Goal: Task Accomplishment & Management: Use online tool/utility

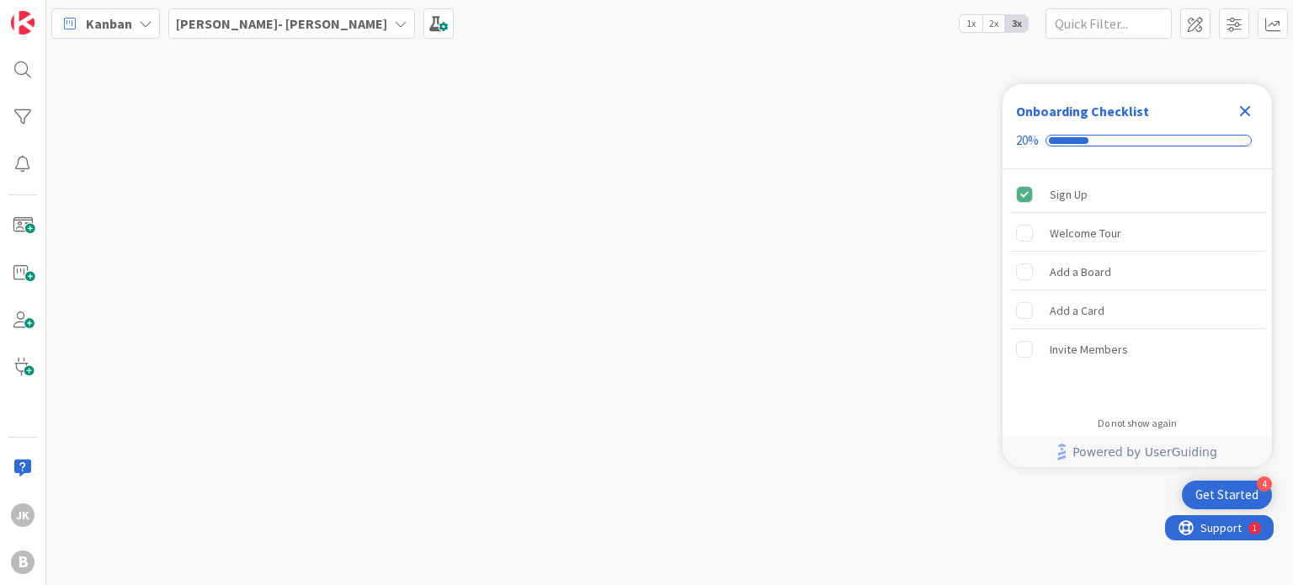
click at [394, 22] on icon at bounding box center [400, 23] width 13 height 13
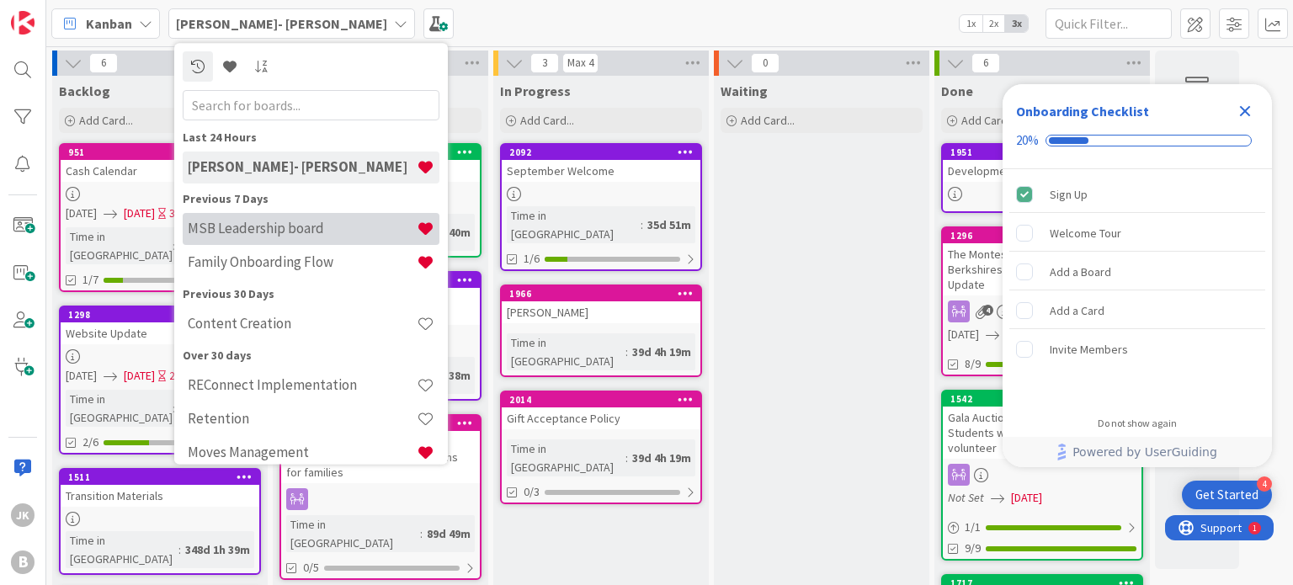
click at [293, 221] on h4 "MSB Leadership board" at bounding box center [302, 229] width 229 height 17
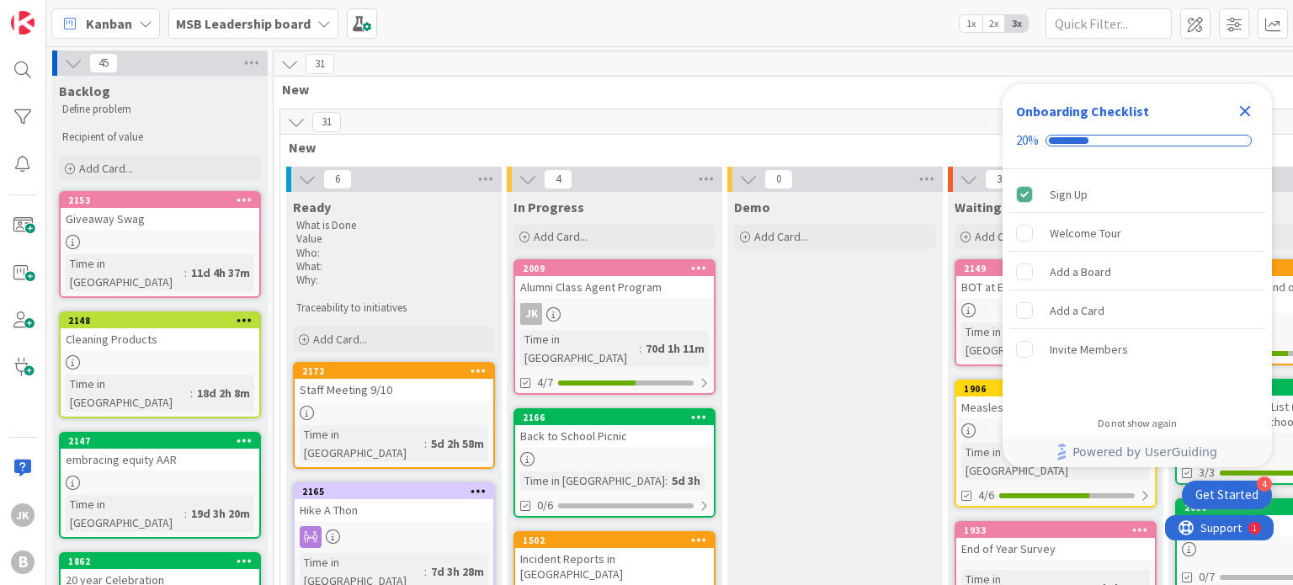
click at [1239, 111] on icon "Close Checklist" at bounding box center [1245, 111] width 20 height 20
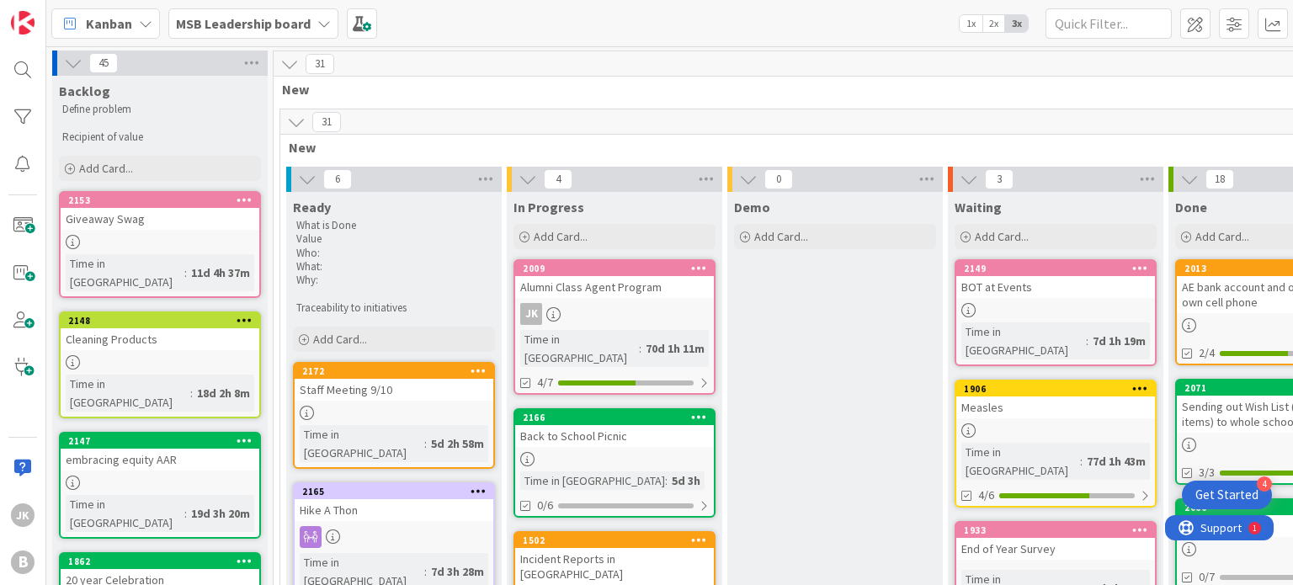
click at [744, 27] on div "Kanban MSB Leadership board 1x 2x 3x" at bounding box center [669, 23] width 1247 height 46
click at [621, 35] on div "Kanban MSB Leadership board 1x 2x 3x" at bounding box center [669, 23] width 1247 height 46
click at [382, 410] on div at bounding box center [394, 413] width 199 height 14
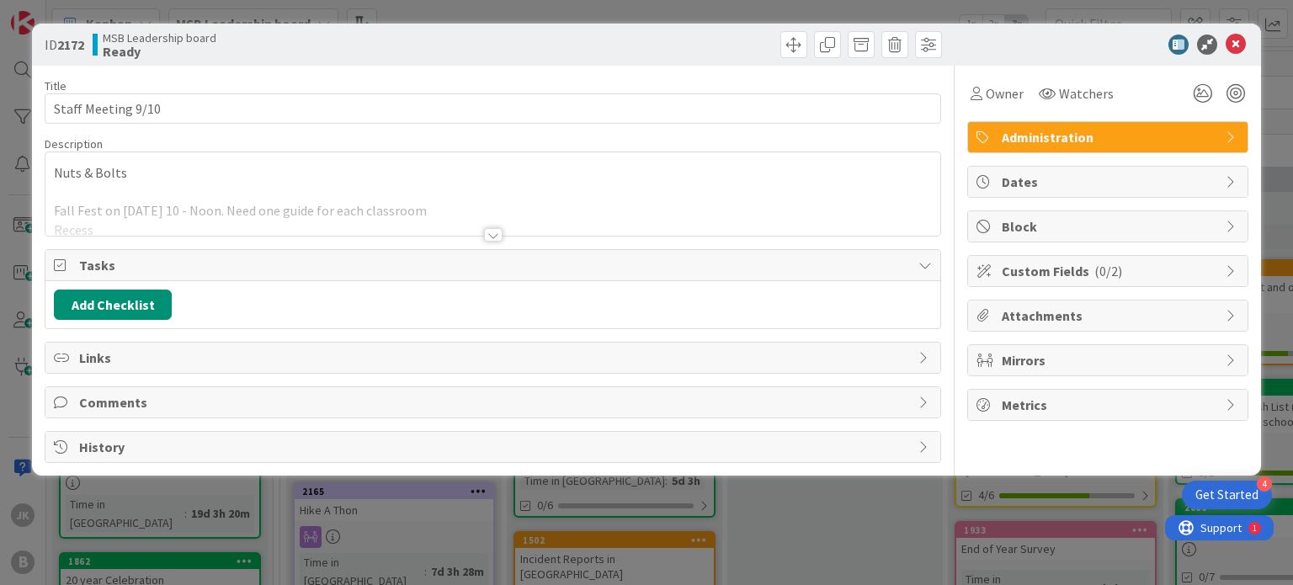
click at [495, 234] on div at bounding box center [493, 234] width 19 height 13
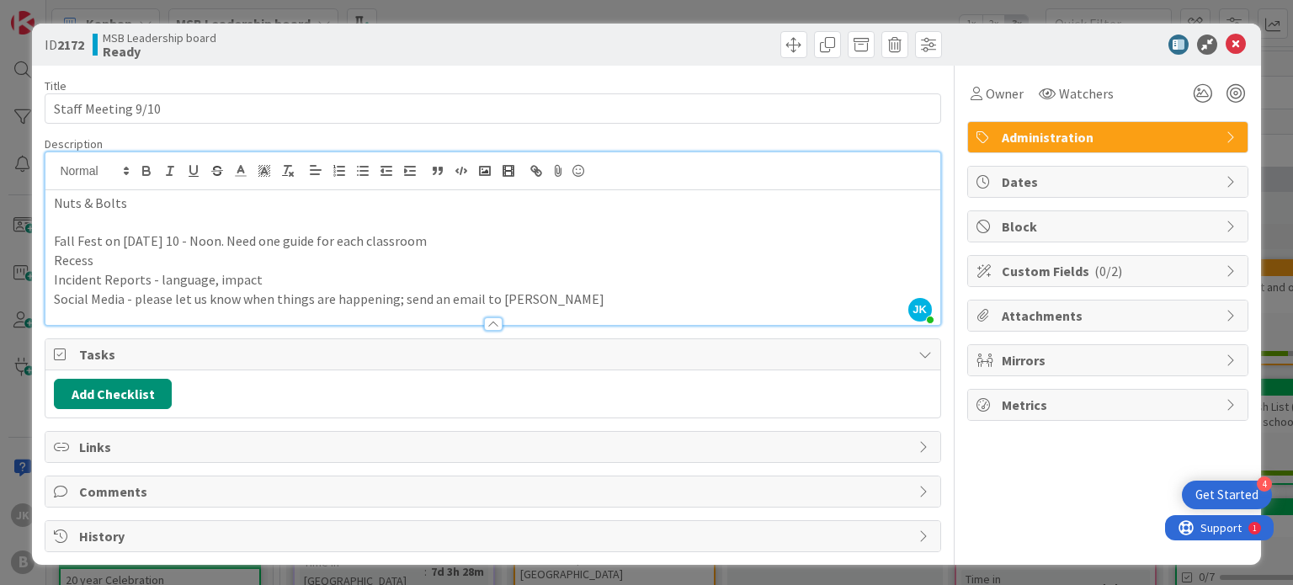
click at [561, 301] on p "Social Media - please let us know when things are happening; send an email to […" at bounding box center [492, 299] width 877 height 19
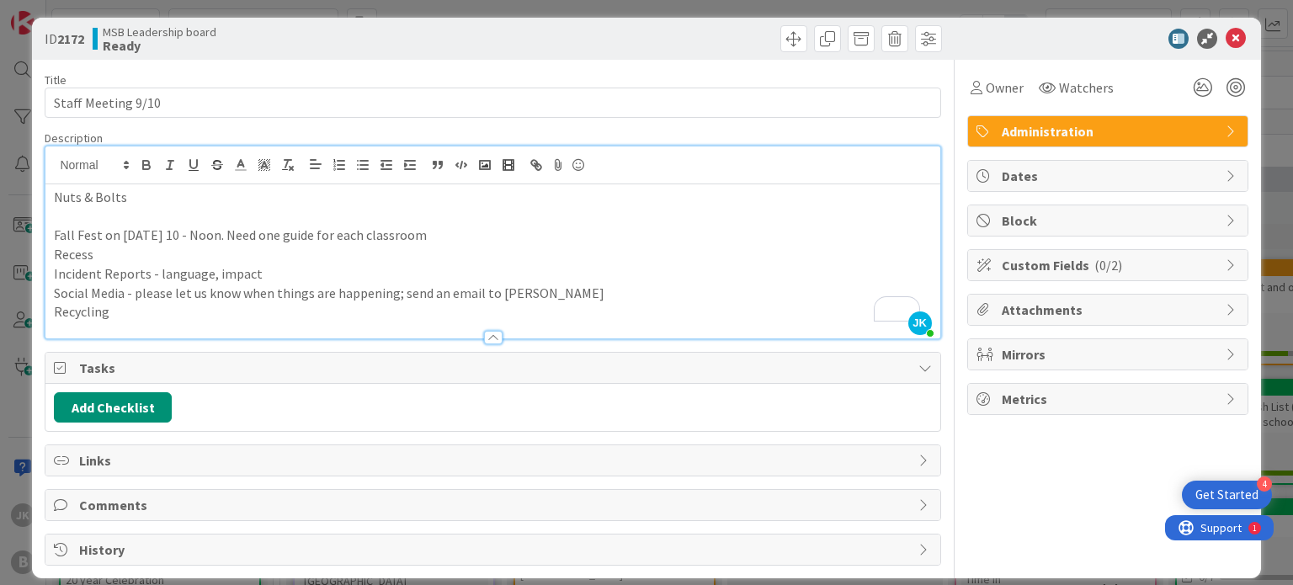
scroll to position [7, 0]
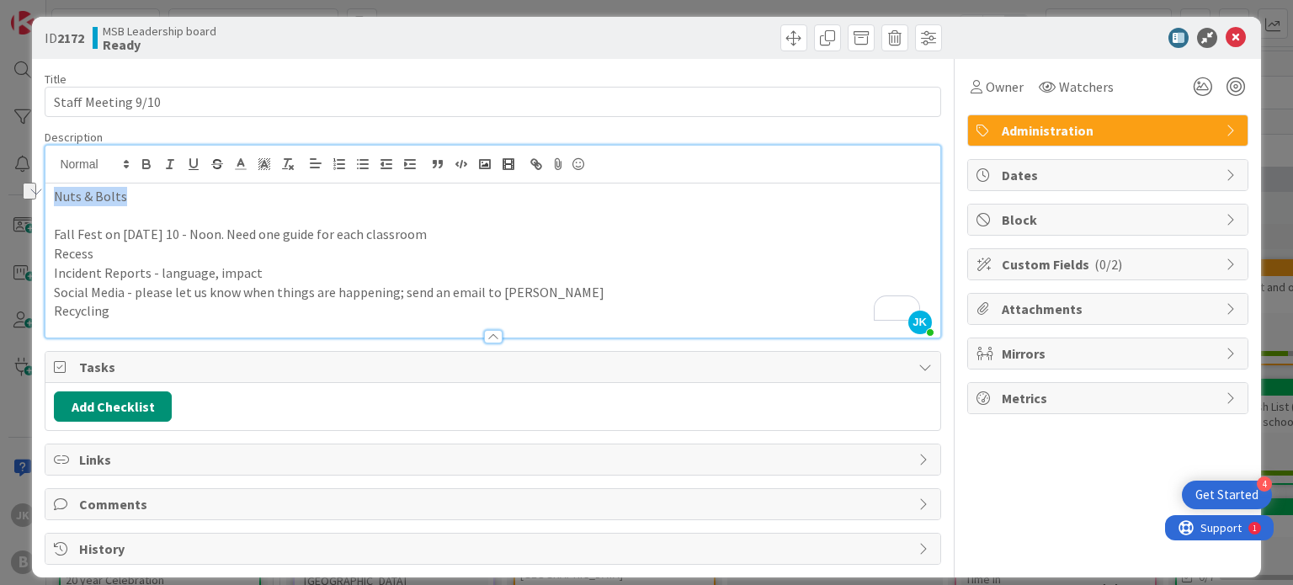
drag, startPoint x: 125, startPoint y: 189, endPoint x: 48, endPoint y: 202, distance: 77.7
click at [45, 200] on div "ID 2172 MSB Leadership board Ready Title 18 / 128 Staff Meeting 9/10 Descriptio…" at bounding box center [646, 292] width 1293 height 585
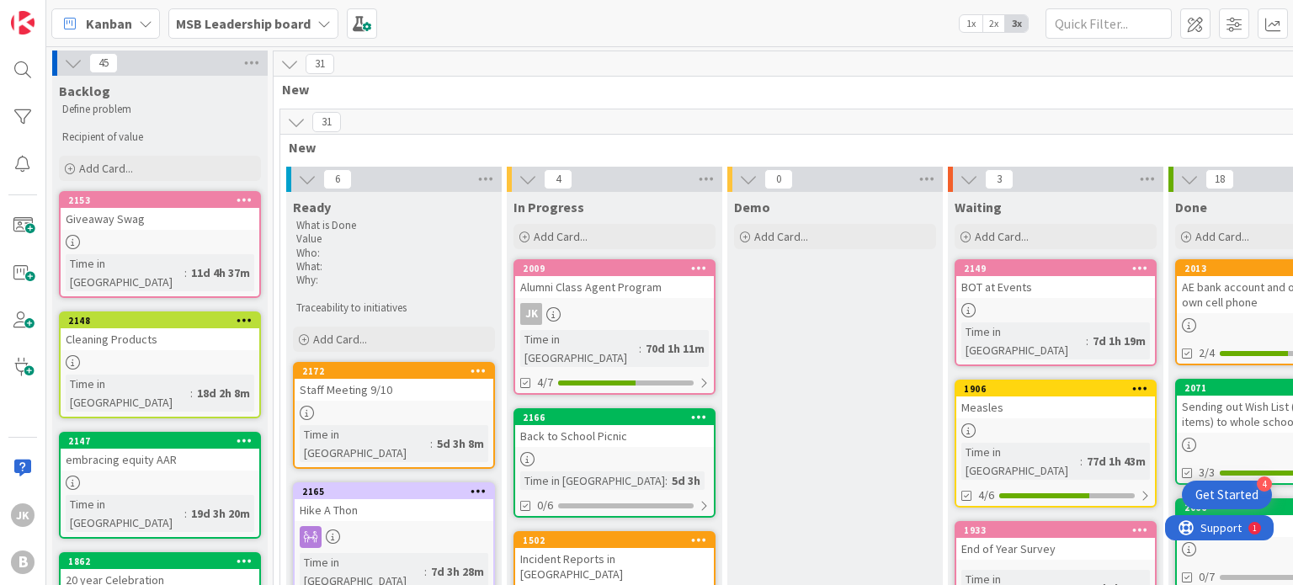
click at [370, 402] on link "2172 Staff Meeting 9/10 Time in [GEOGRAPHIC_DATA] : 5d 3h 8m" at bounding box center [394, 415] width 202 height 107
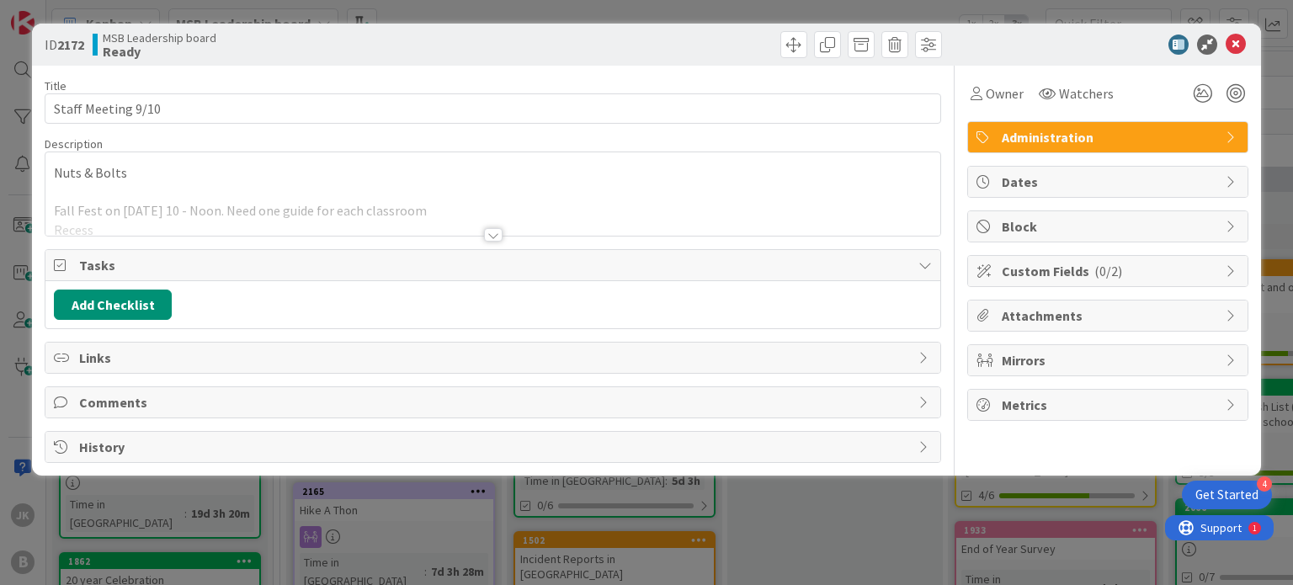
click at [205, 184] on p at bounding box center [492, 192] width 877 height 19
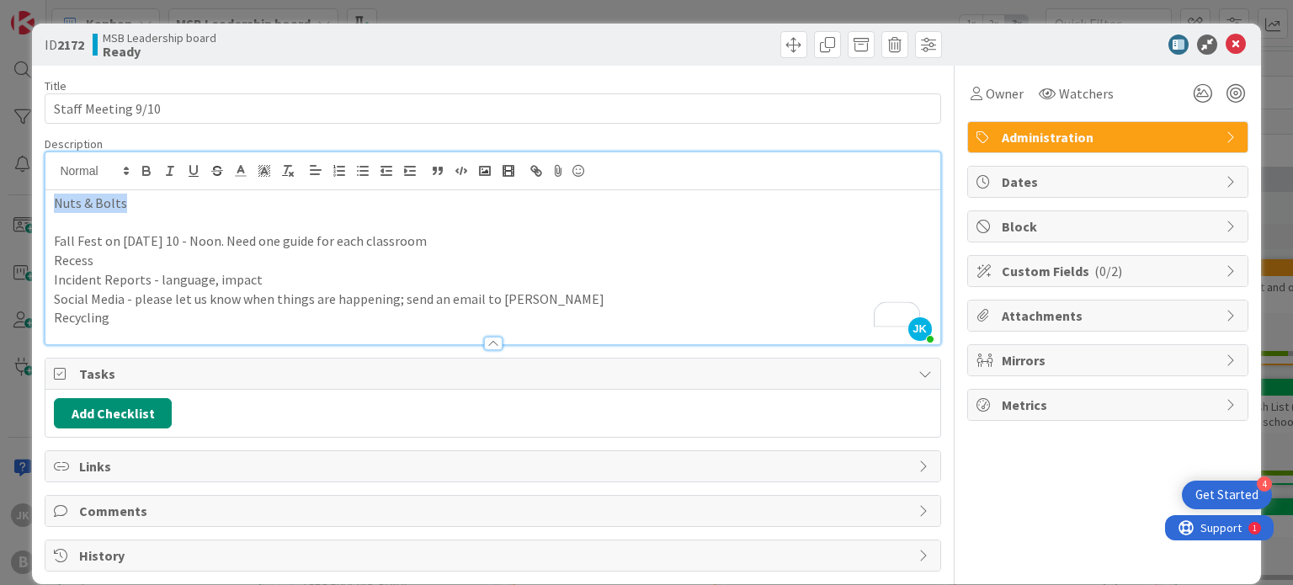
drag, startPoint x: 144, startPoint y: 203, endPoint x: 51, endPoint y: 205, distance: 93.5
click at [51, 205] on div "Nuts & Bolts Fall Fest on [DATE] 10 - Noon. Need one guide for each classroom R…" at bounding box center [492, 267] width 894 height 154
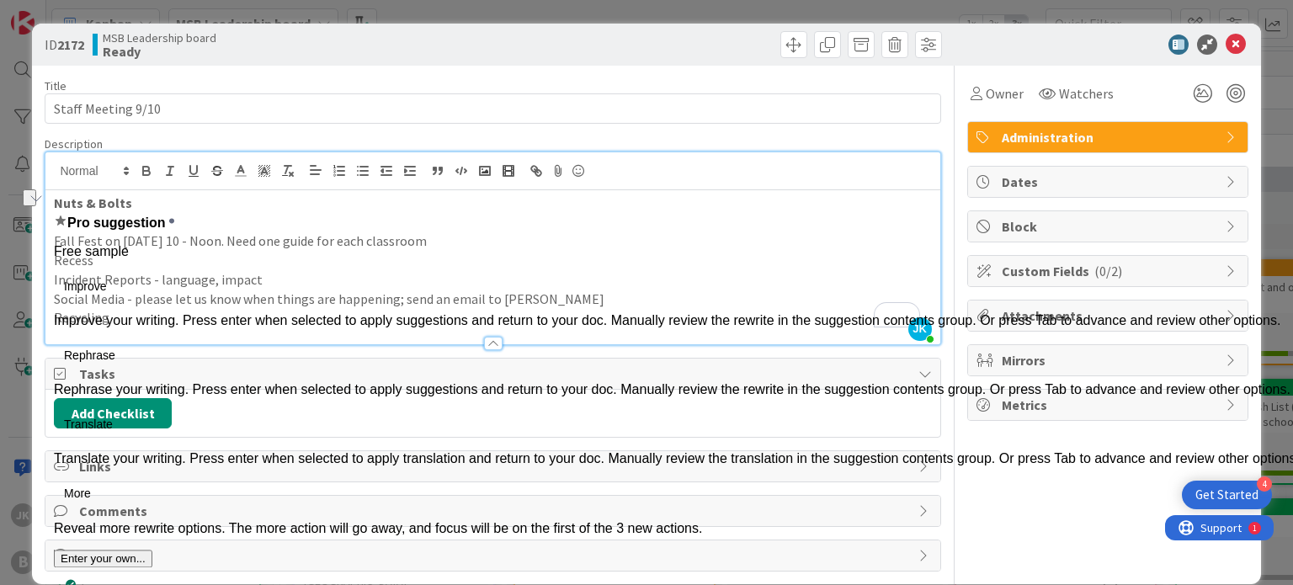
click at [611, 251] on p "Recess" at bounding box center [492, 260] width 877 height 19
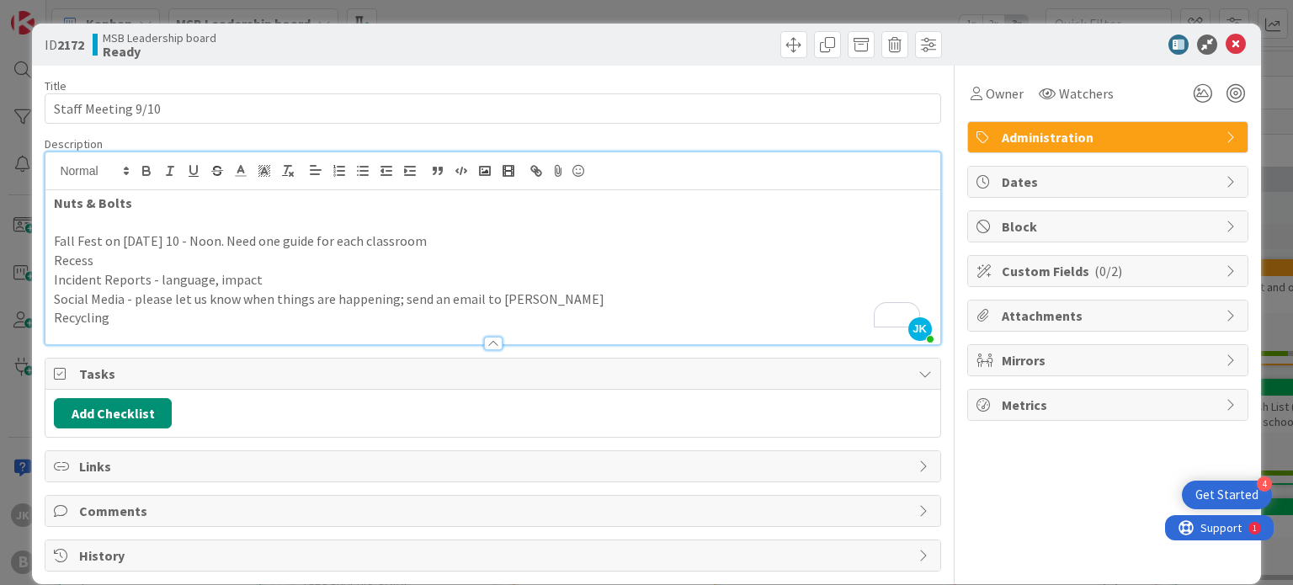
click at [397, 309] on p "Recycling" at bounding box center [492, 317] width 877 height 19
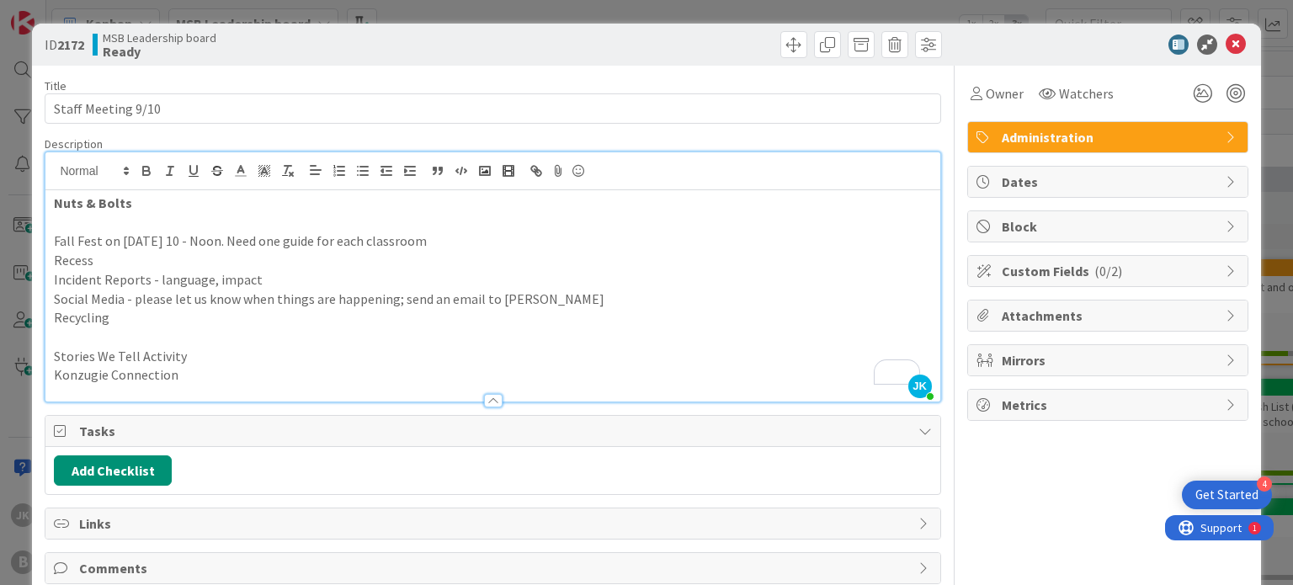
click at [71, 221] on p "To enrich screen reader interactions, please activate Accessibility in Grammarl…" at bounding box center [492, 222] width 877 height 19
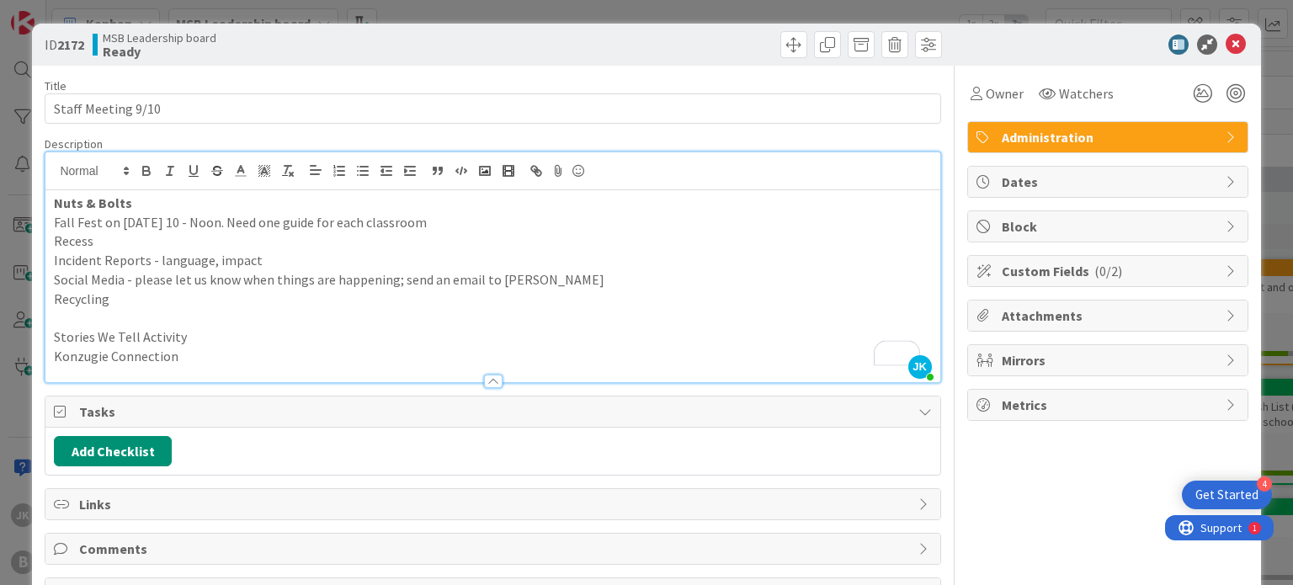
click at [54, 203] on strong "Nuts & Bolts" at bounding box center [93, 203] width 78 height 17
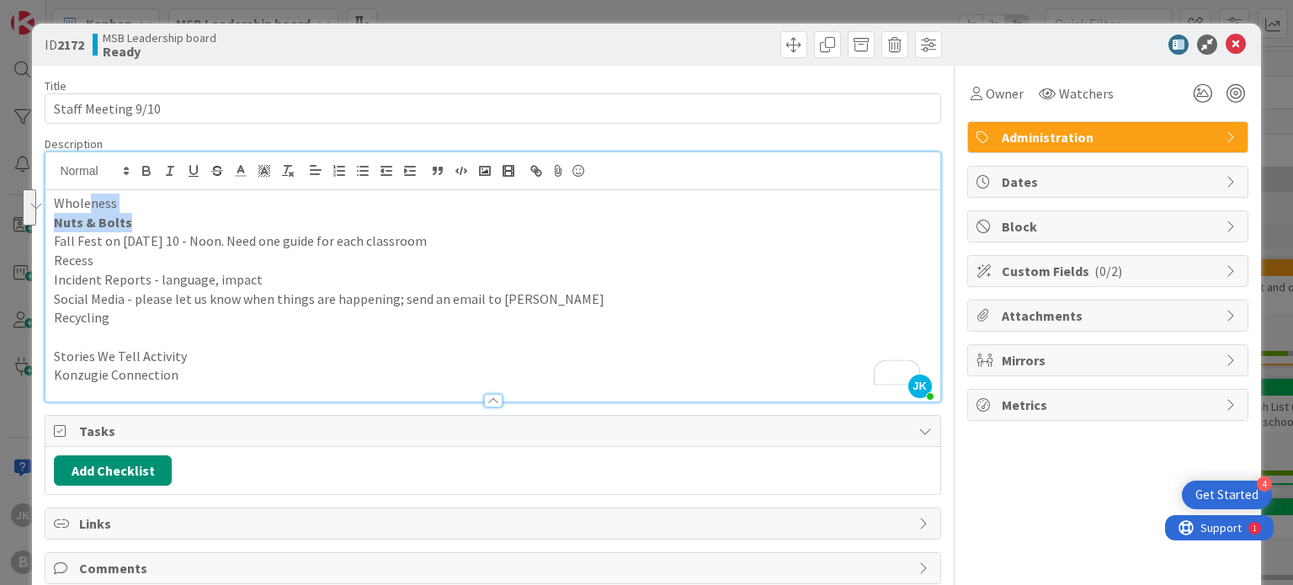
drag, startPoint x: 136, startPoint y: 211, endPoint x: 91, endPoint y: 200, distance: 47.0
click at [91, 200] on div "Wholeness Nuts & Bolts Fall Fest on [DATE] 10 - Noon. Need one guide for each c…" at bounding box center [492, 295] width 894 height 211
click at [118, 200] on p "Wholeness" at bounding box center [492, 203] width 877 height 19
drag, startPoint x: 129, startPoint y: 200, endPoint x: 51, endPoint y: 206, distance: 78.5
click at [51, 206] on div "Wholeness Nuts & Bolts Fall Fest on [DATE] 10 - Noon. Need one guide for each c…" at bounding box center [492, 295] width 894 height 211
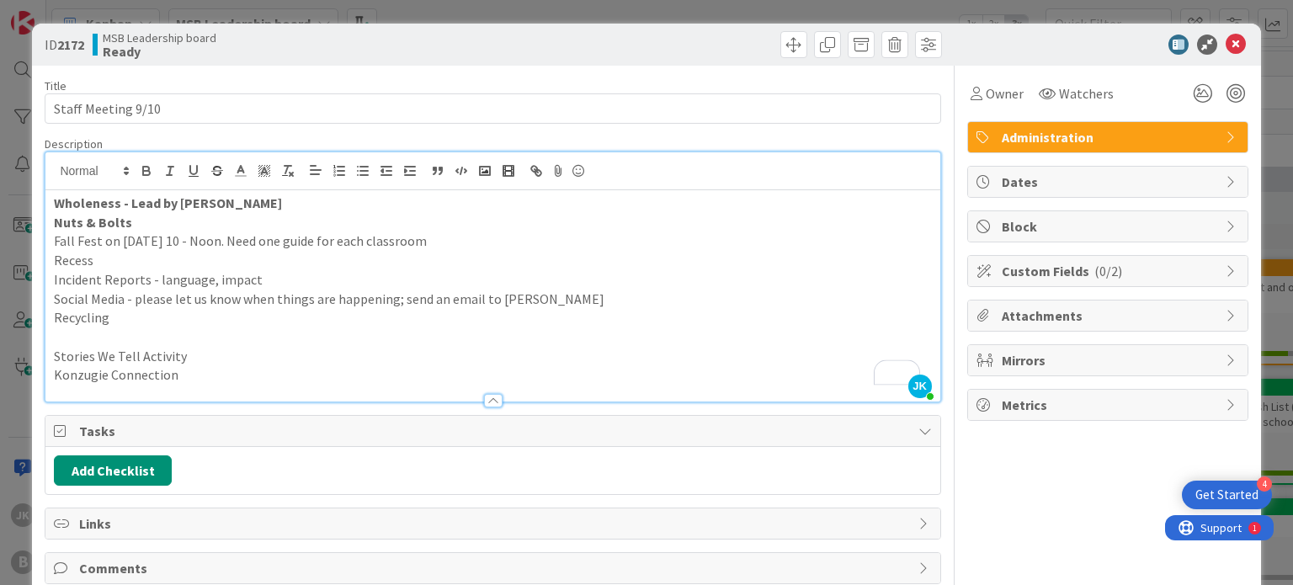
click at [117, 343] on p "To enrich screen reader interactions, please activate Accessibility in Grammarl…" at bounding box center [492, 337] width 877 height 19
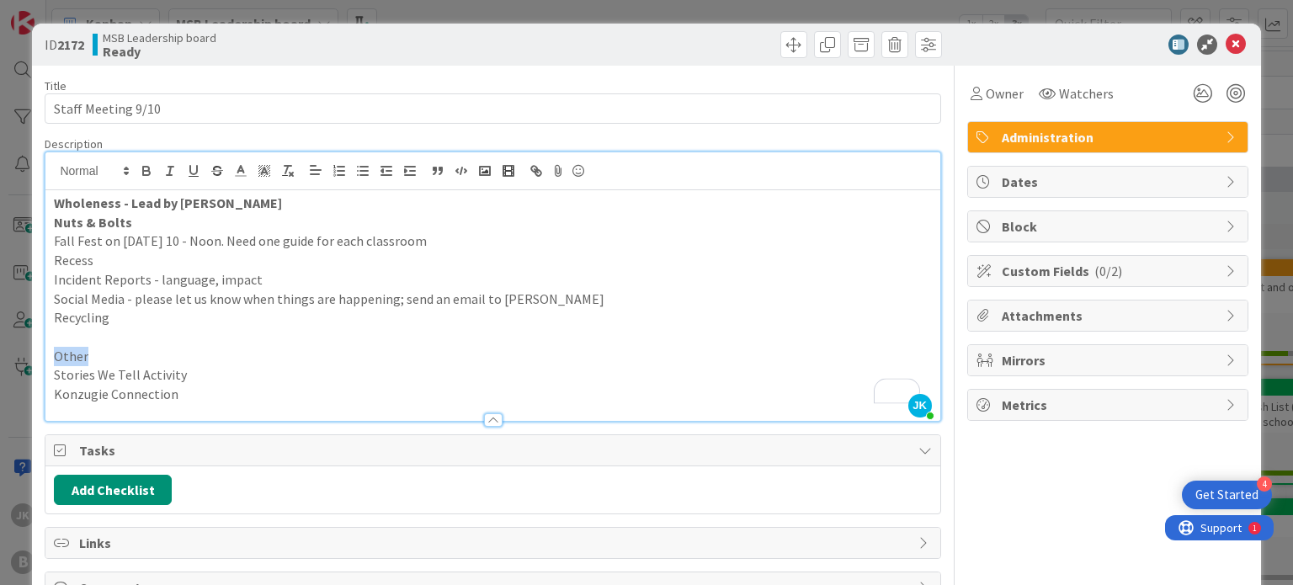
drag, startPoint x: 98, startPoint y: 356, endPoint x: 54, endPoint y: 354, distance: 43.8
click at [54, 354] on p "Other" at bounding box center [492, 356] width 877 height 19
click at [219, 371] on p "Stories We Tell Activity" at bounding box center [492, 374] width 877 height 19
click at [202, 252] on p "Recess" at bounding box center [492, 260] width 877 height 19
click at [214, 312] on p "Recycling" at bounding box center [492, 317] width 877 height 19
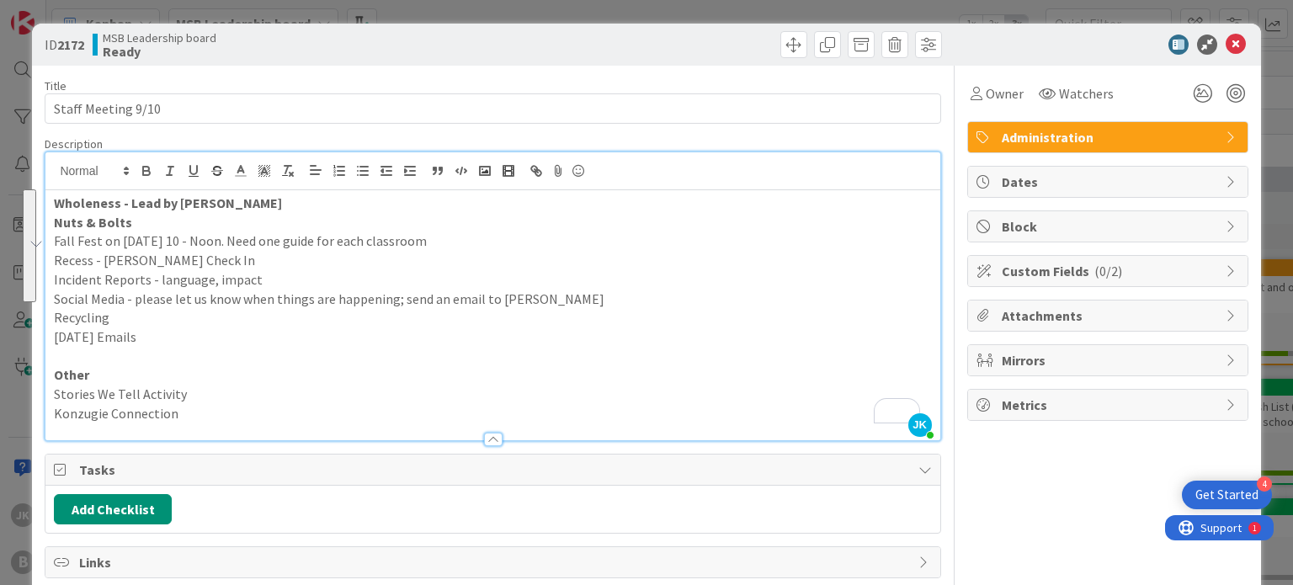
drag, startPoint x: 141, startPoint y: 333, endPoint x: 56, endPoint y: 239, distance: 126.4
click at [56, 239] on div "Wholeness - Lead by [PERSON_NAME] & Bolts Fall Fest on [DATE] 10 - Noon. Need o…" at bounding box center [492, 315] width 894 height 250
click at [402, 174] on icon "button" at bounding box center [409, 170] width 15 height 15
click at [200, 335] on p "[DATE] Emails" at bounding box center [492, 337] width 877 height 19
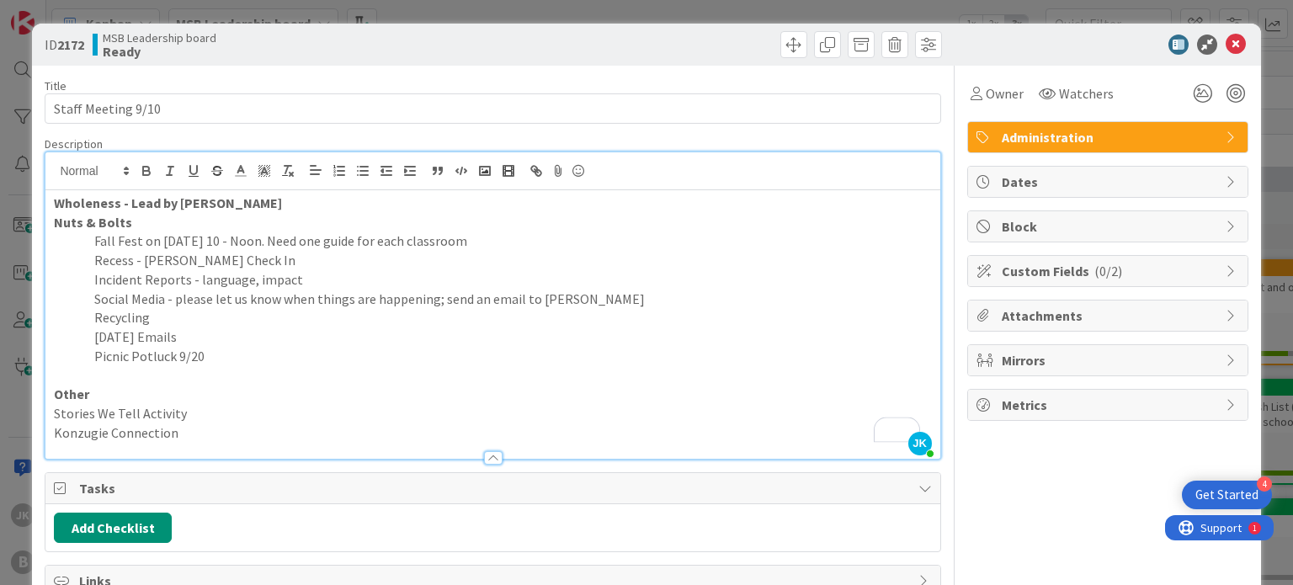
drag, startPoint x: 212, startPoint y: 353, endPoint x: 98, endPoint y: 363, distance: 115.0
click at [98, 363] on p "Picnic Potluck 9/20" at bounding box center [492, 356] width 877 height 19
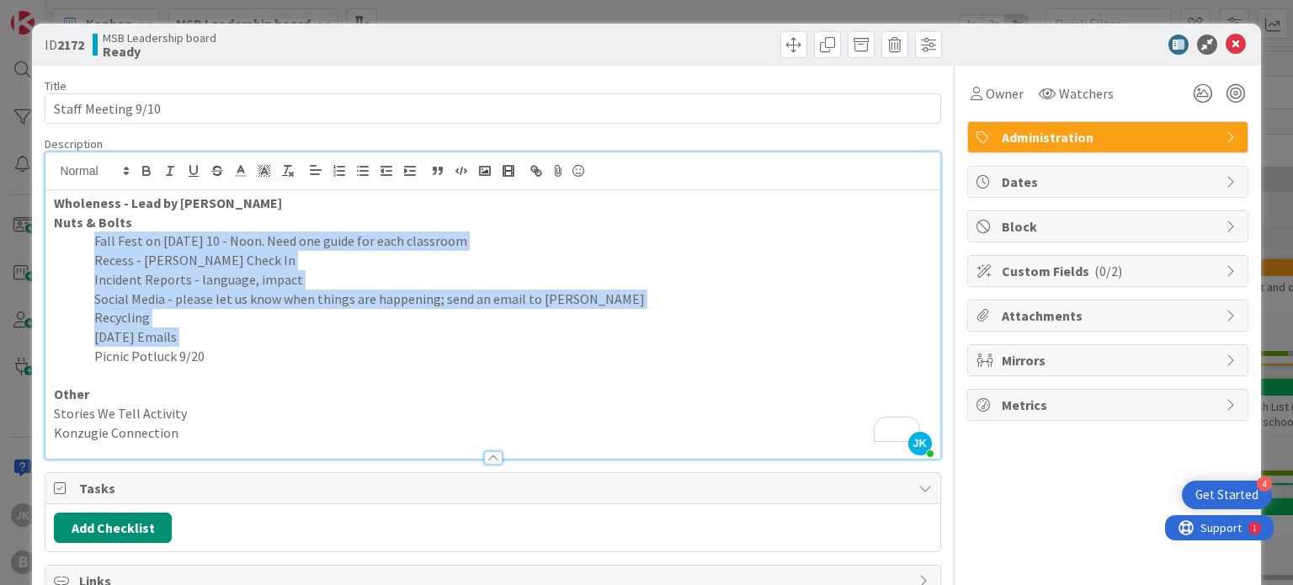
drag, startPoint x: 94, startPoint y: 356, endPoint x: 93, endPoint y: 241, distance: 115.4
click at [93, 241] on div "Wholeness - Lead by [PERSON_NAME] & Bolts Fall Fest on [DATE] 10 - Noon. Need o…" at bounding box center [492, 324] width 894 height 269
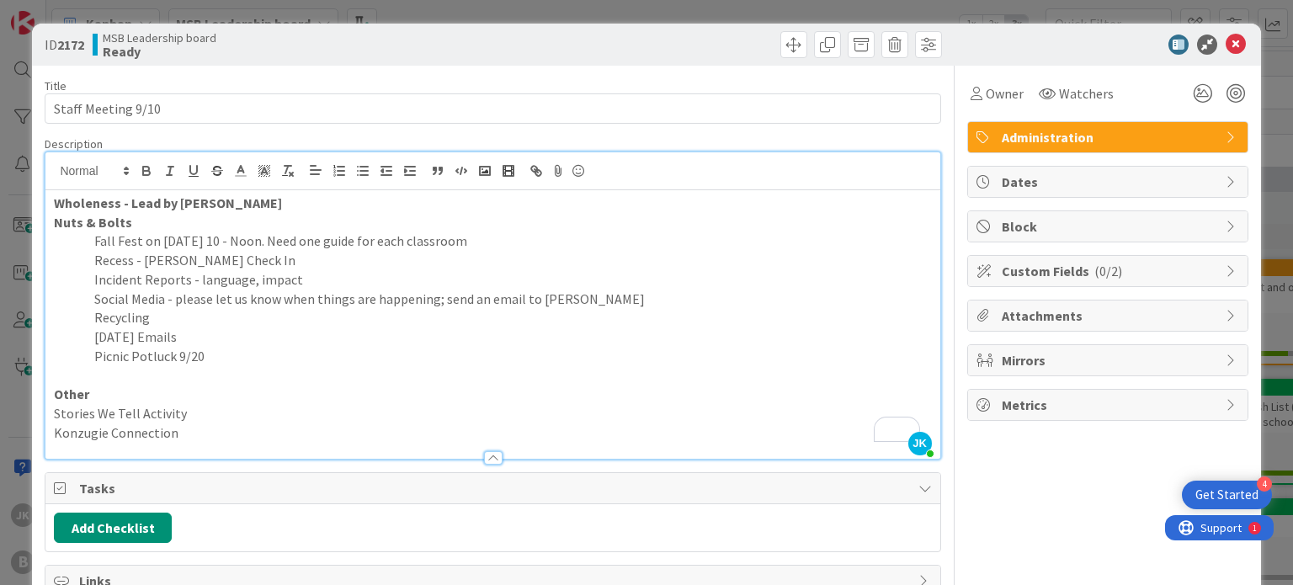
click at [219, 354] on p "Picnic Potluck 9/20" at bounding box center [492, 356] width 877 height 19
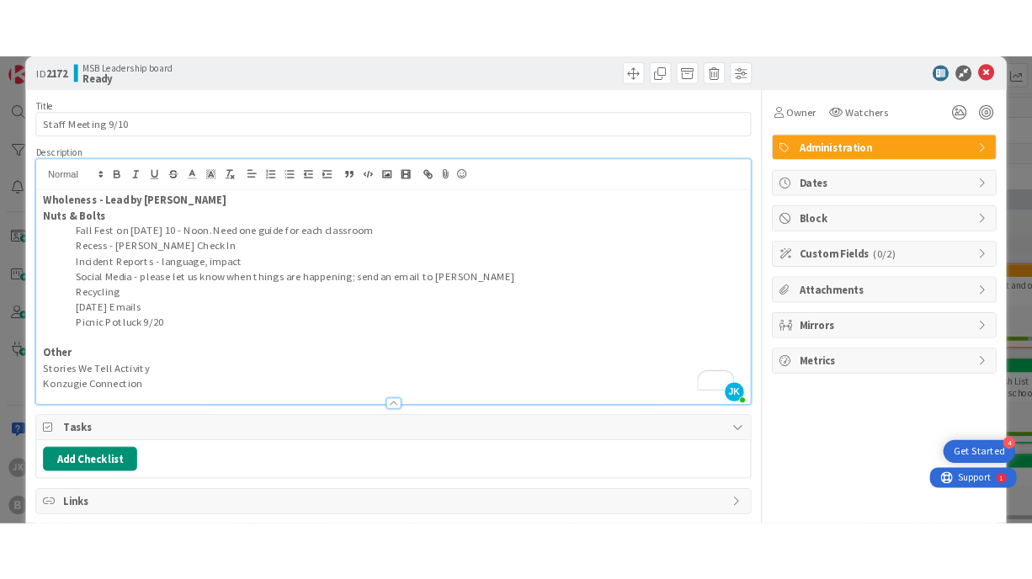
scroll to position [23, 0]
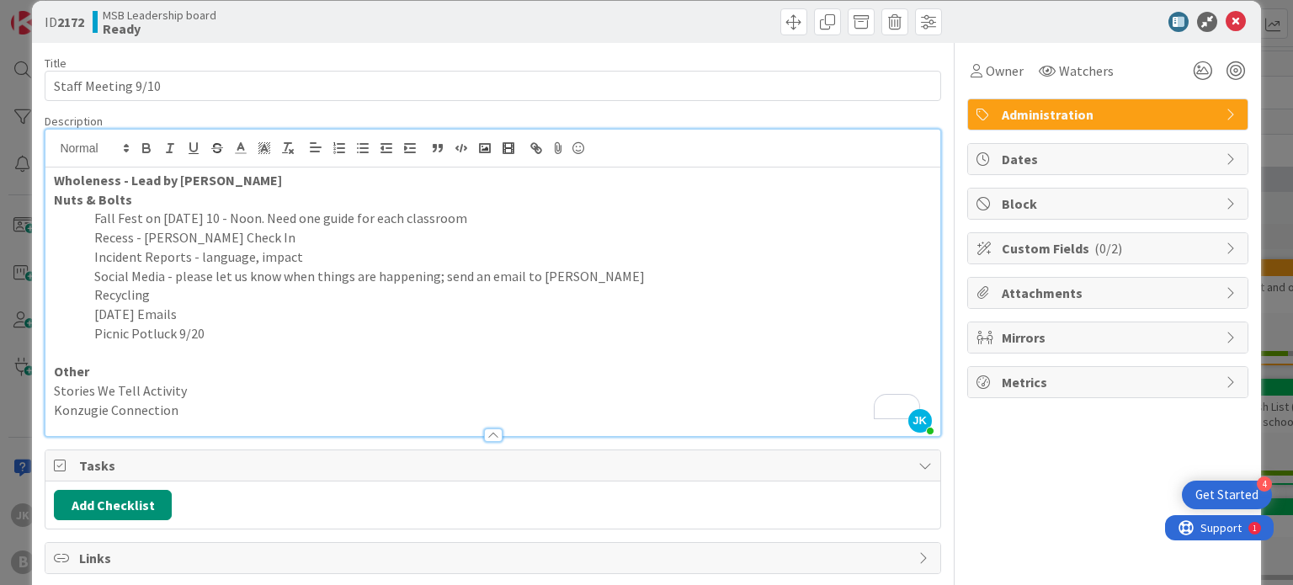
click at [386, 327] on p "Picnic Potluck 9/20" at bounding box center [492, 333] width 877 height 19
click at [418, 337] on p "Picnic Potluck 9/20" at bounding box center [492, 333] width 877 height 19
click at [229, 416] on p "Konzugie Connection" at bounding box center [492, 410] width 877 height 19
click at [262, 329] on p "Picnic Potluck 9/20" at bounding box center [492, 333] width 877 height 19
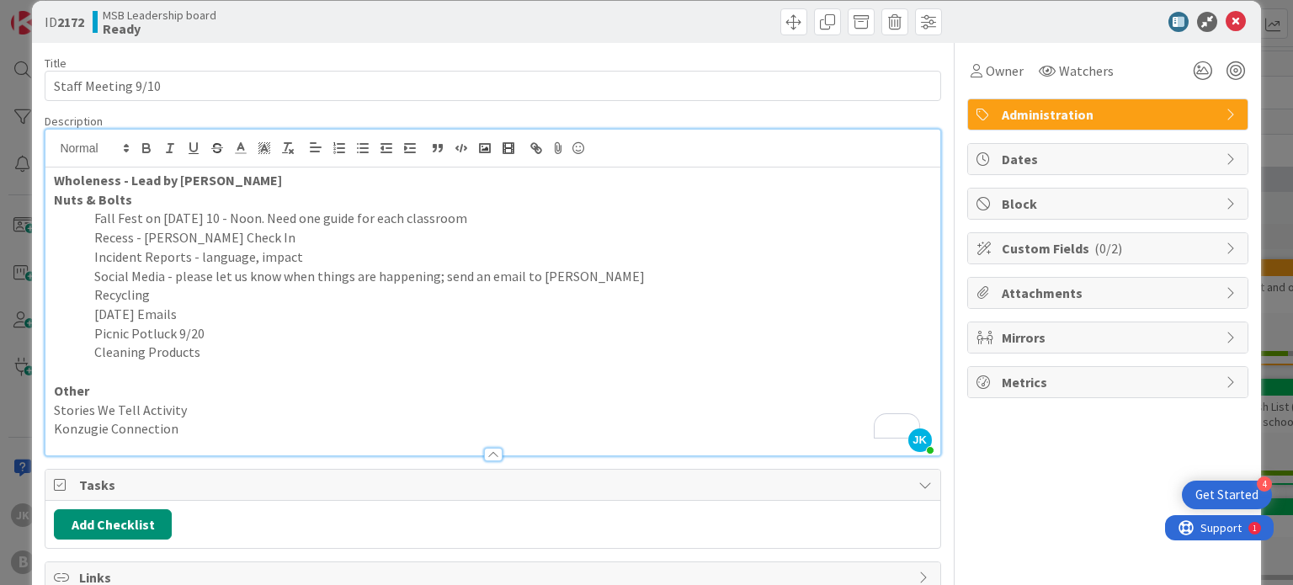
click at [226, 420] on p "Konzugie Connection" at bounding box center [492, 428] width 877 height 19
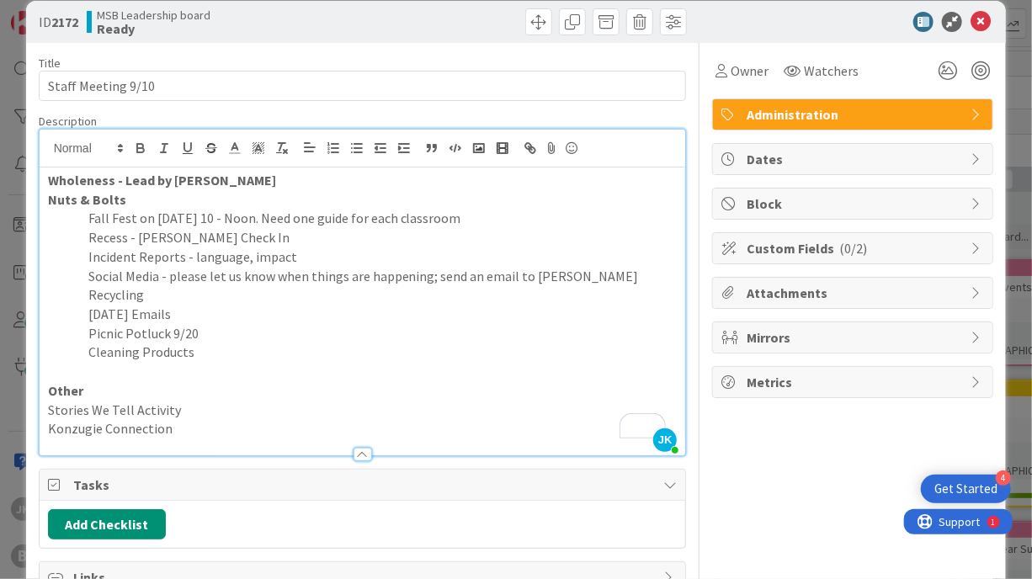
click at [272, 343] on p "Cleaning Products" at bounding box center [363, 352] width 630 height 19
click at [255, 420] on p "Konzugie Connection" at bounding box center [363, 428] width 630 height 19
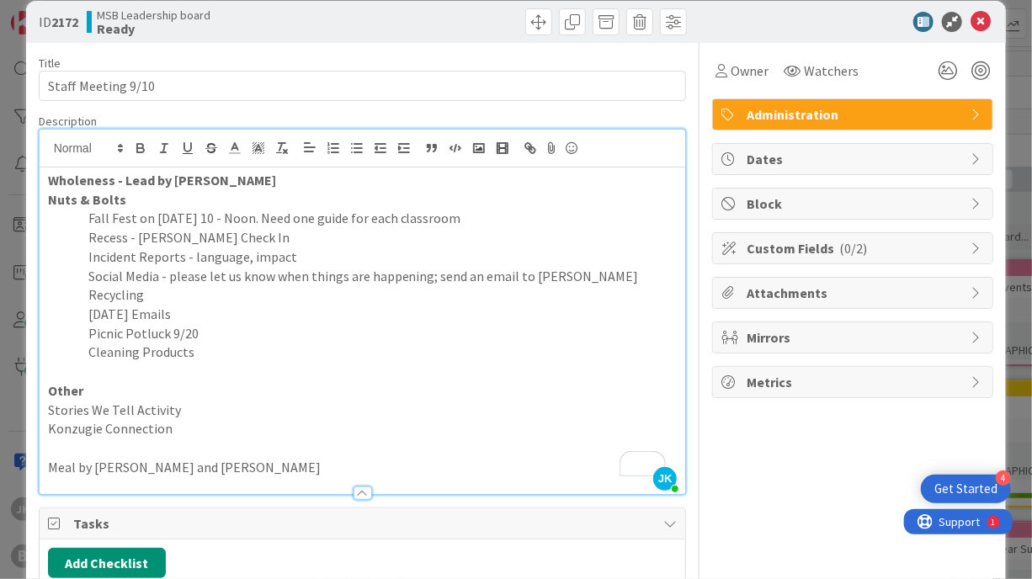
click at [118, 393] on p "Other" at bounding box center [363, 390] width 630 height 19
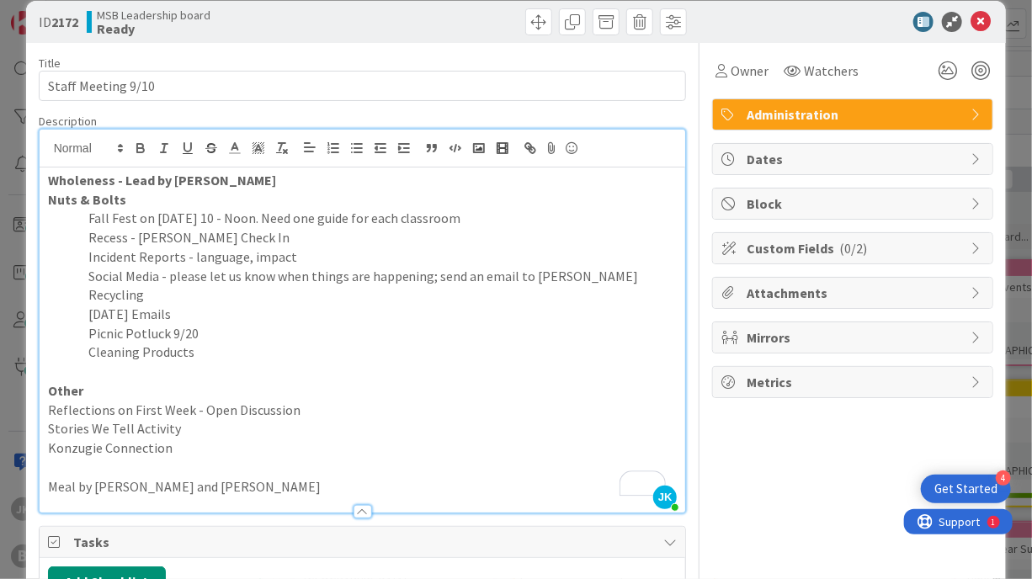
click at [200, 481] on p "Meal by [PERSON_NAME] and [PERSON_NAME]" at bounding box center [363, 486] width 630 height 19
click at [728, 453] on div "Owner Watchers Administration Dates Block Custom Fields ( 0/2 ) Attachments Mir…" at bounding box center [852, 391] width 281 height 697
click at [520, 491] on p "Meal by [PERSON_NAME] and [PERSON_NAME]; Next Meeting Spruce" at bounding box center [363, 486] width 630 height 19
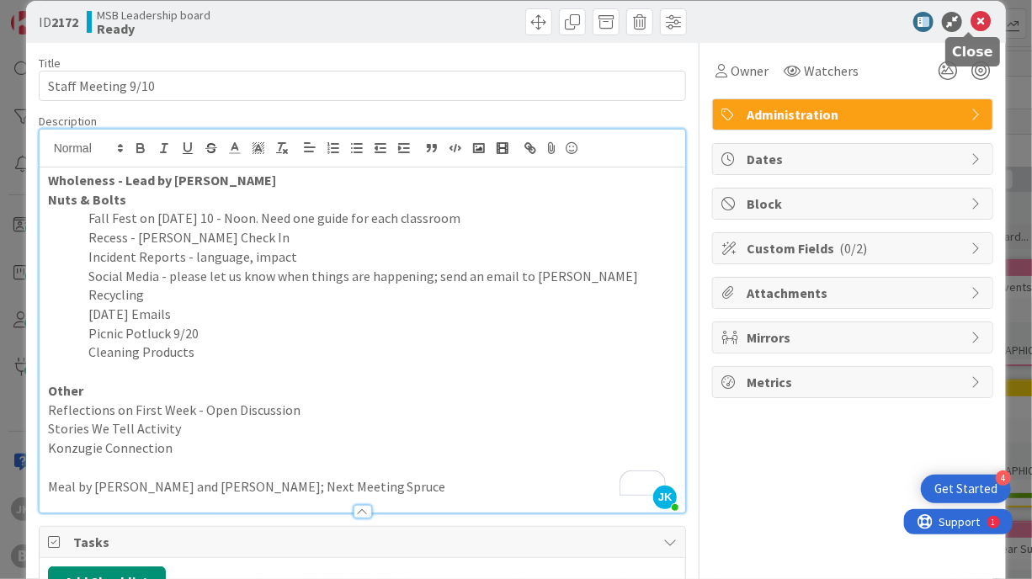
click at [977, 18] on icon at bounding box center [981, 22] width 20 height 20
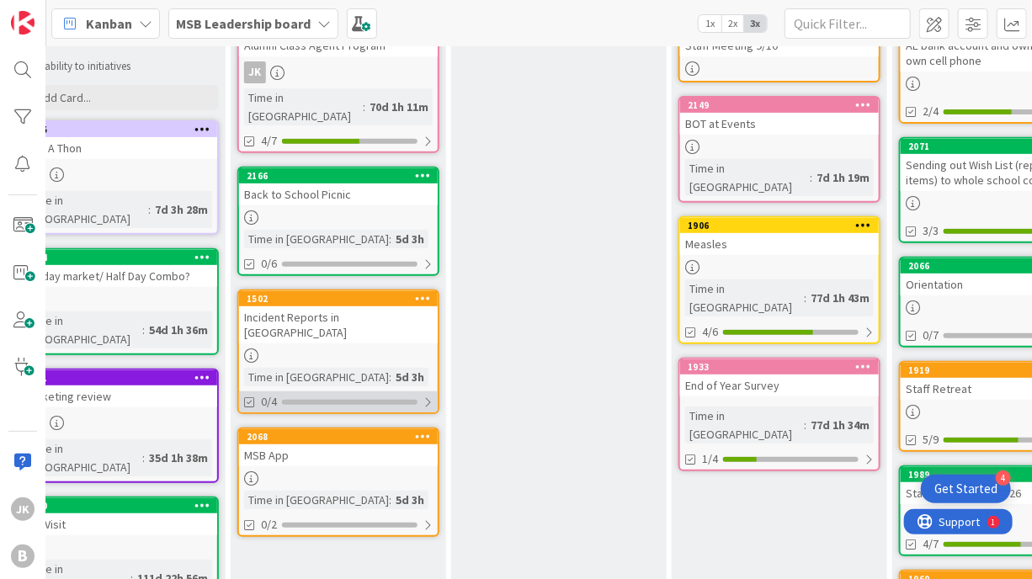
scroll to position [241, 276]
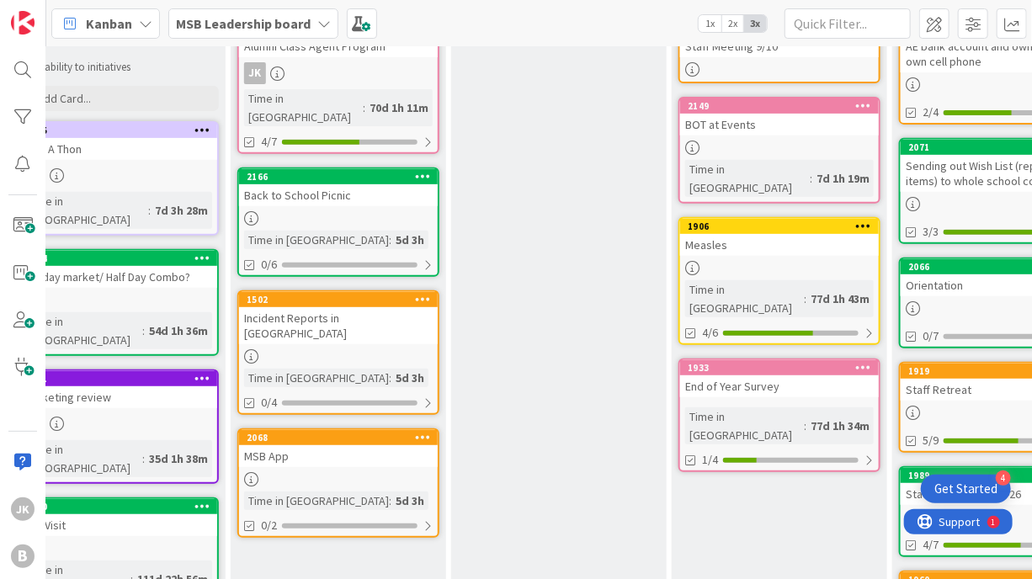
click at [387, 307] on div "Incident Reports in [GEOGRAPHIC_DATA]" at bounding box center [338, 325] width 199 height 37
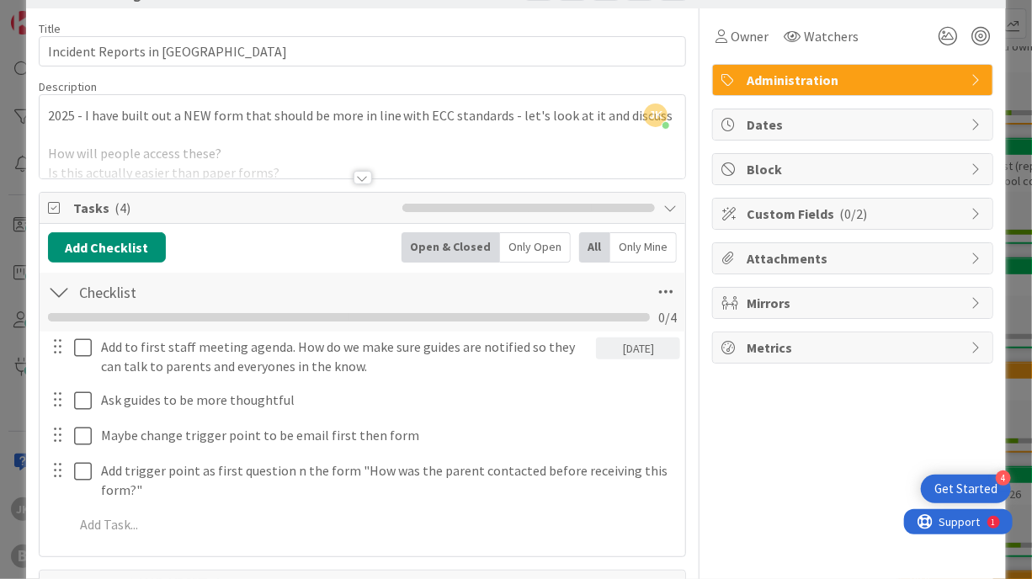
scroll to position [61, 0]
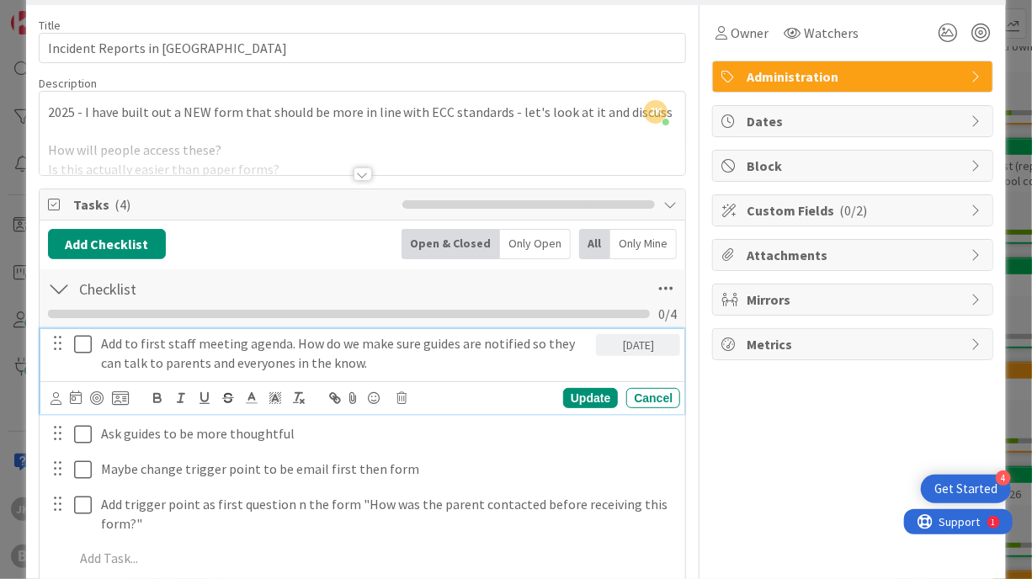
click at [84, 347] on icon at bounding box center [83, 344] width 18 height 20
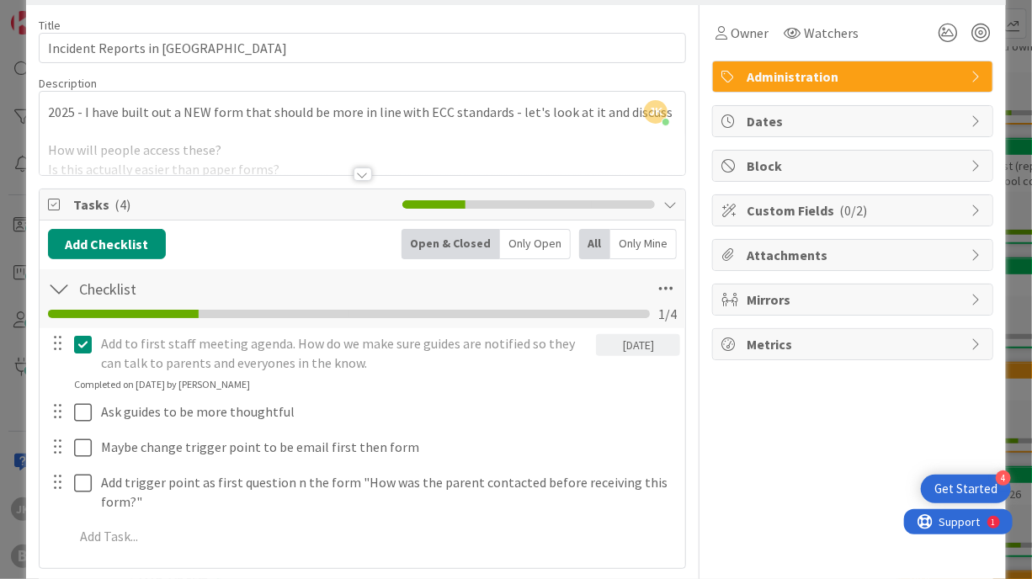
click at [687, 152] on div "Title 22 / 128 Incident Reports in [GEOGRAPHIC_DATA] Description JK [PERSON_NAM…" at bounding box center [517, 354] width 956 height 698
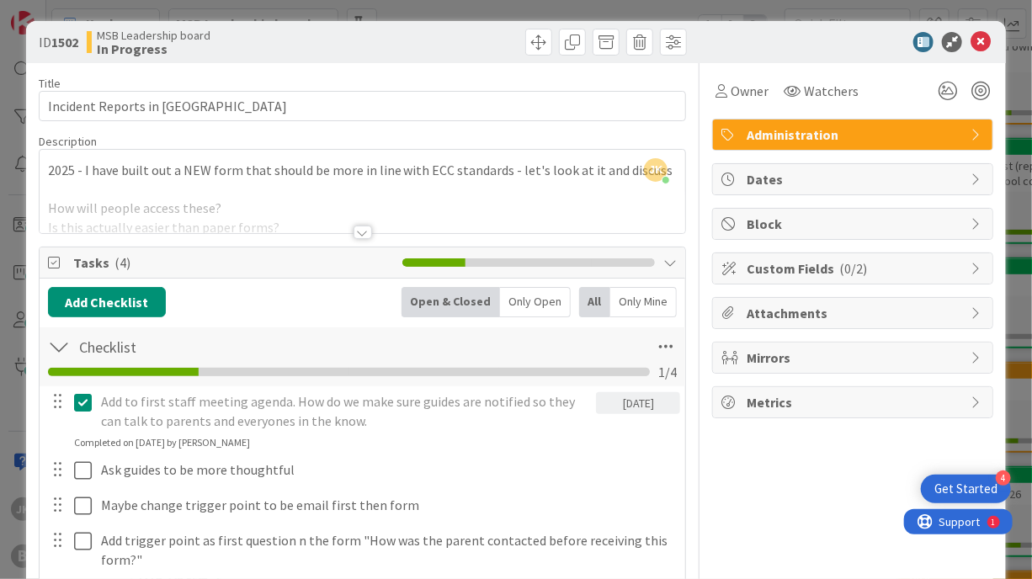
scroll to position [0, 0]
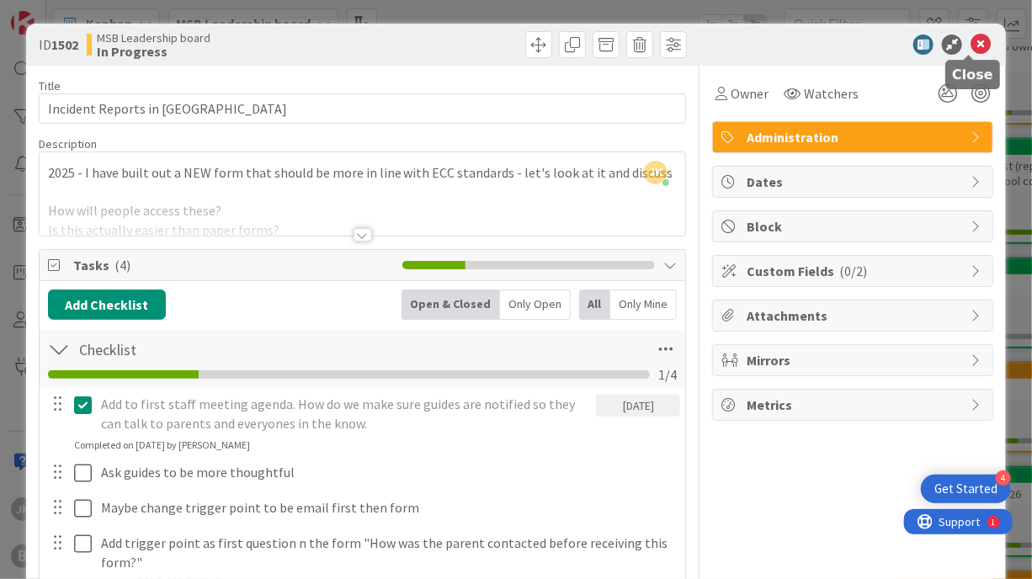
click at [971, 40] on icon at bounding box center [981, 45] width 20 height 20
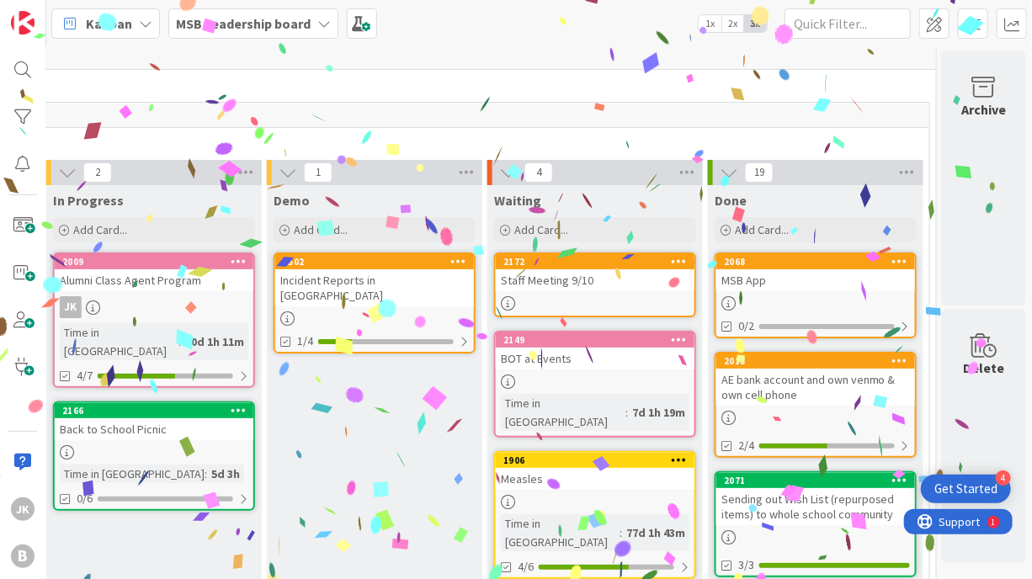
scroll to position [7, 301]
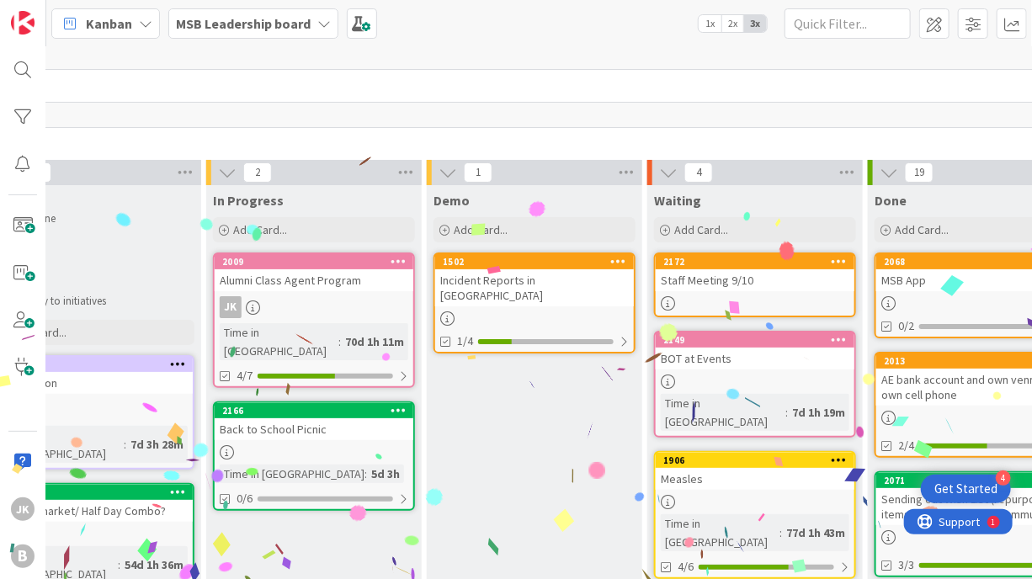
click at [317, 418] on div "Back to School Picnic" at bounding box center [314, 429] width 199 height 22
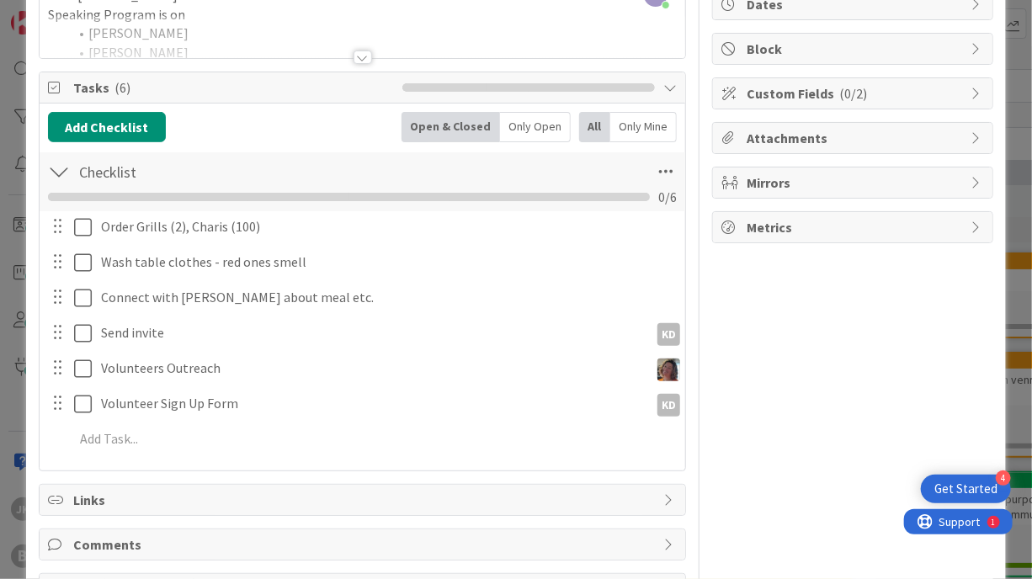
scroll to position [179, 0]
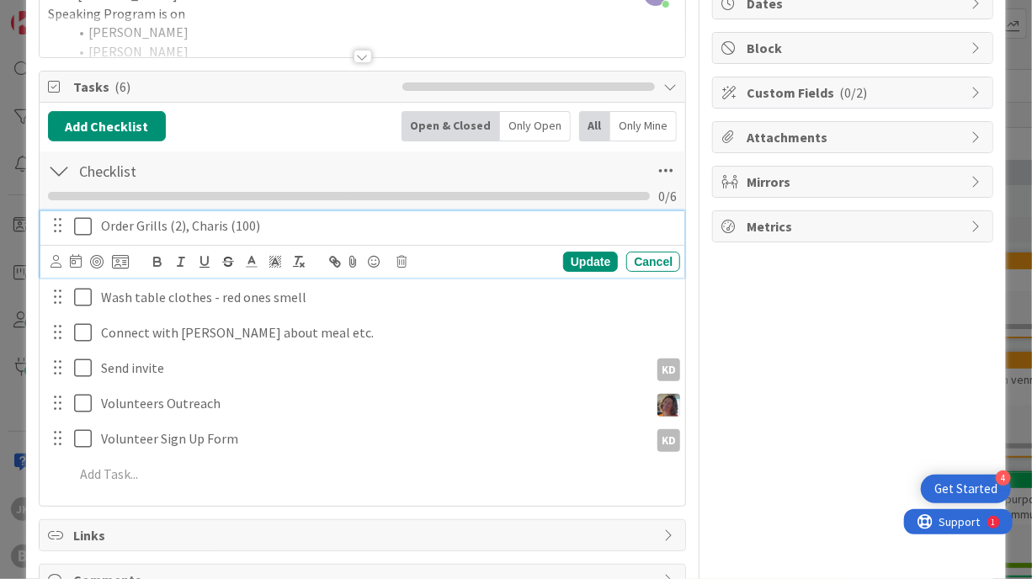
click at [279, 221] on p "Order Grills (2), Charis (100)" at bounding box center [387, 225] width 573 height 19
drag, startPoint x: 270, startPoint y: 225, endPoint x: 189, endPoint y: 227, distance: 81.7
click at [189, 227] on p "Order Grills (2), Charis (100)" at bounding box center [387, 225] width 573 height 19
click at [77, 227] on icon at bounding box center [83, 226] width 18 height 20
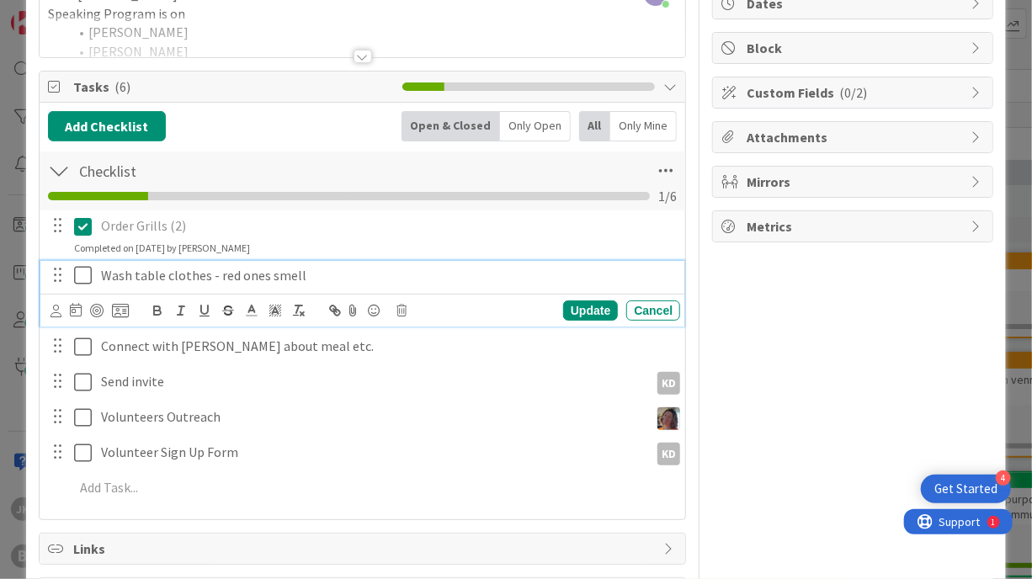
click at [80, 270] on icon at bounding box center [83, 275] width 18 height 20
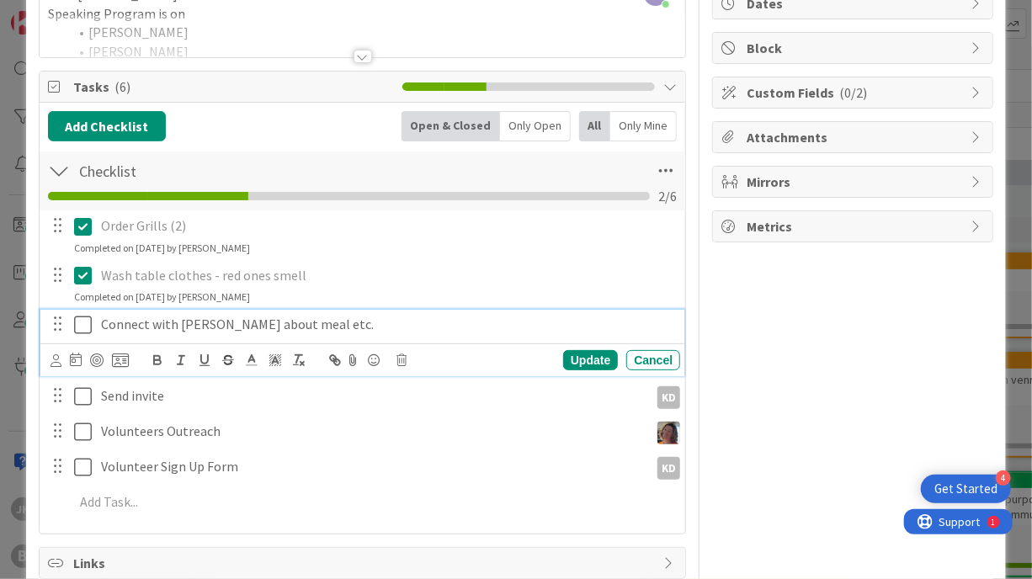
click at [84, 326] on icon at bounding box center [83, 325] width 18 height 20
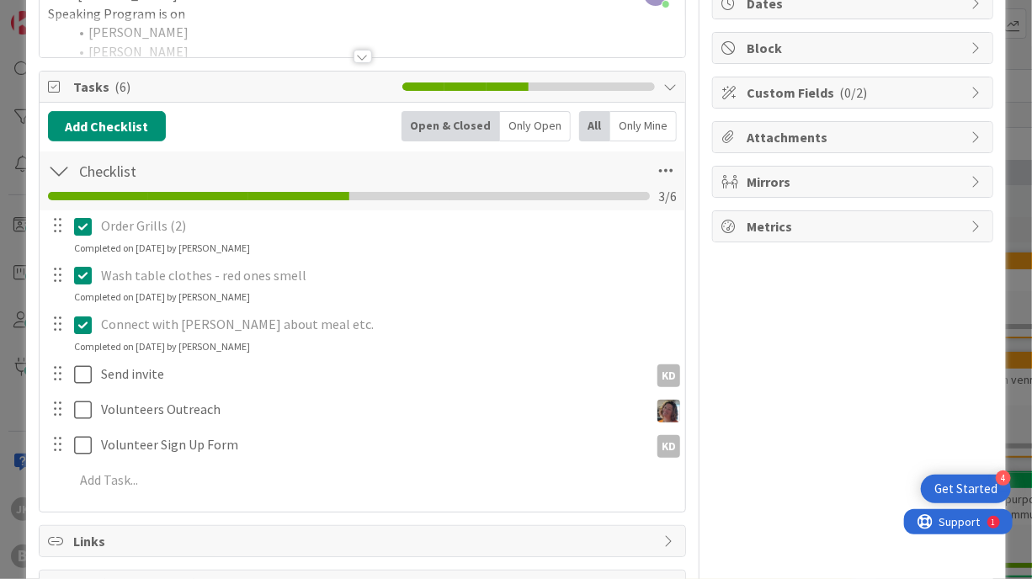
click at [756, 365] on div "Owner KD Educational program Dates Block Custom Fields ( 0/2 ) Attachments Mirr…" at bounding box center [852, 267] width 281 height 760
click at [789, 360] on div "Owner KD Educational program Dates Block Custom Fields ( 0/2 ) Attachments Mirr…" at bounding box center [852, 267] width 281 height 760
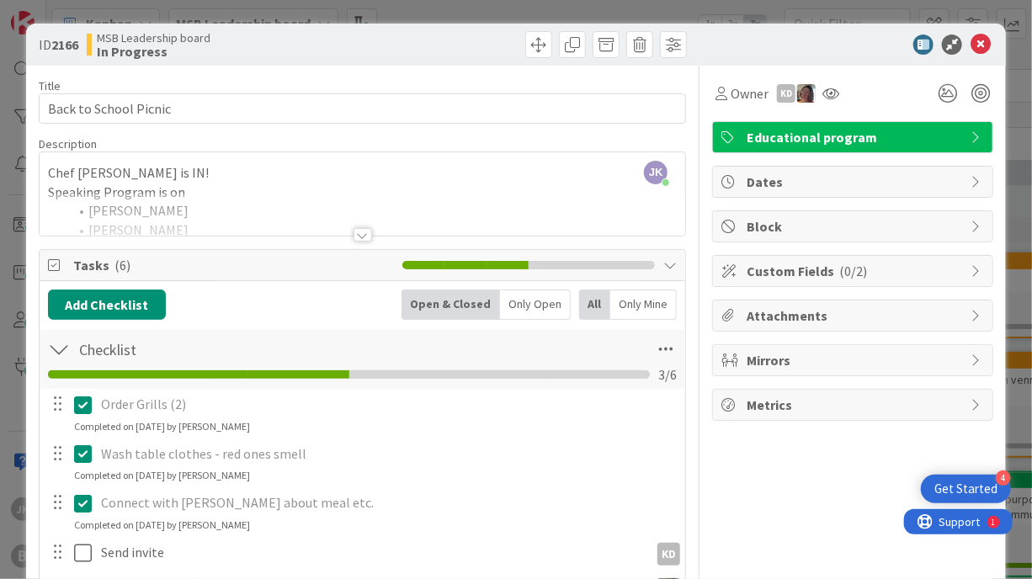
drag, startPoint x: 701, startPoint y: 44, endPoint x: 687, endPoint y: 63, distance: 23.6
click at [687, 63] on div "ID 2166 MSB Leadership board In Progress" at bounding box center [516, 45] width 981 height 42
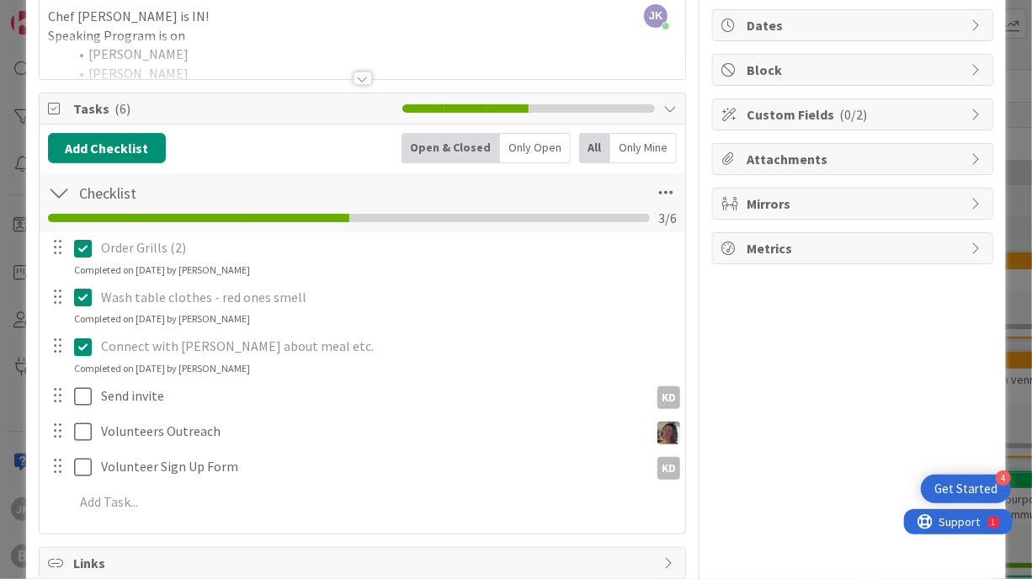
scroll to position [157, 0]
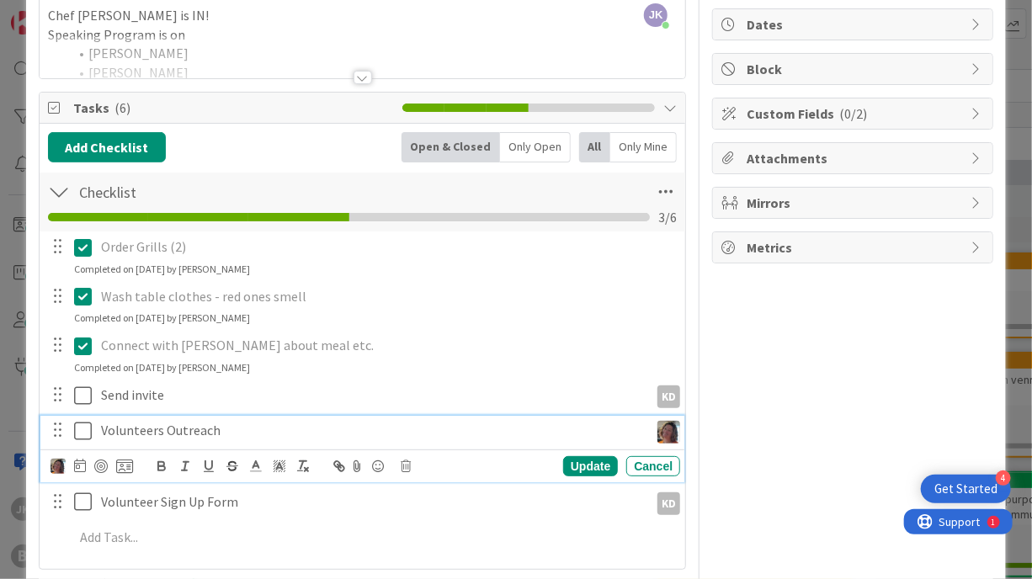
click at [84, 430] on icon at bounding box center [83, 431] width 18 height 20
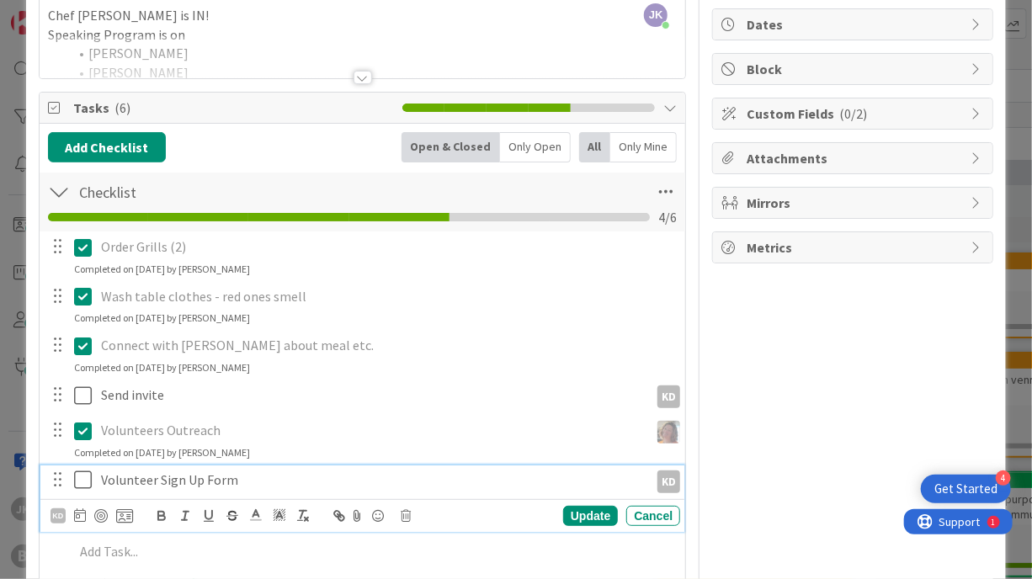
click at [84, 477] on icon at bounding box center [83, 480] width 18 height 20
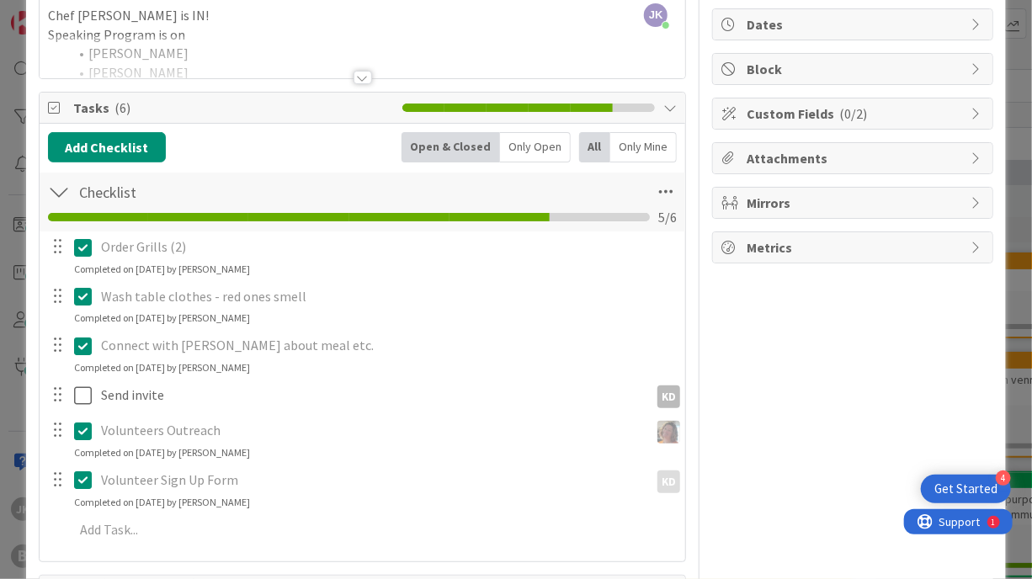
click at [719, 322] on div "Owner KD Educational program Dates Block Custom Fields ( 0/2 ) Attachments Mirr…" at bounding box center [852, 302] width 281 height 788
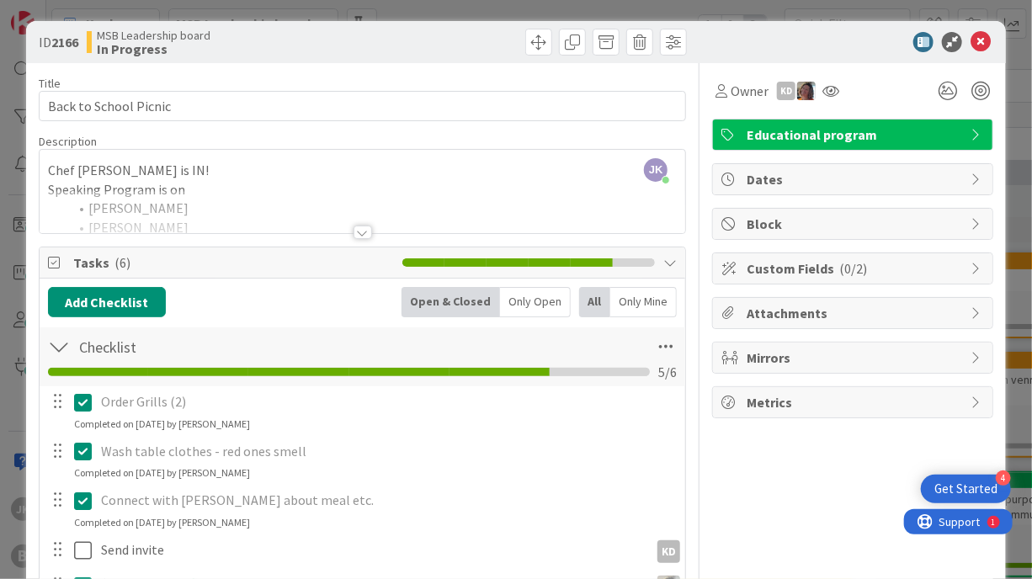
scroll to position [0, 0]
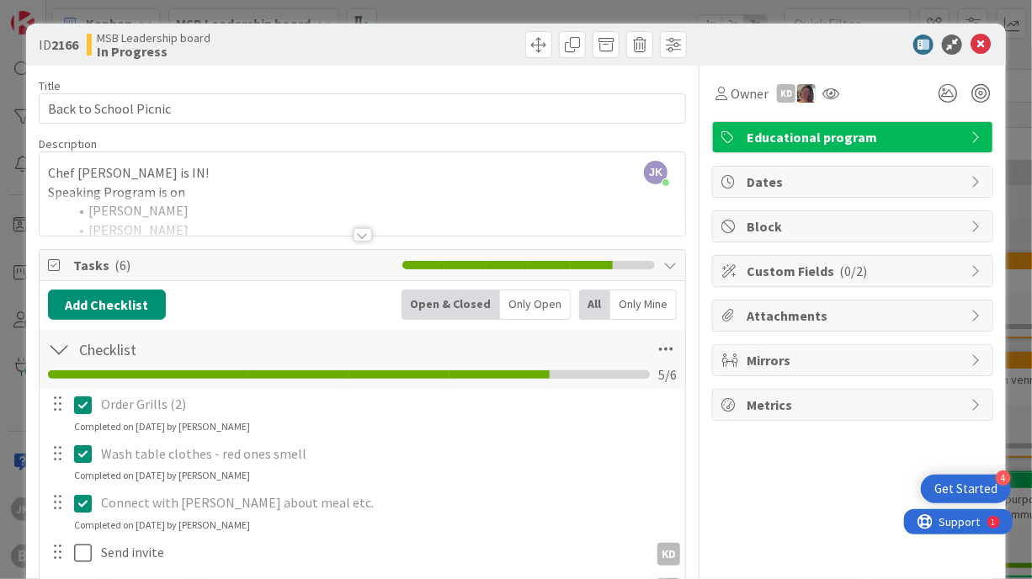
click at [358, 234] on div at bounding box center [363, 234] width 19 height 13
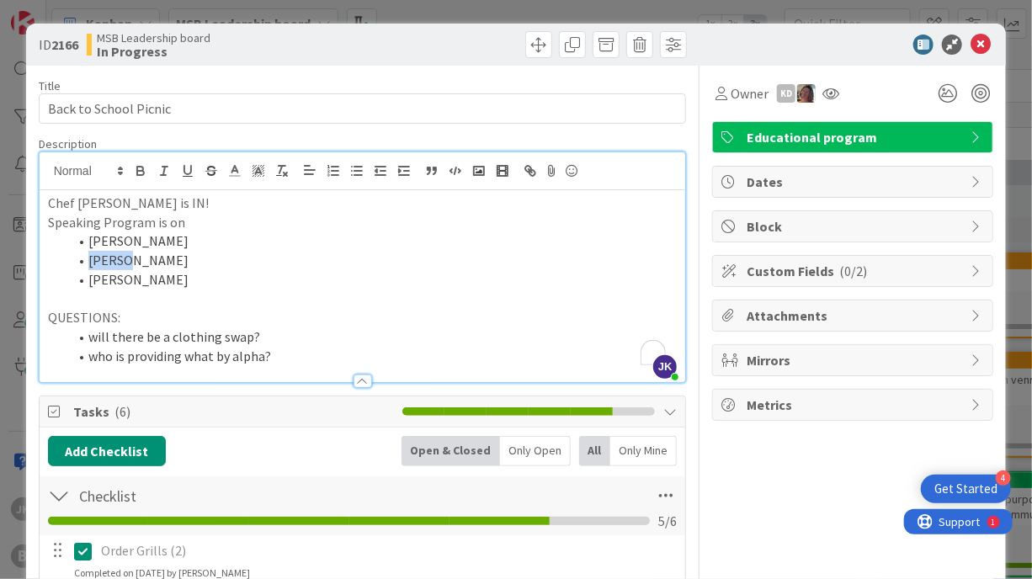
drag, startPoint x: 138, startPoint y: 263, endPoint x: 47, endPoint y: 269, distance: 91.1
click at [48, 269] on ol "[PERSON_NAME] [PERSON_NAME]" at bounding box center [363, 260] width 630 height 57
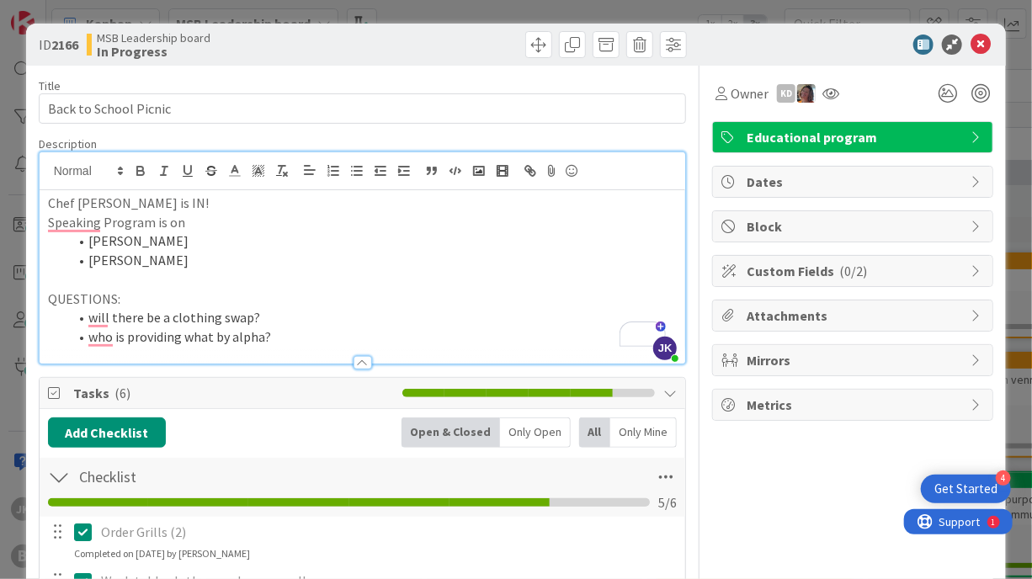
click at [283, 343] on li "who is providing what by alpha?" at bounding box center [373, 337] width 610 height 19
click at [696, 304] on div "Title 22 / 128 Back to School Picnic Description JK [PERSON_NAME] joined 3 m ag…" at bounding box center [517, 523] width 956 height 915
click at [691, 294] on div "Title 22 / 128 Back to School Picnic Description JK [PERSON_NAME] joined 3 m ag…" at bounding box center [517, 523] width 956 height 915
drag, startPoint x: 262, startPoint y: 312, endPoint x: 45, endPoint y: 320, distance: 217.4
click at [45, 320] on div "Chef [PERSON_NAME] is IN! Speaking Program is on [PERSON_NAME] QUESTIONS: will …" at bounding box center [363, 276] width 647 height 173
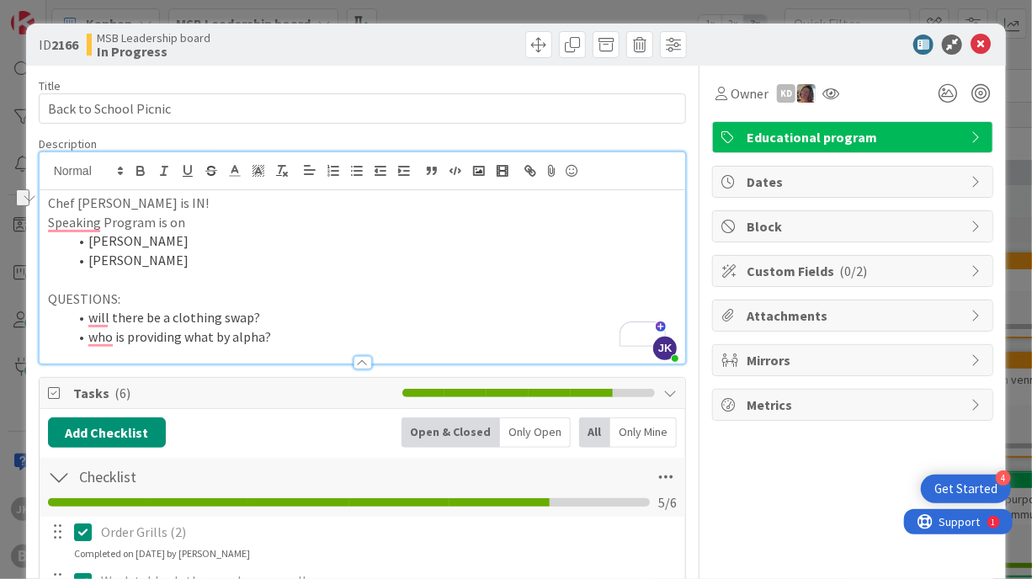
click at [315, 346] on div at bounding box center [363, 355] width 647 height 18
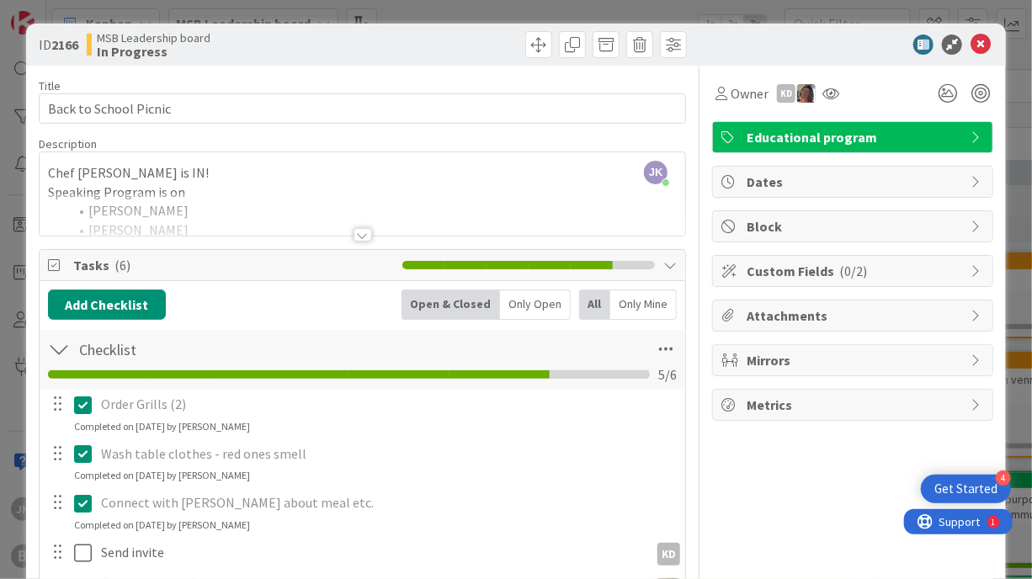
click at [344, 209] on div at bounding box center [363, 214] width 647 height 43
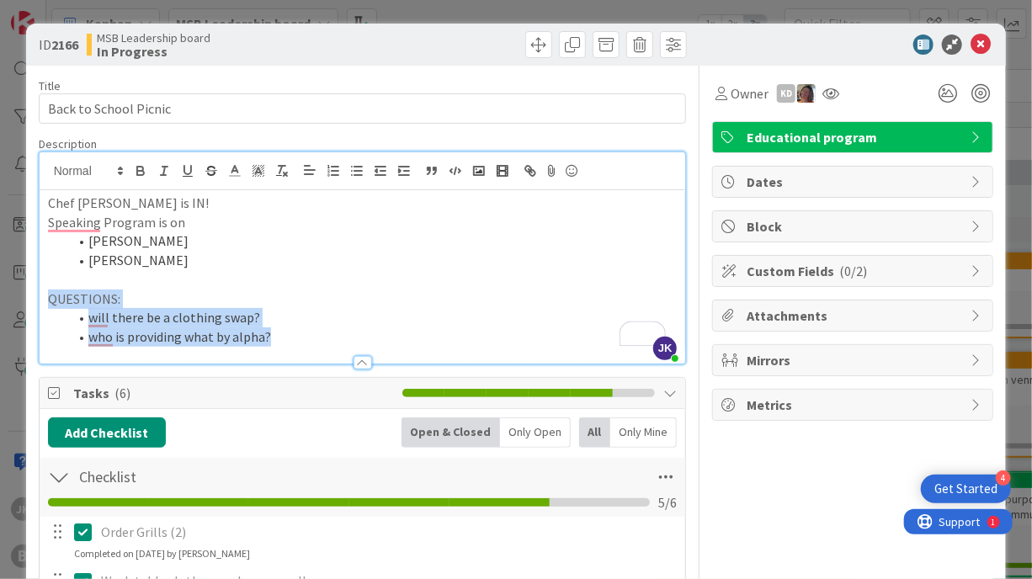
drag, startPoint x: 303, startPoint y: 336, endPoint x: 24, endPoint y: 292, distance: 282.1
click at [26, 292] on div "ID 2166 MSB Leadership board In Progress Title 22 / 128 Back to School Picnic D…" at bounding box center [516, 509] width 981 height 970
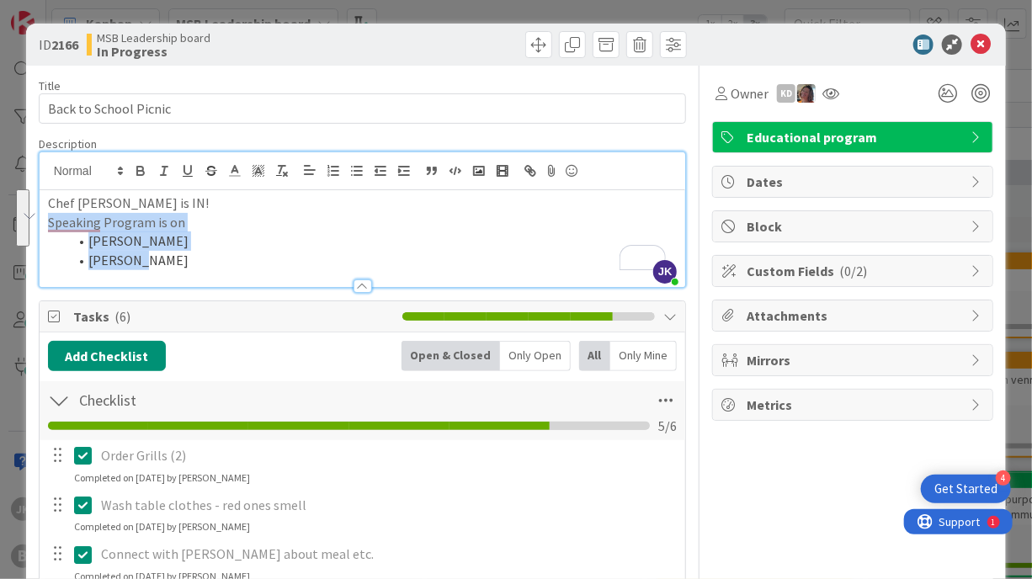
drag, startPoint x: 165, startPoint y: 260, endPoint x: 44, endPoint y: 225, distance: 126.3
click at [44, 225] on div "ID 2166 MSB Leadership board In Progress Title 22 / 128 Back to School Picnic D…" at bounding box center [516, 289] width 1032 height 579
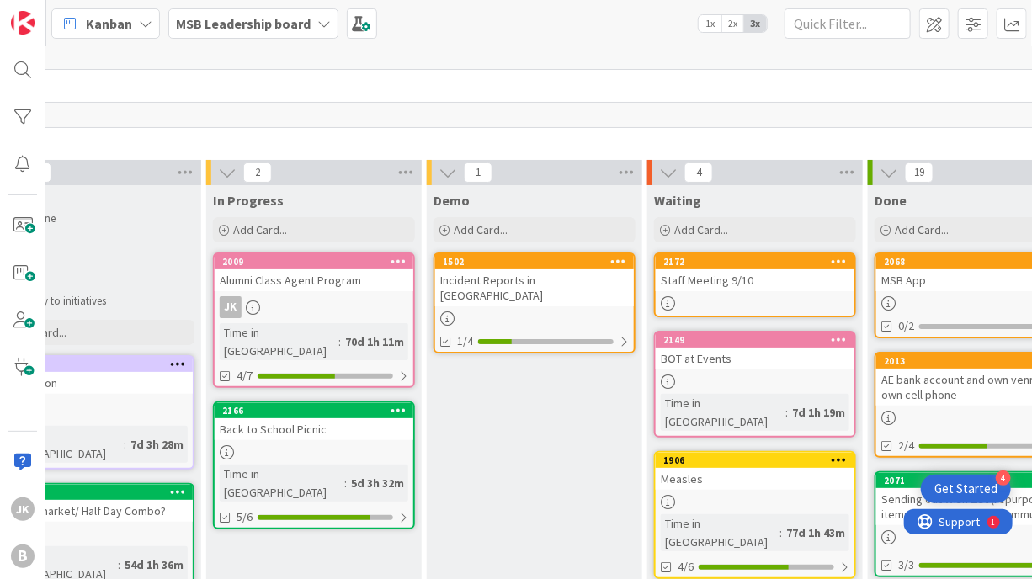
click at [327, 418] on div "Back to School Picnic" at bounding box center [314, 429] width 199 height 22
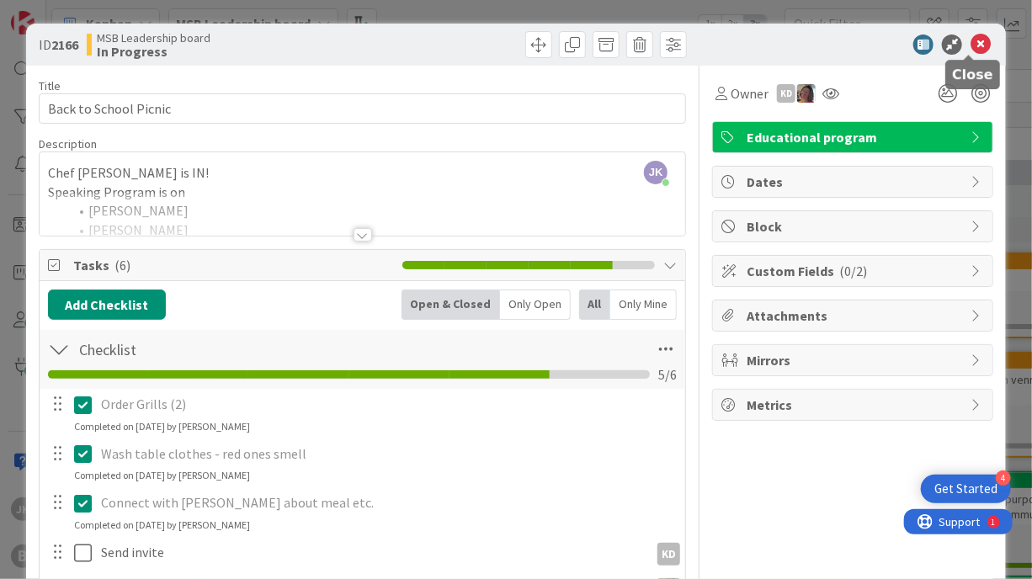
click at [973, 43] on icon at bounding box center [981, 45] width 20 height 20
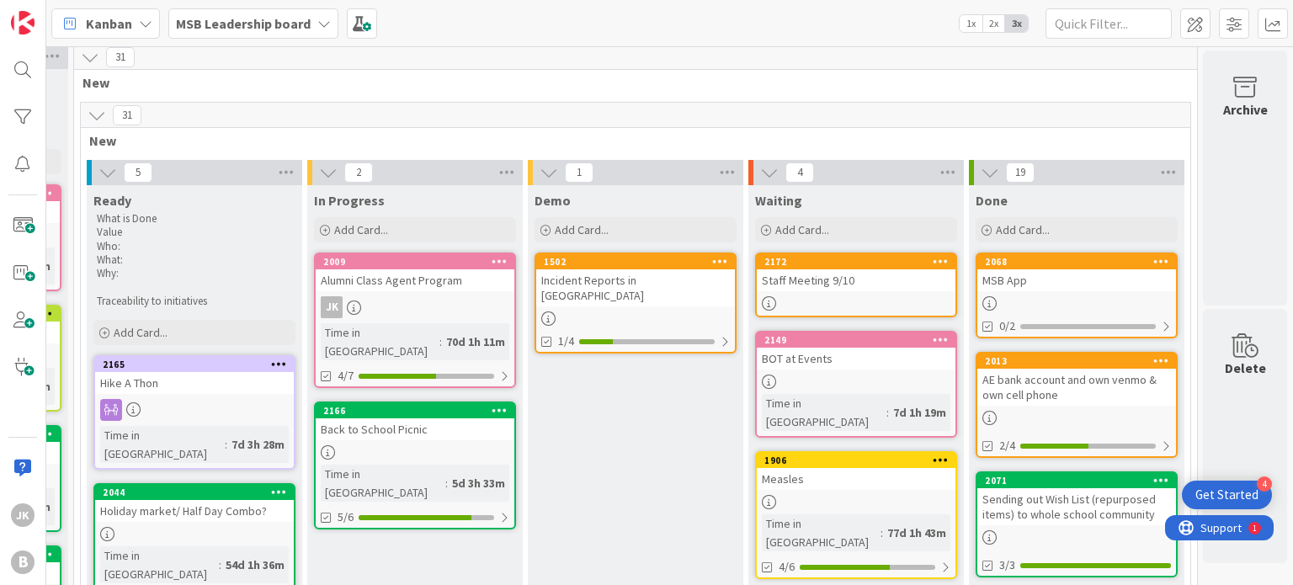
scroll to position [7, 0]
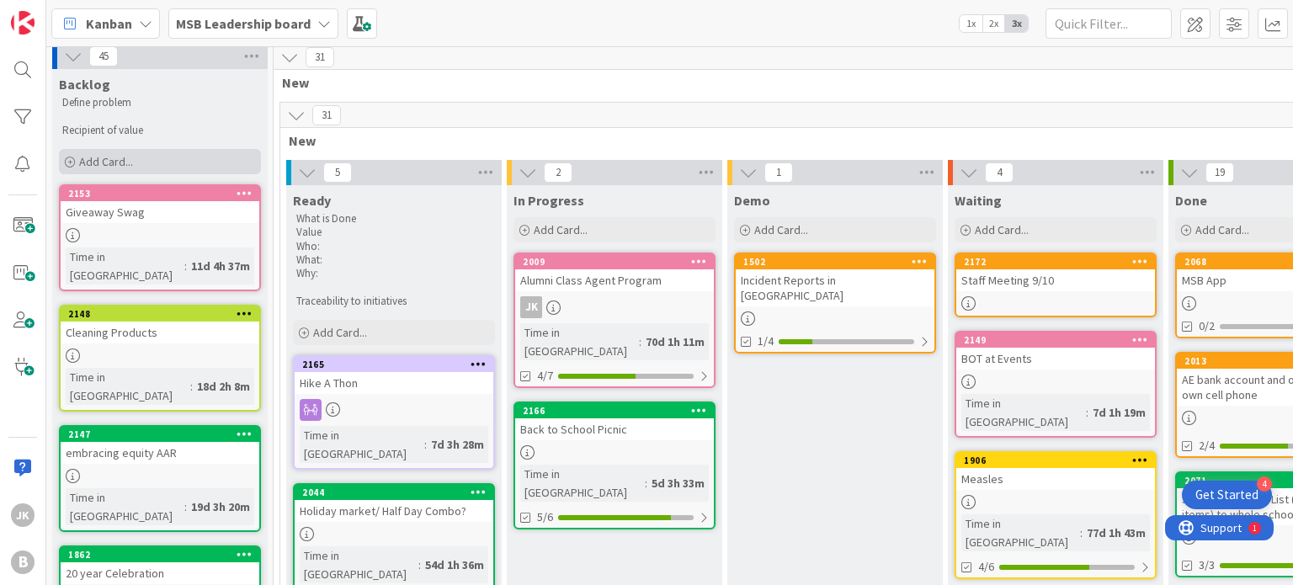
click at [103, 156] on span "Add Card..." at bounding box center [106, 161] width 54 height 15
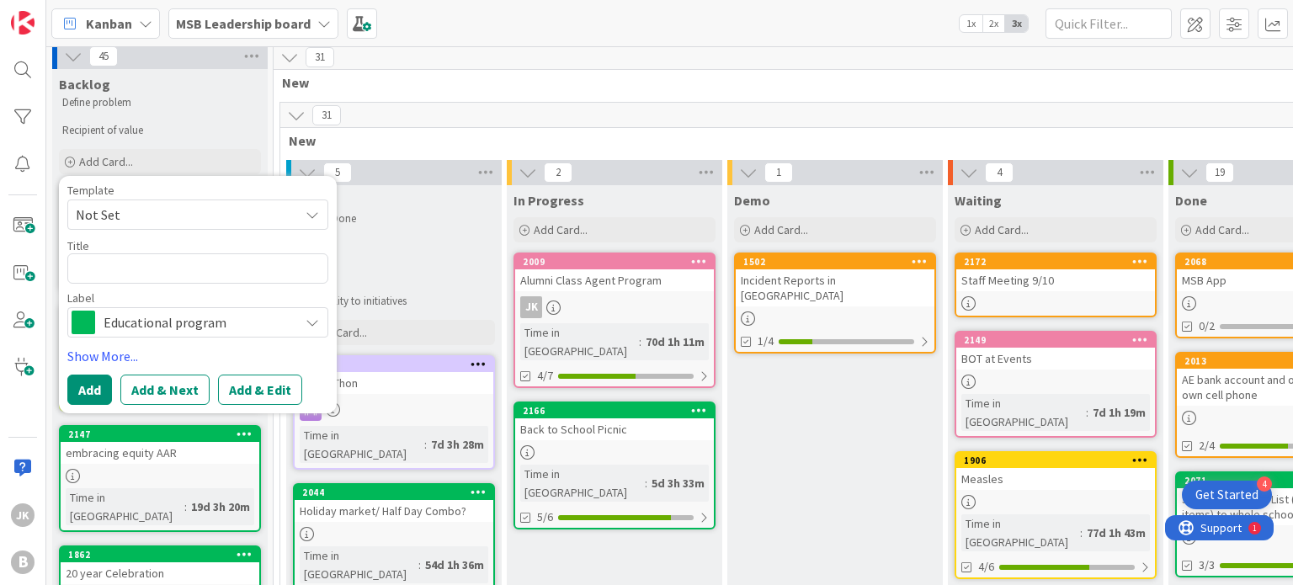
click at [188, 216] on span "Not Set" at bounding box center [181, 215] width 211 height 22
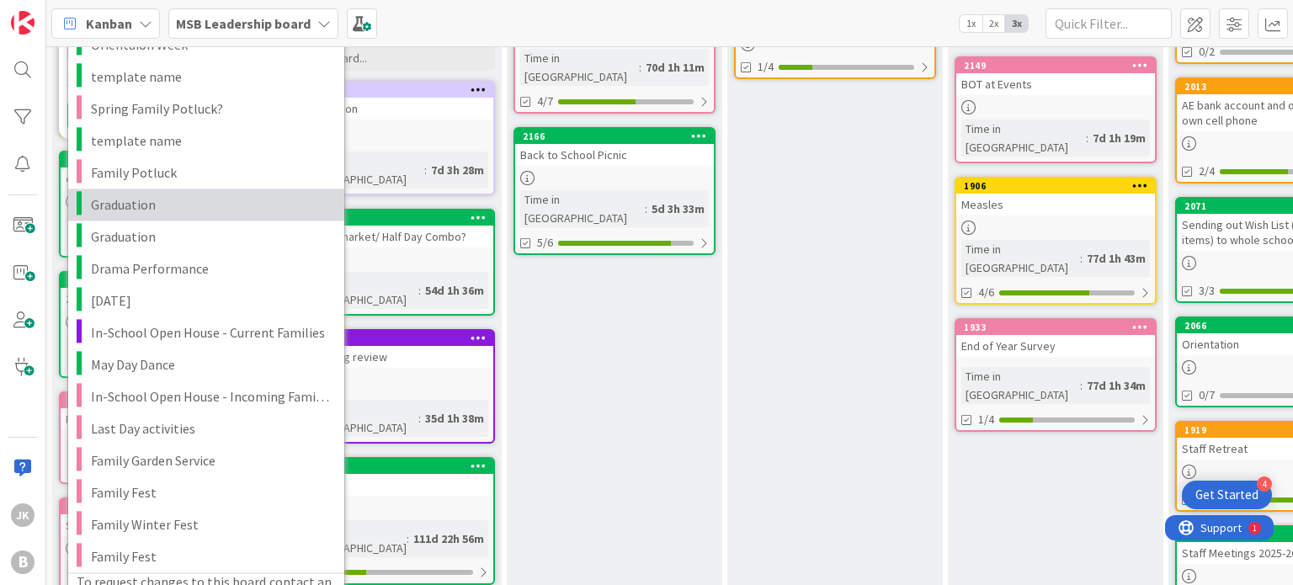
scroll to position [282, 0]
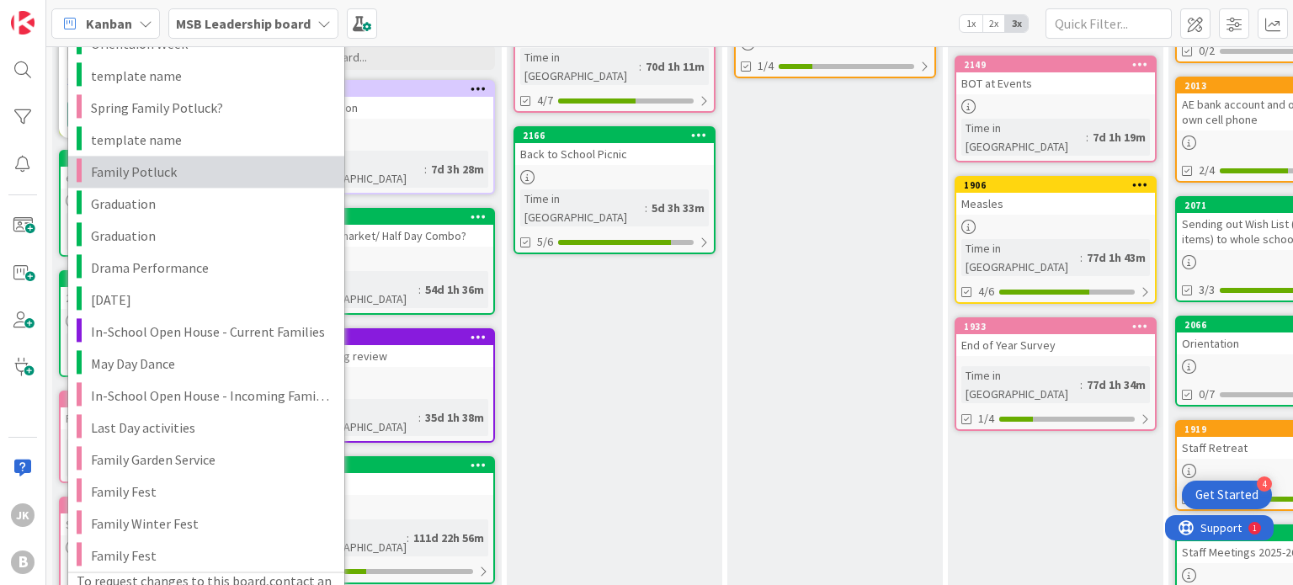
click at [162, 180] on span "Family Potluck" at bounding box center [211, 172] width 241 height 22
type textarea "x"
type textarea "Family Potluck"
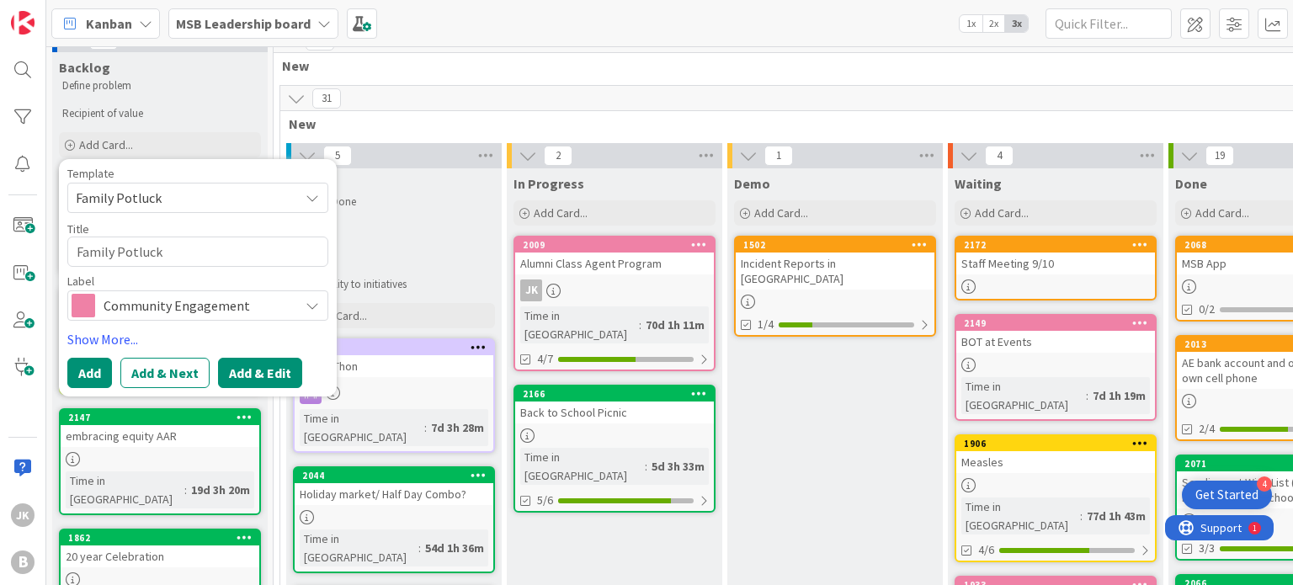
scroll to position [25, 0]
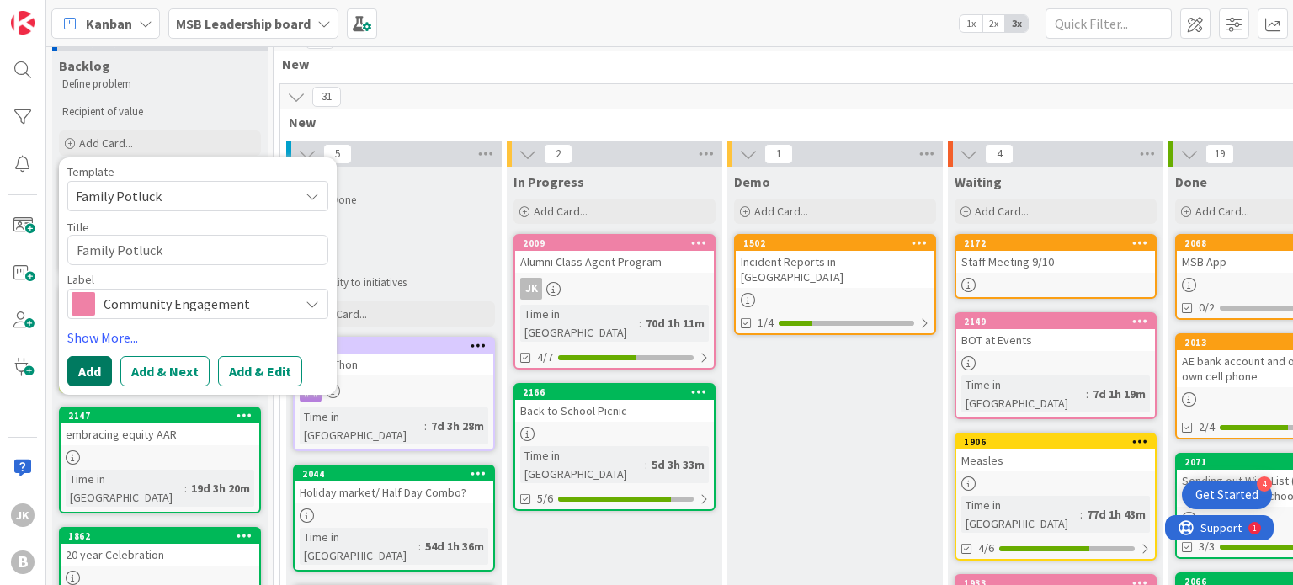
click at [84, 377] on button "Add" at bounding box center [89, 371] width 45 height 30
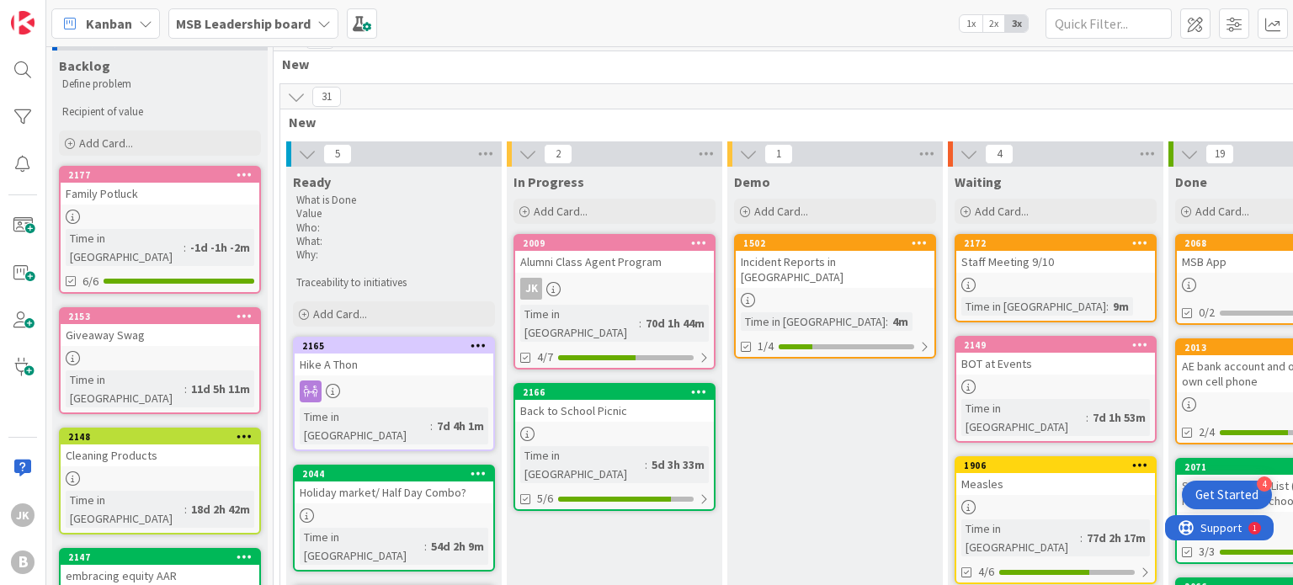
click at [154, 201] on div "Family Potluck" at bounding box center [160, 194] width 199 height 22
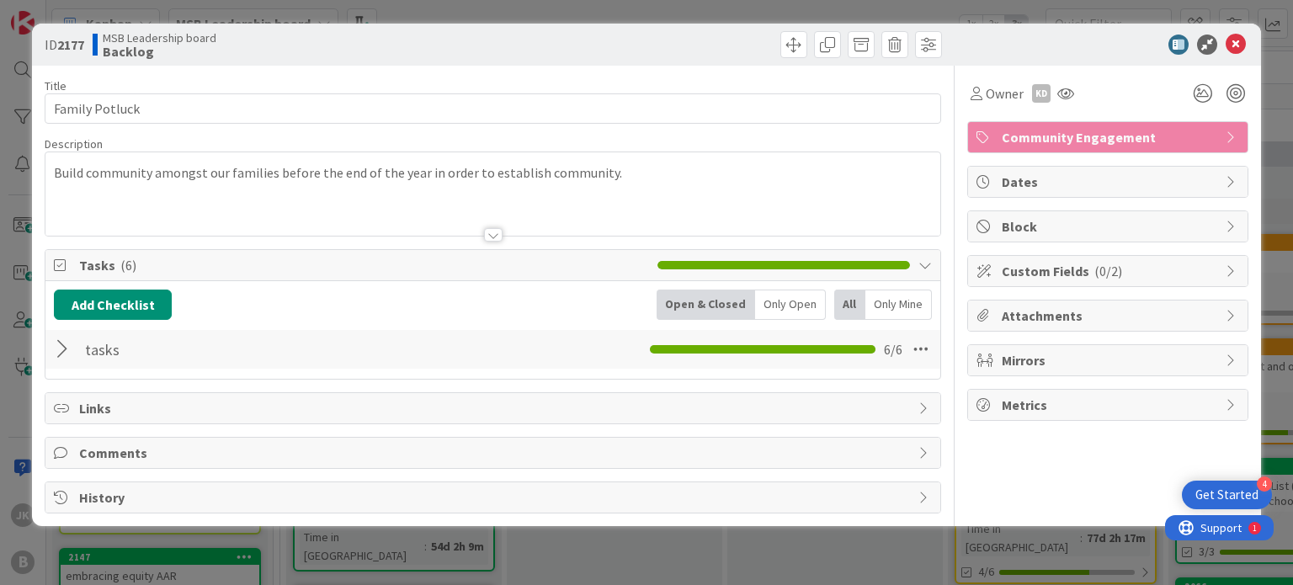
click at [519, 221] on div at bounding box center [492, 214] width 894 height 43
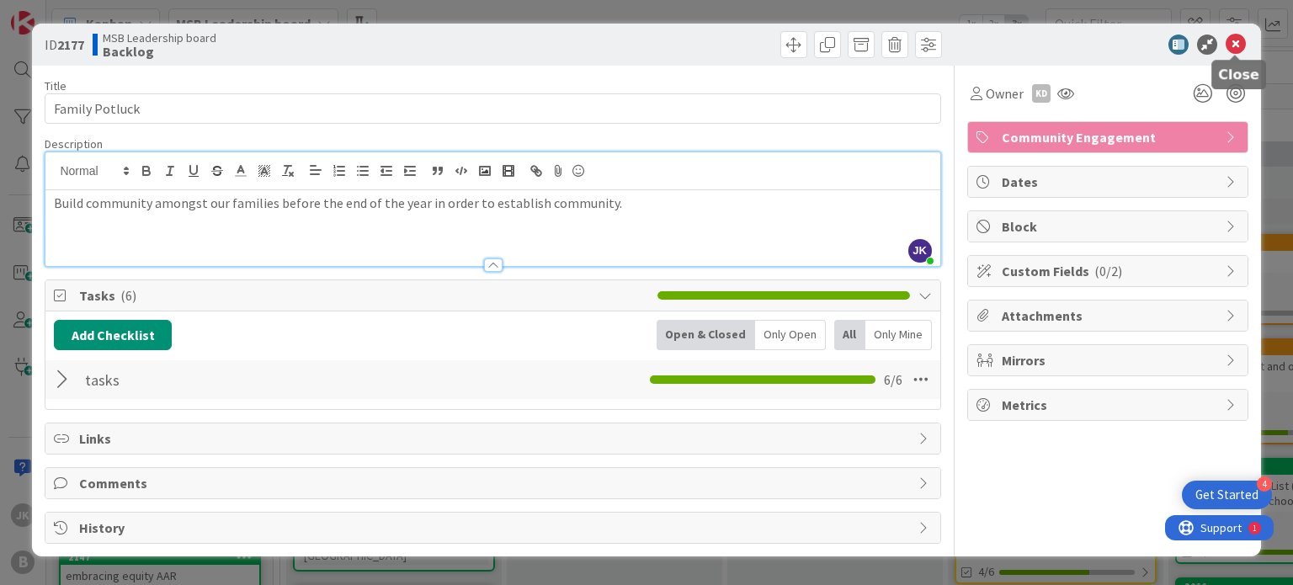
click at [1235, 45] on icon at bounding box center [1236, 45] width 20 height 20
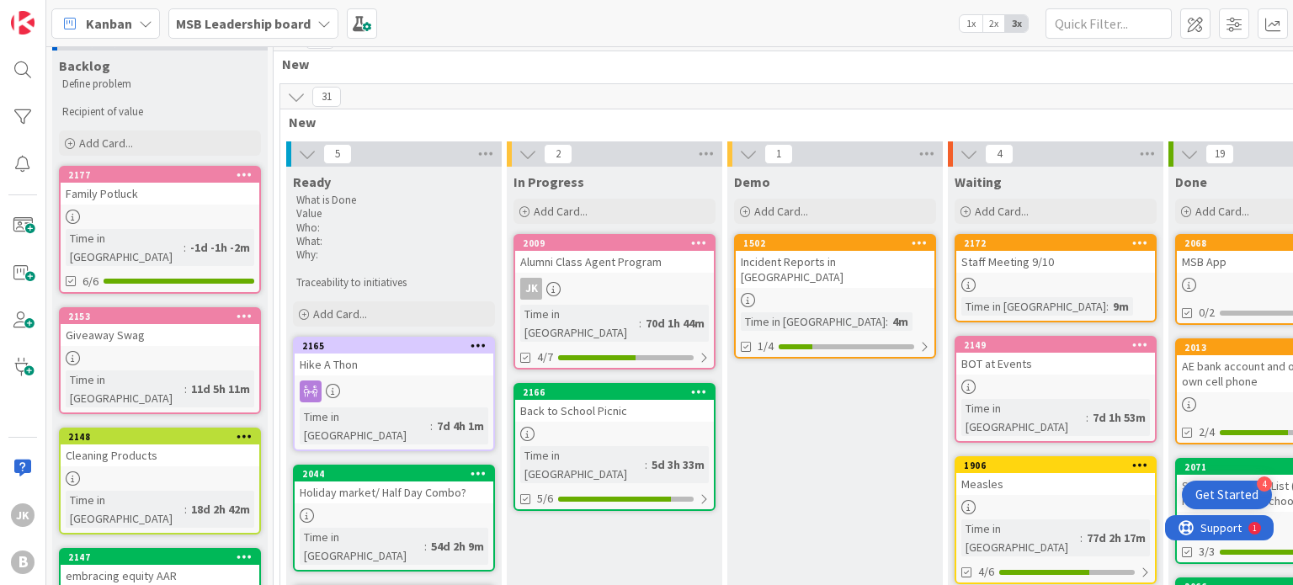
click at [247, 170] on icon at bounding box center [245, 174] width 16 height 12
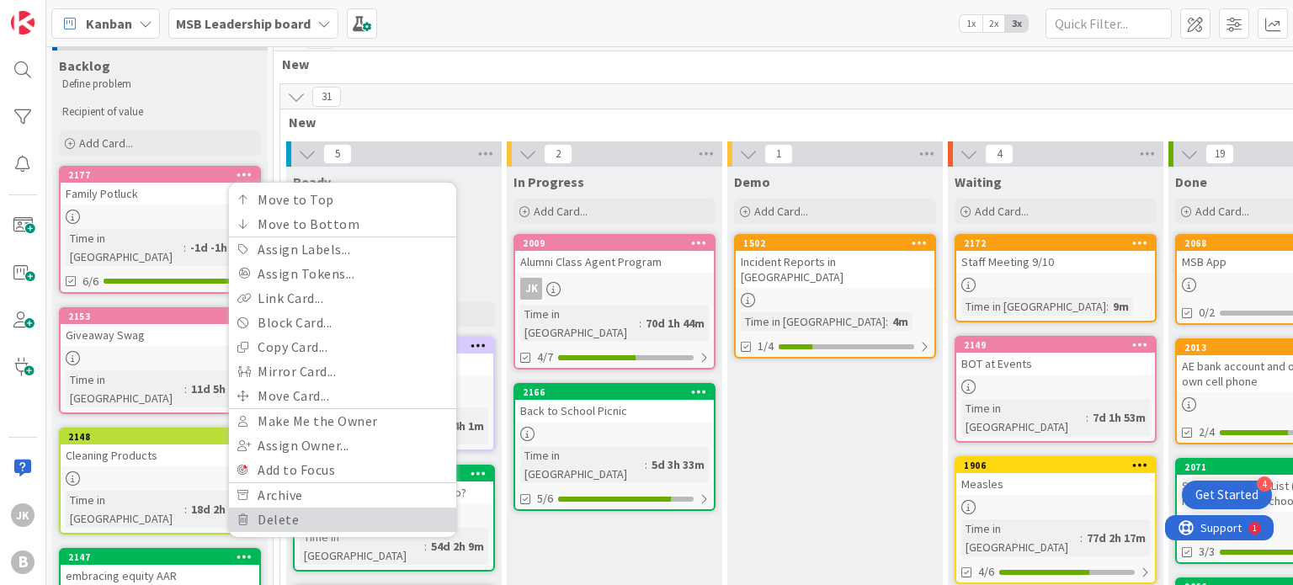
click at [287, 510] on link "Delete" at bounding box center [342, 520] width 227 height 24
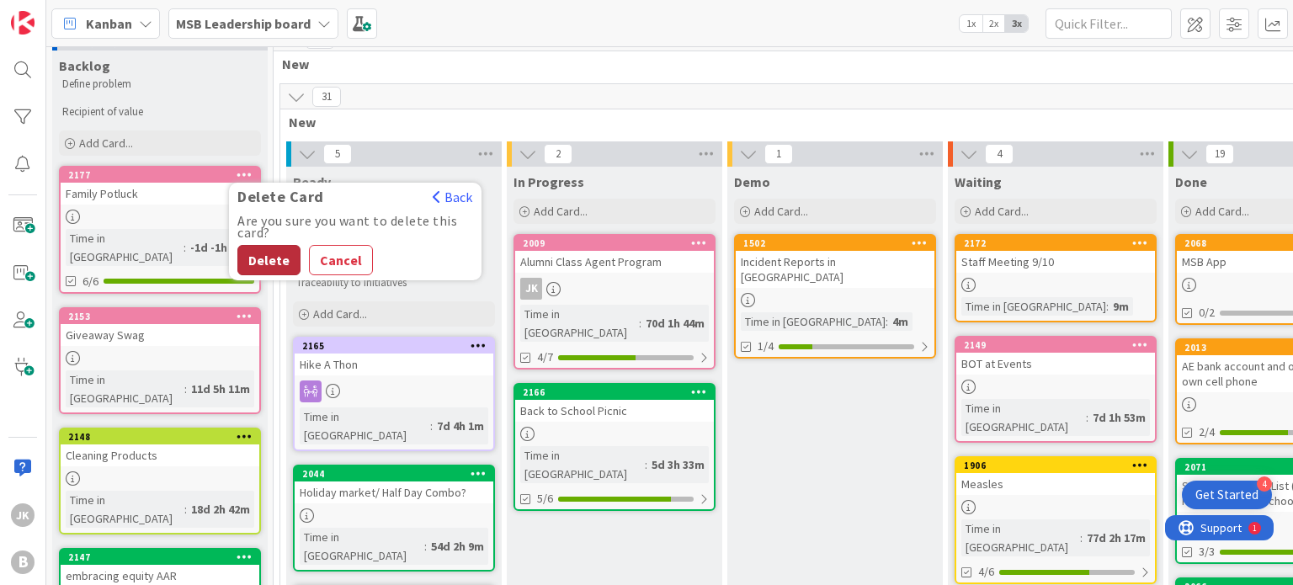
click at [273, 269] on button "Delete" at bounding box center [268, 260] width 63 height 30
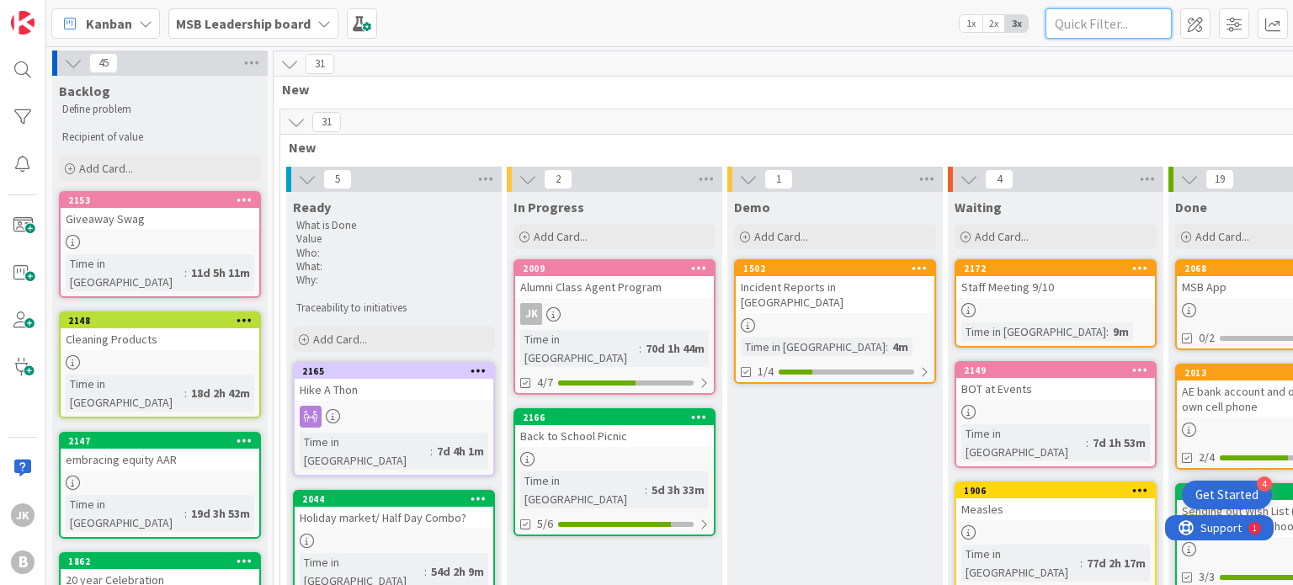
click at [1106, 26] on input "text" at bounding box center [1109, 23] width 126 height 30
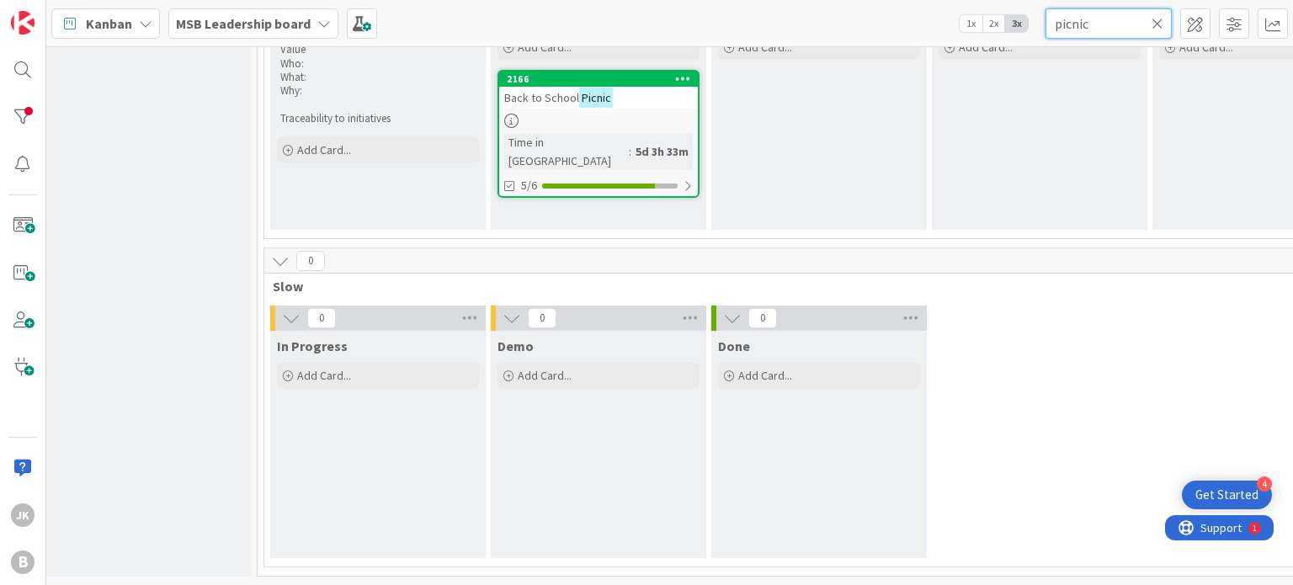
scroll to position [0, 16]
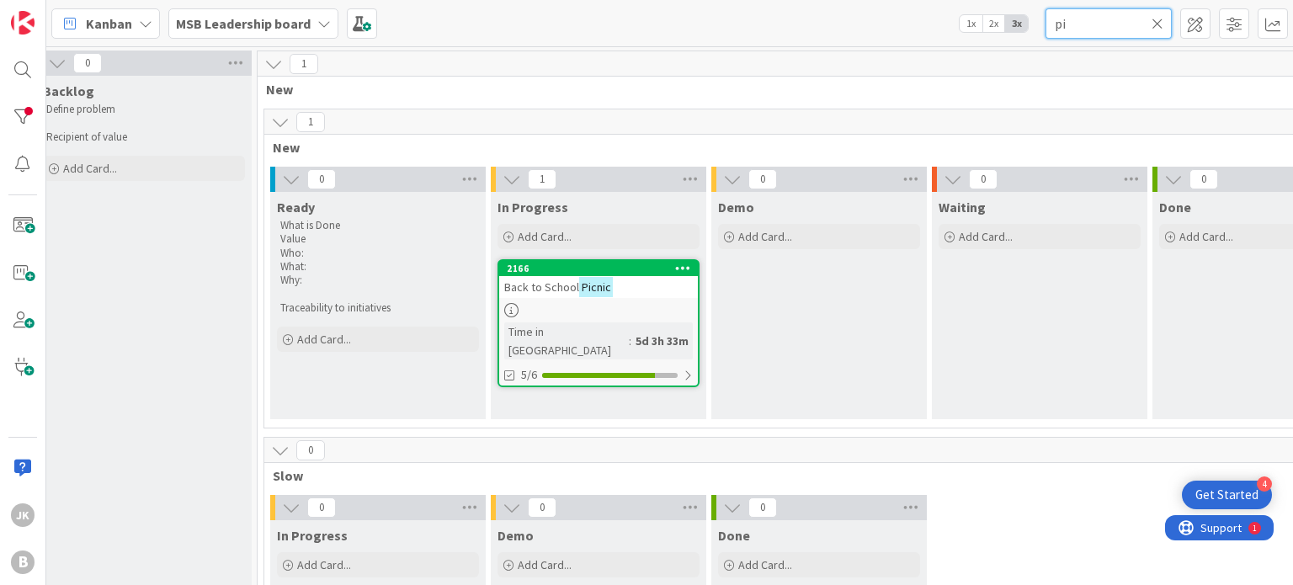
type input "p"
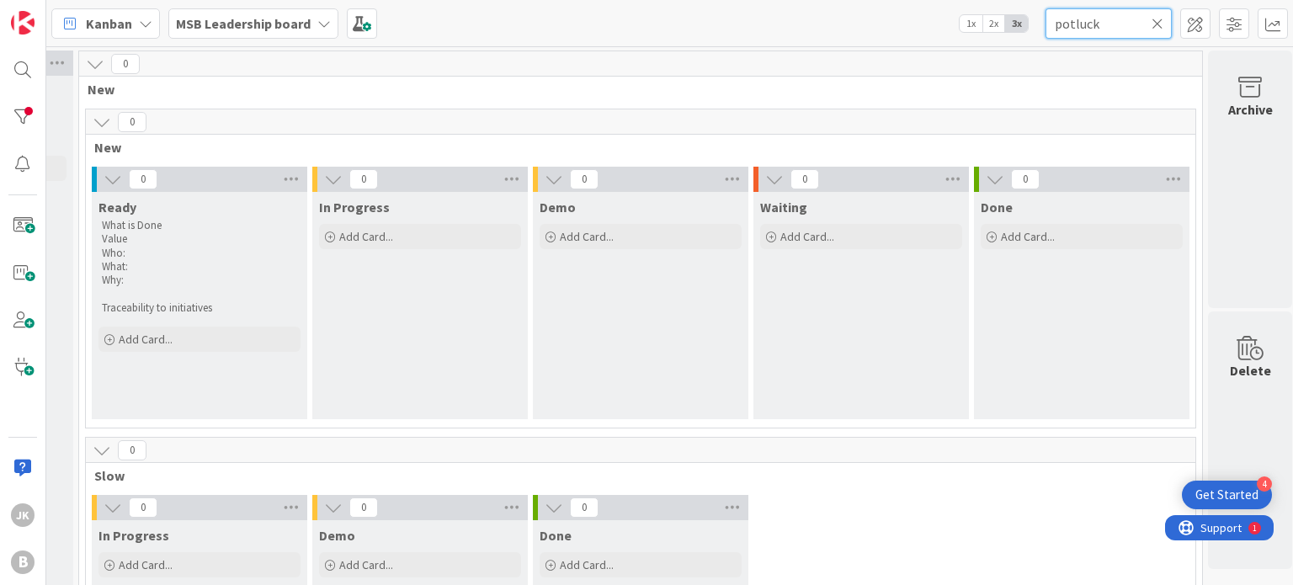
scroll to position [0, 211]
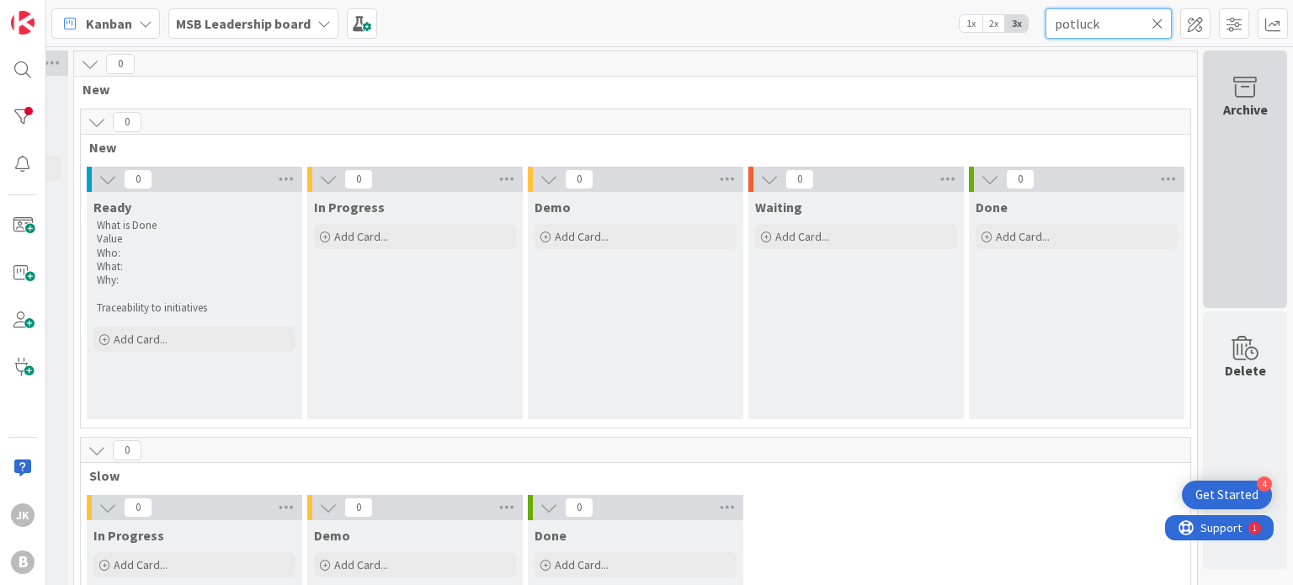
type input "potluck"
click at [1235, 97] on icon at bounding box center [1245, 88] width 64 height 24
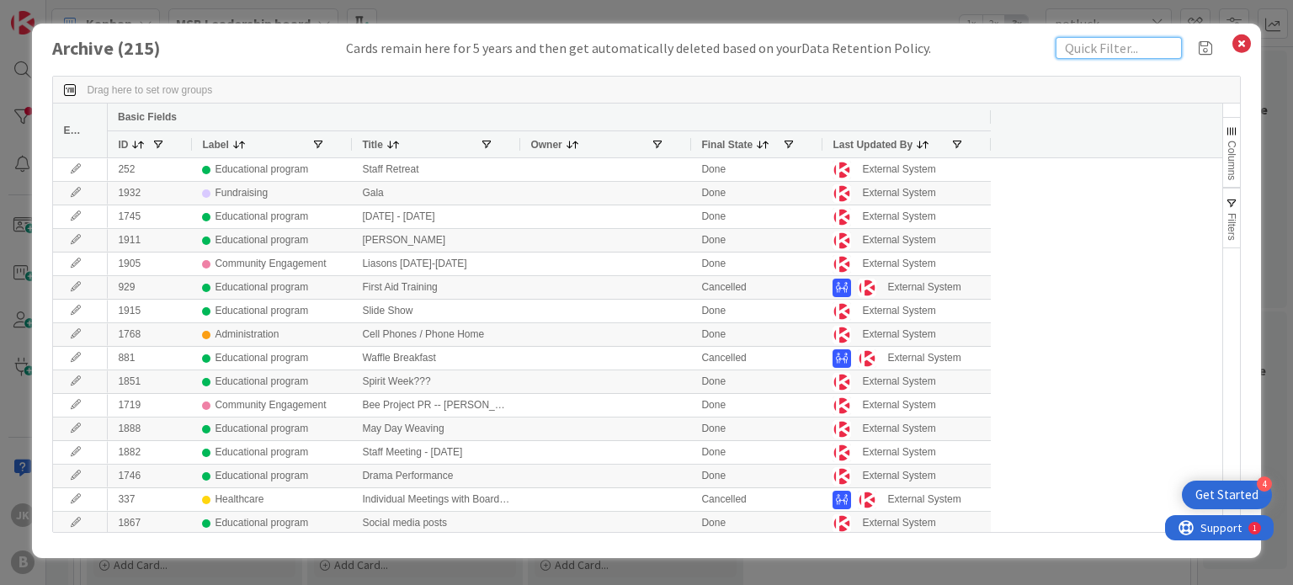
click at [1092, 52] on input "text" at bounding box center [1119, 48] width 126 height 22
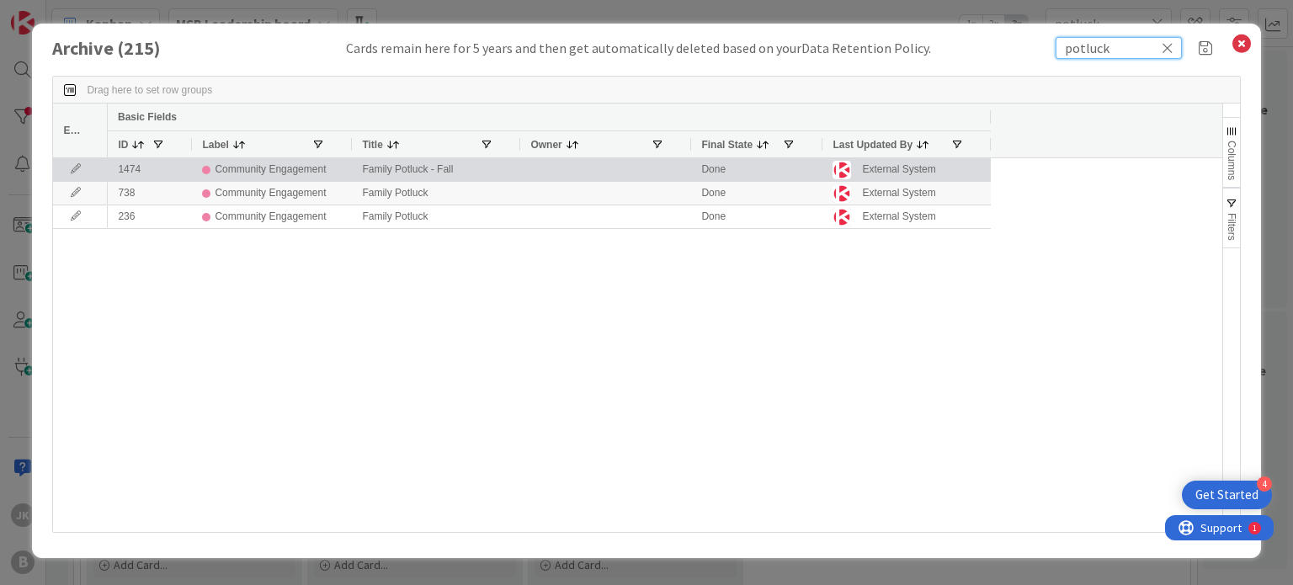
type input "potluck"
click at [391, 169] on div "Family Potluck - Fall" at bounding box center [436, 169] width 168 height 23
click at [905, 164] on div "External System" at bounding box center [898, 169] width 73 height 21
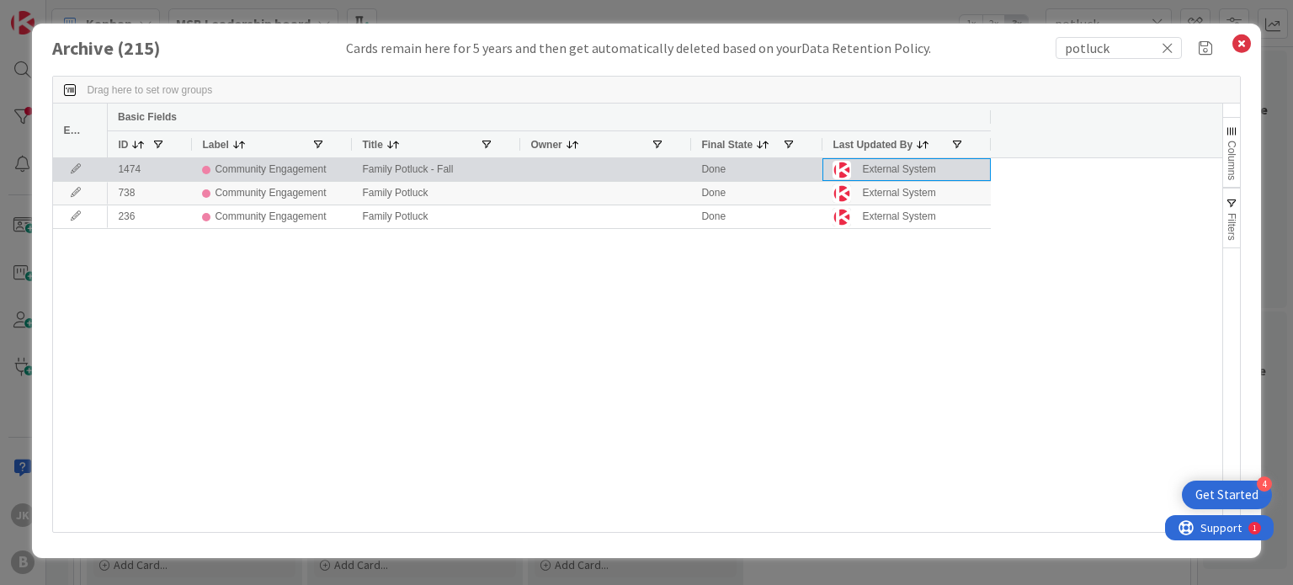
click at [905, 164] on div "External System" at bounding box center [898, 169] width 73 height 21
click at [283, 179] on div "Community Engagement" at bounding box center [270, 169] width 111 height 21
click at [66, 168] on icon at bounding box center [75, 169] width 25 height 10
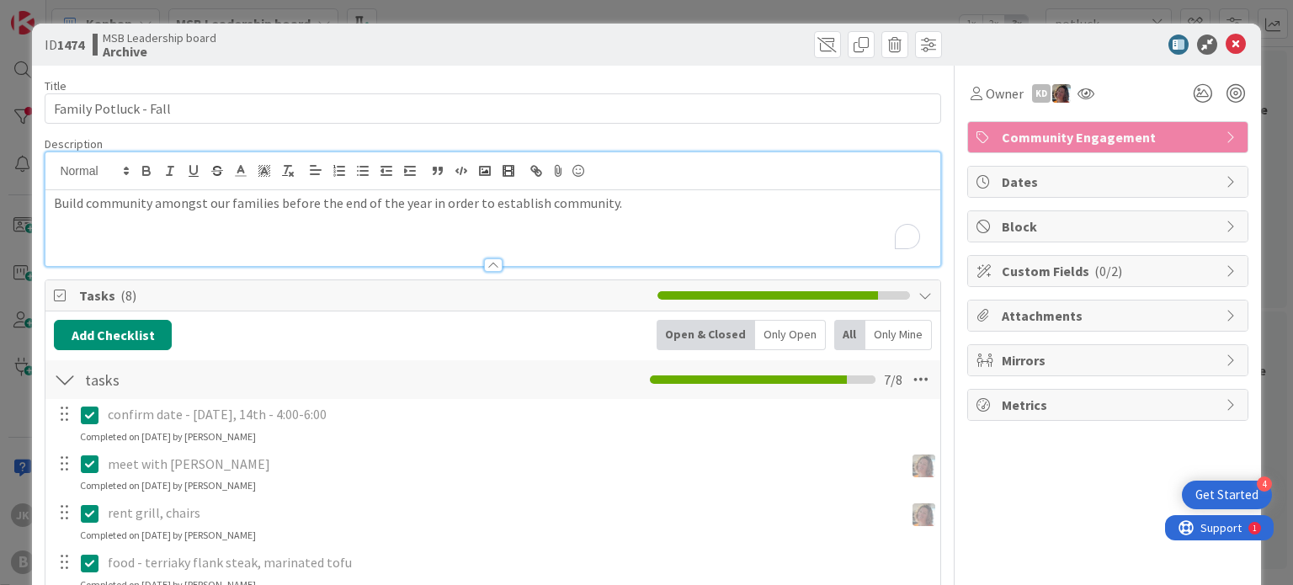
click at [554, 179] on div "Build community amongst our families before the end of the year in order to est…" at bounding box center [492, 209] width 894 height 114
click at [1226, 45] on icon at bounding box center [1236, 45] width 20 height 20
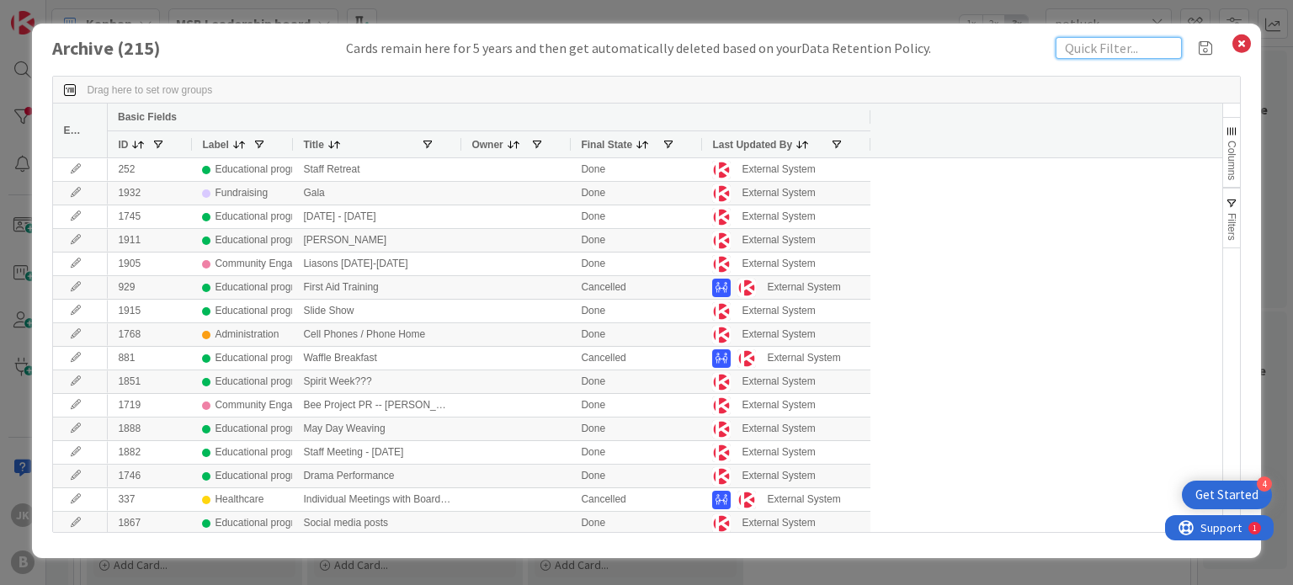
click at [1126, 50] on input "text" at bounding box center [1119, 48] width 126 height 22
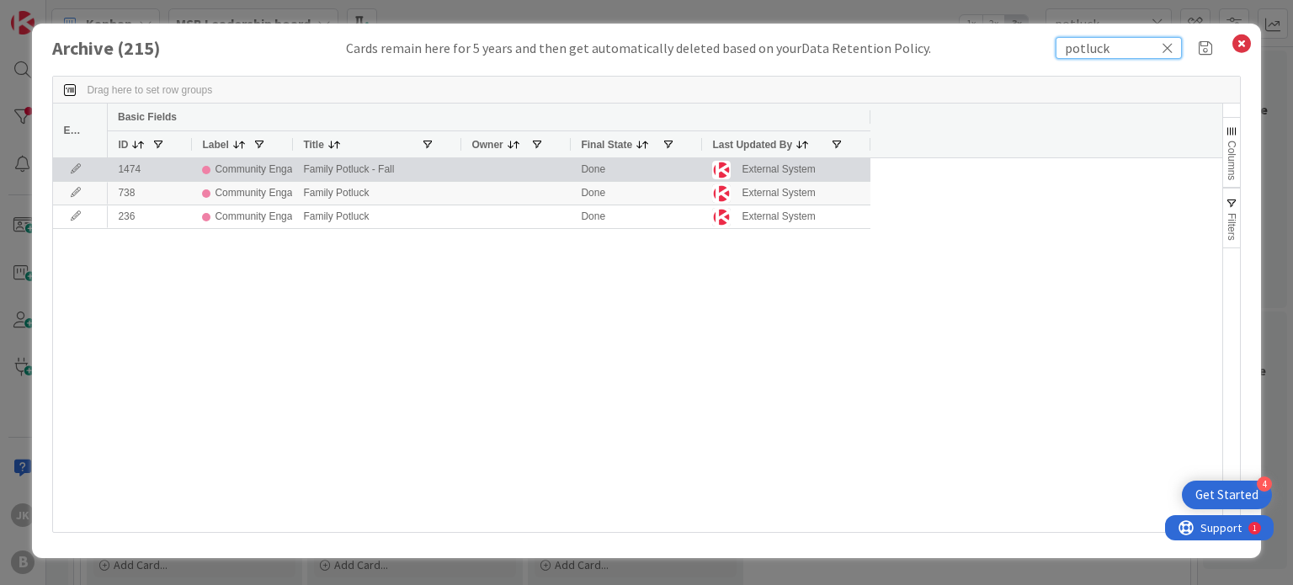
type input "potluck"
click at [77, 168] on icon at bounding box center [75, 169] width 25 height 10
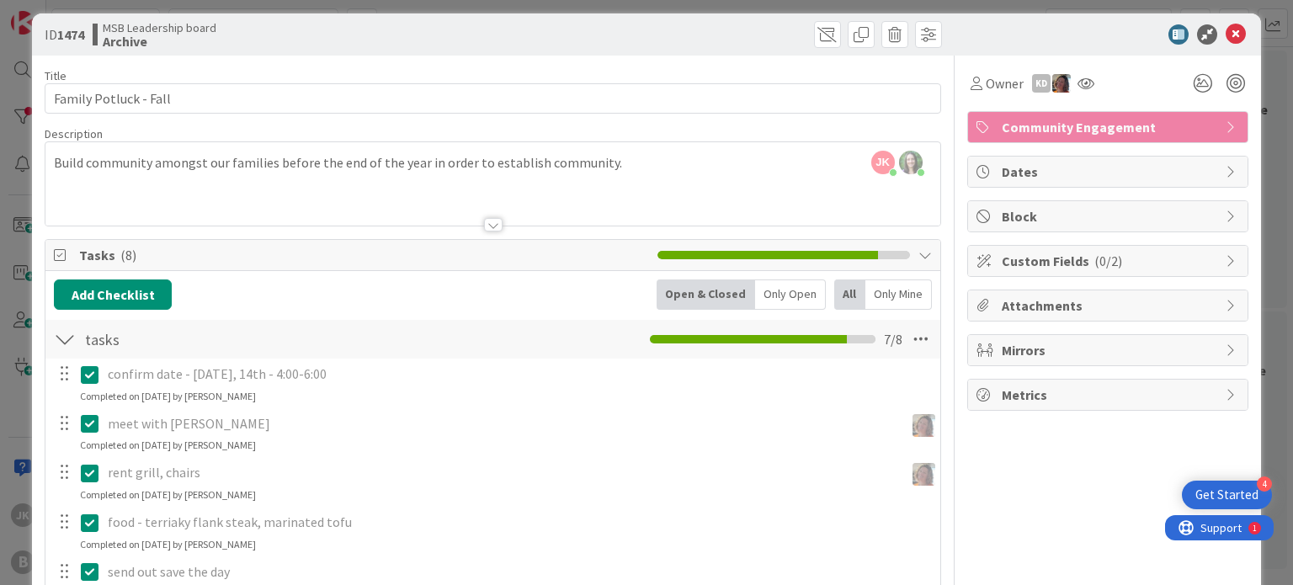
scroll to position [9, 0]
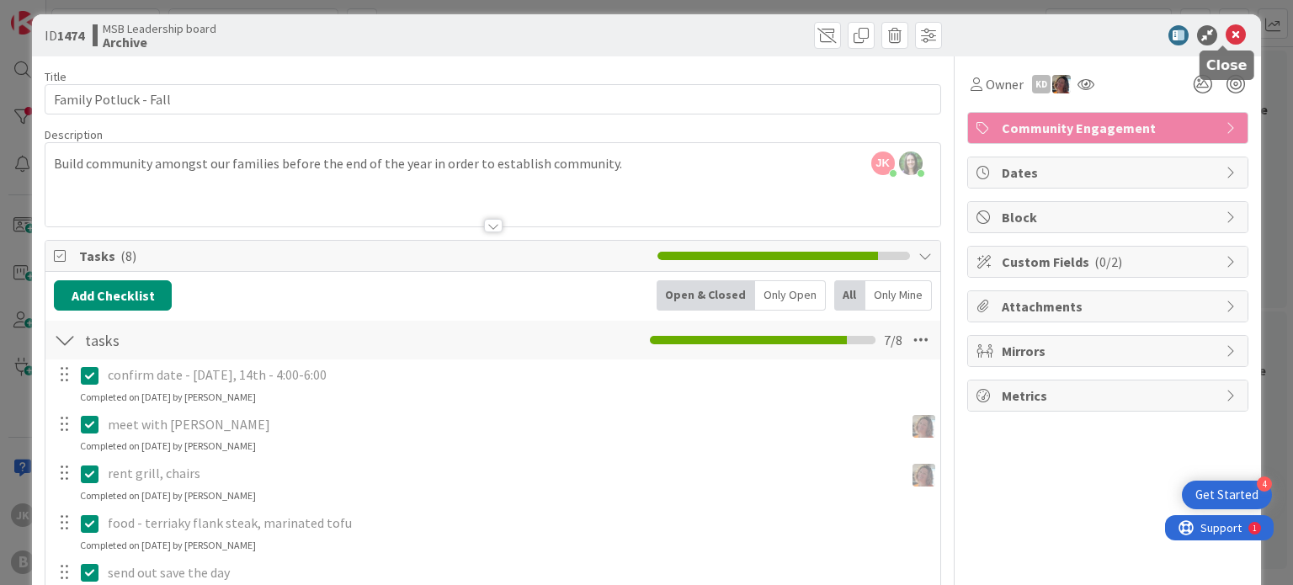
click at [1228, 30] on icon at bounding box center [1236, 35] width 20 height 20
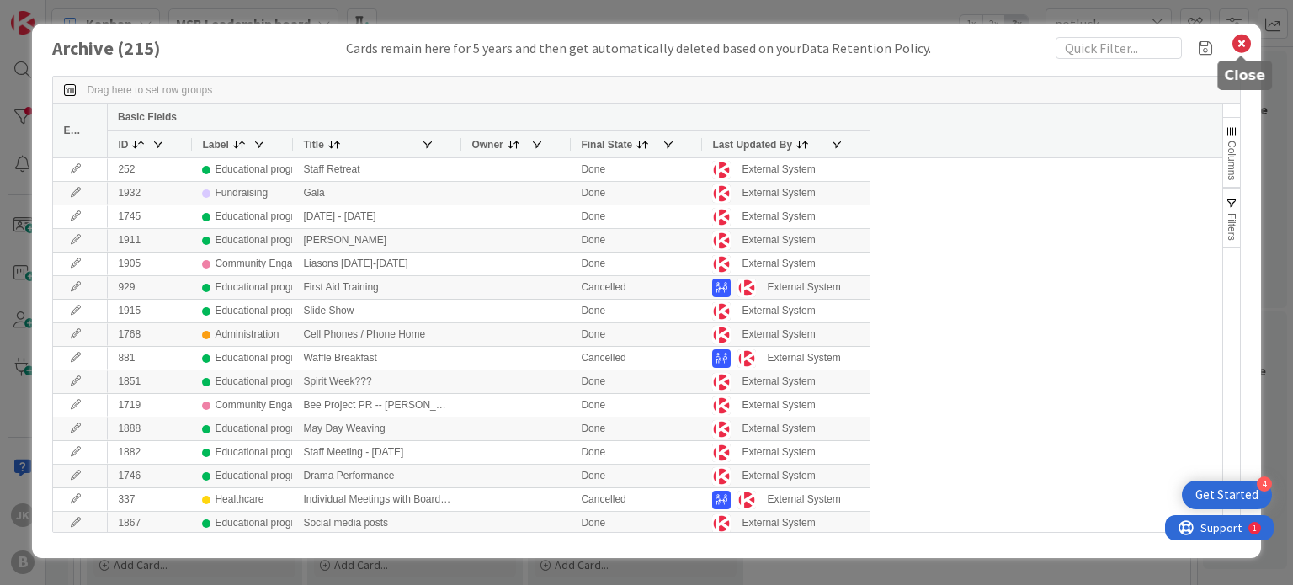
click at [1239, 43] on icon at bounding box center [1242, 44] width 22 height 24
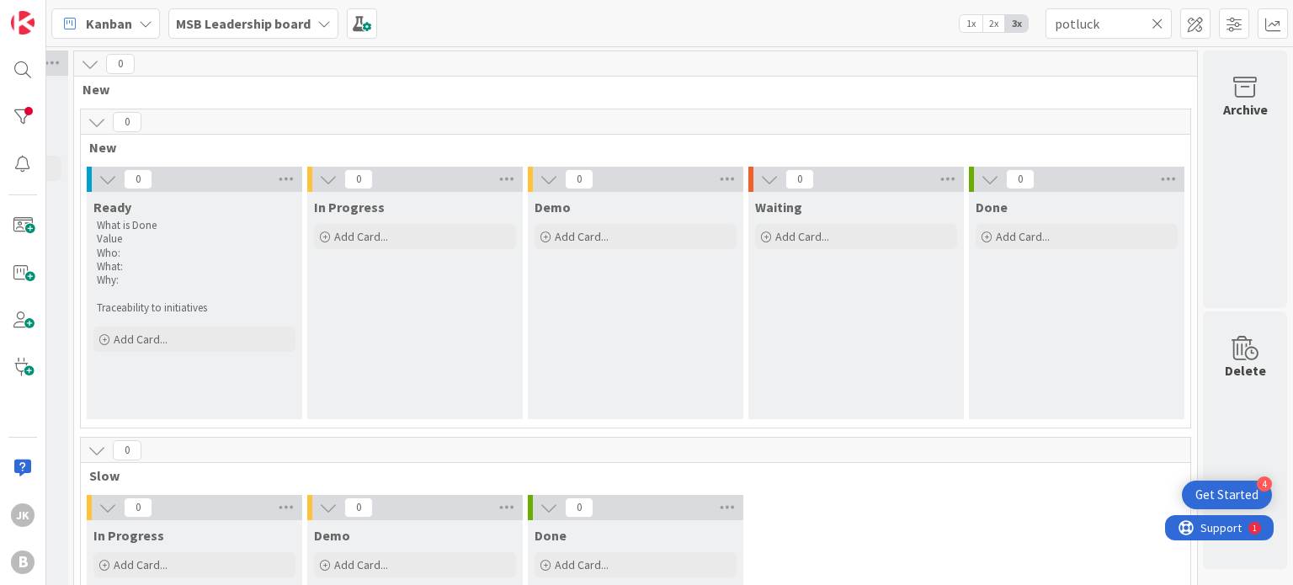
click at [1156, 24] on icon at bounding box center [1158, 23] width 12 height 15
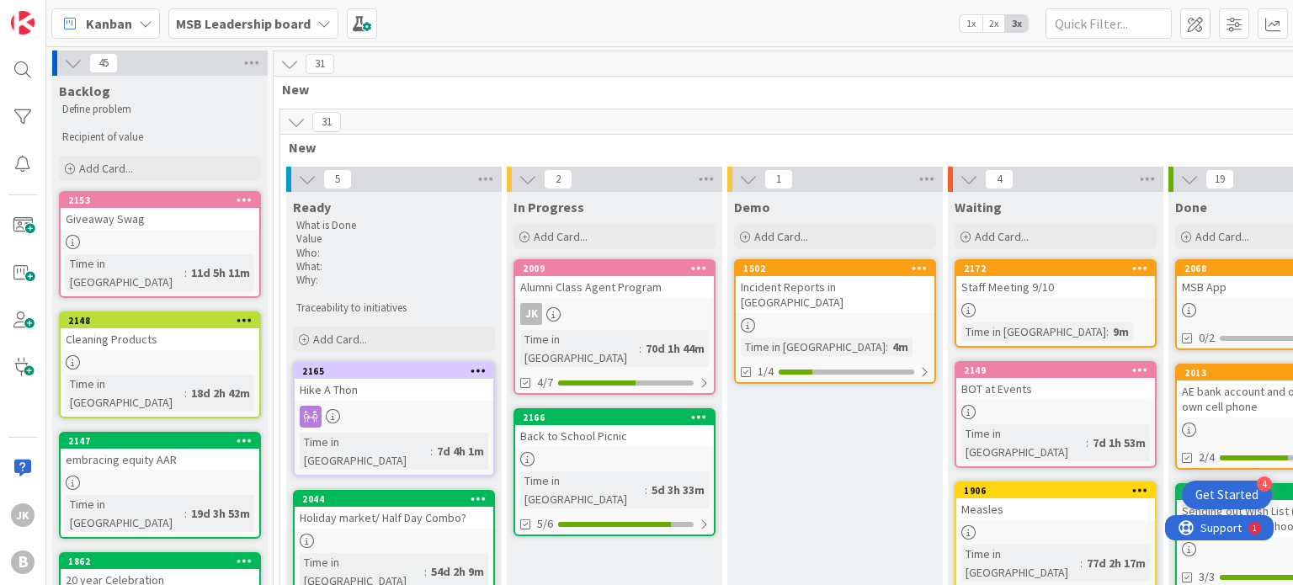
click at [706, 43] on div "Kanban MSB Leadership board 1x 2x 3x" at bounding box center [669, 23] width 1247 height 46
click at [653, 425] on div "Back to School Picnic" at bounding box center [614, 436] width 199 height 22
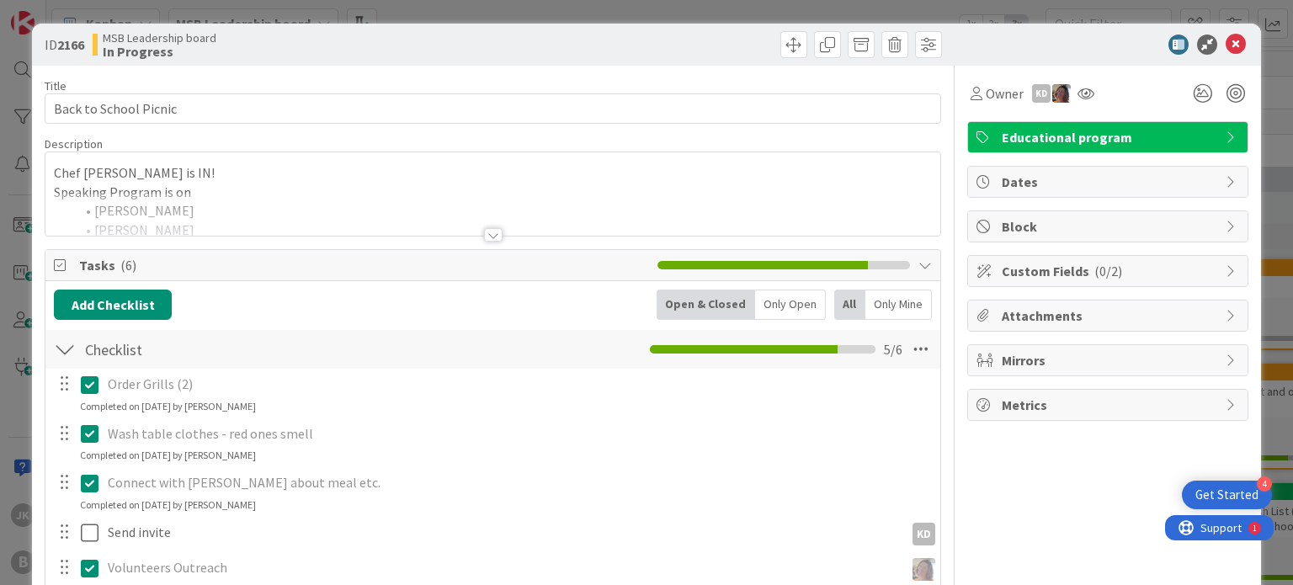
scroll to position [281, 0]
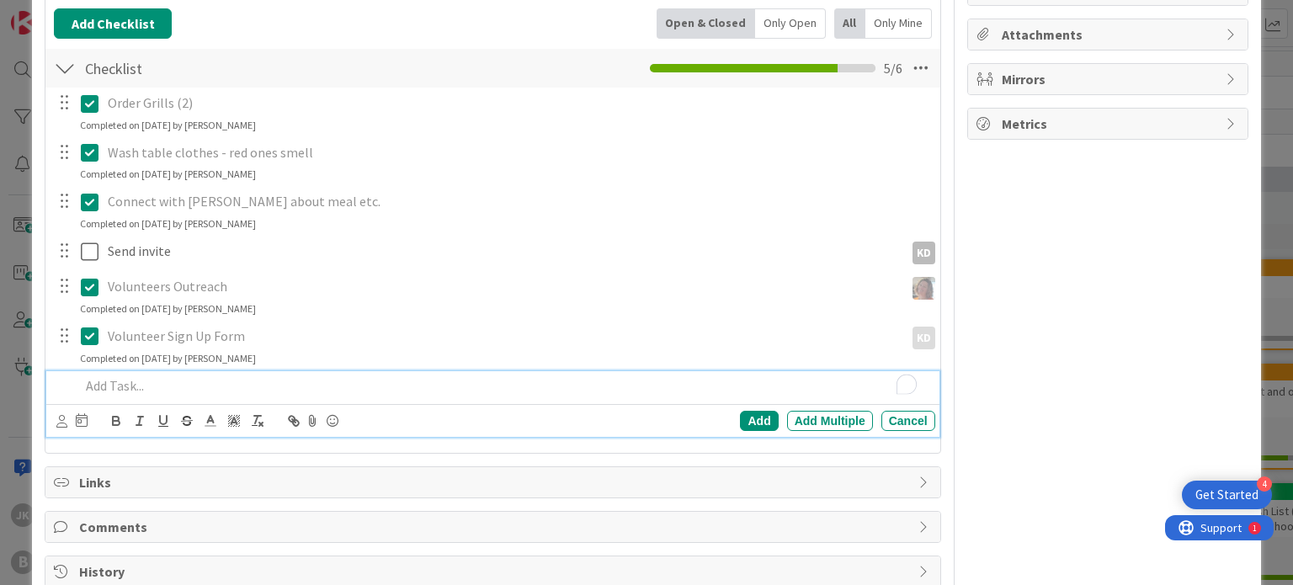
click at [212, 386] on p "To enrich screen reader interactions, please activate Accessibility in Grammarl…" at bounding box center [504, 385] width 848 height 19
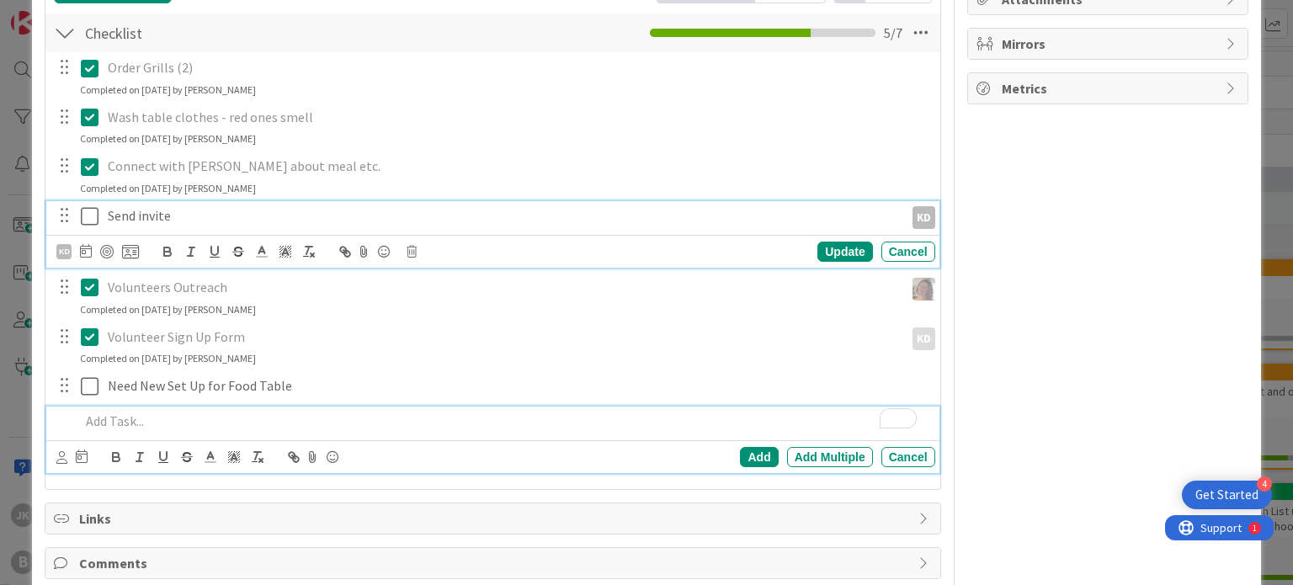
scroll to position [353, 0]
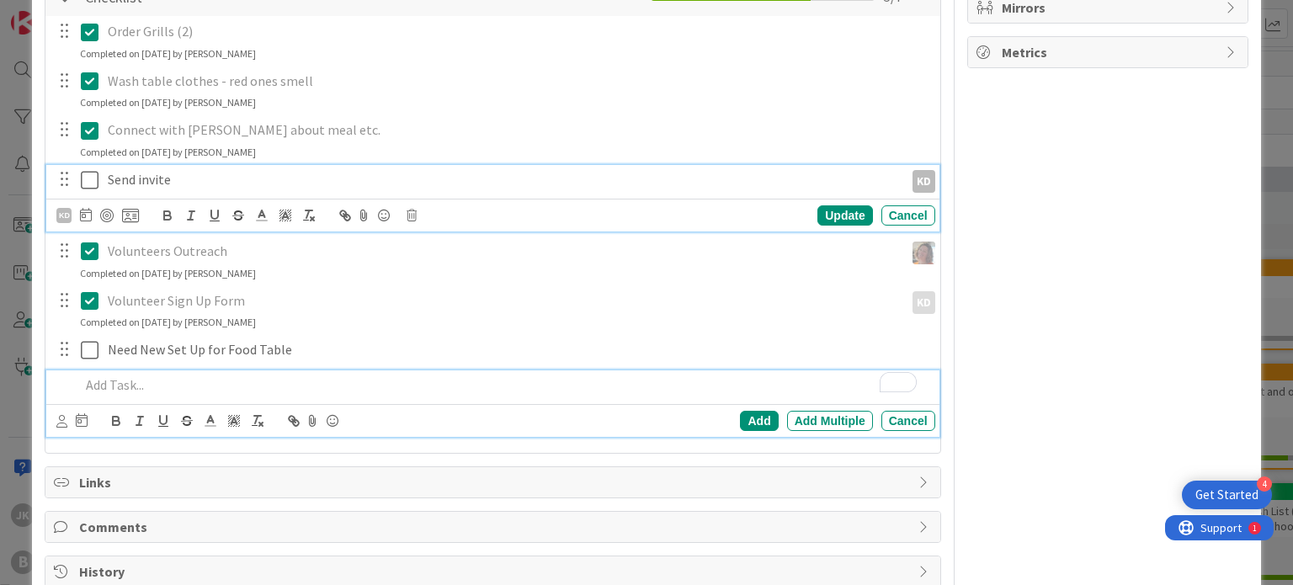
click at [88, 211] on div "Send invite KD KD Update Cancel" at bounding box center [492, 198] width 893 height 67
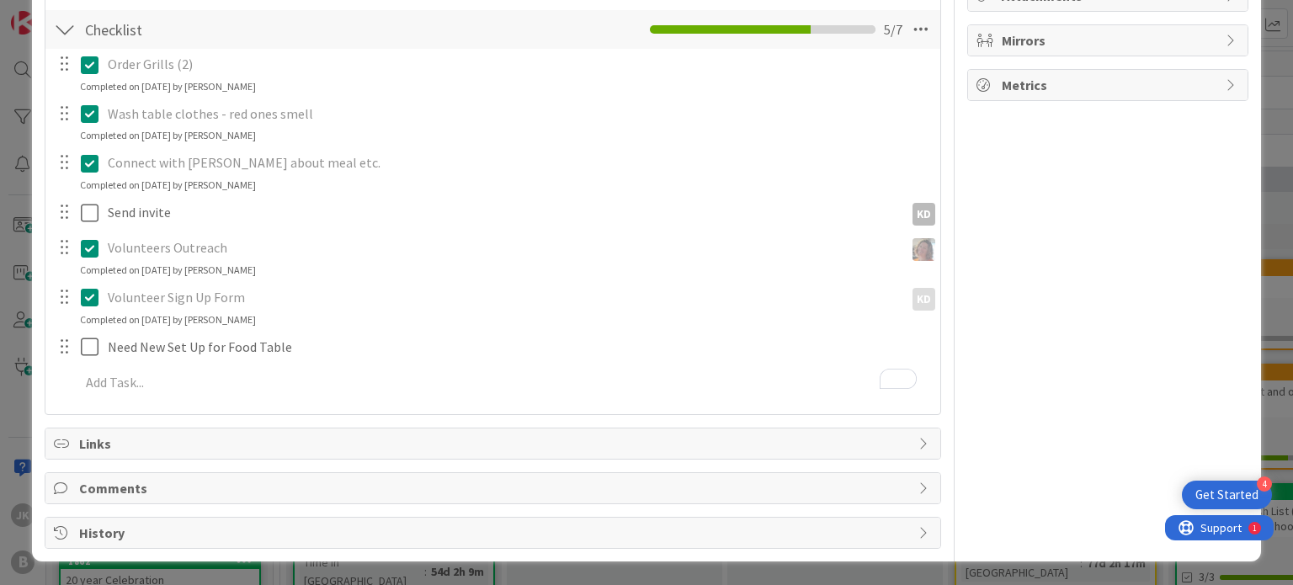
scroll to position [317, 0]
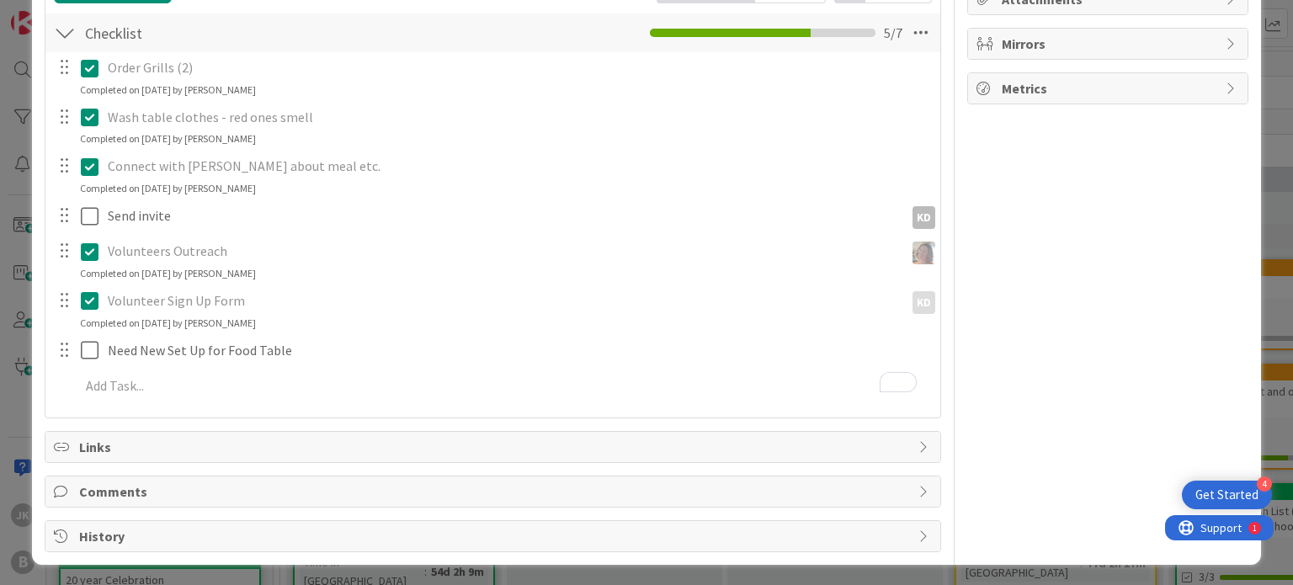
click at [79, 181] on div "Order Grills (2) Update Cancel Completed on 09/09/2025 by Jackie Kelly-Olson Wa…" at bounding box center [492, 229] width 877 height 355
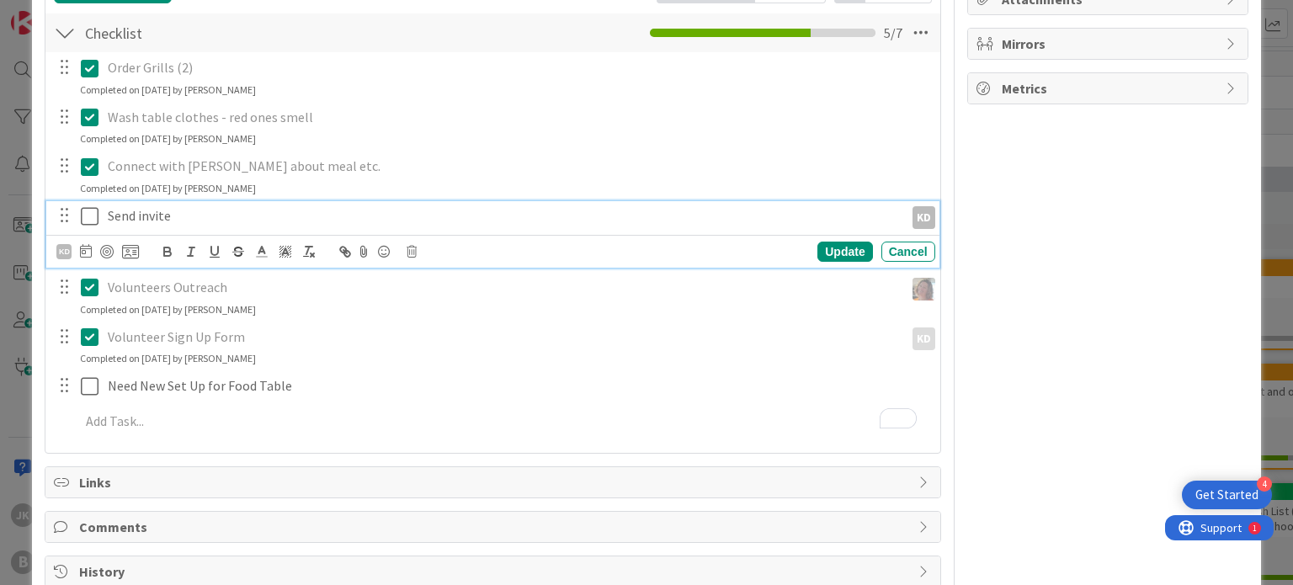
click at [93, 208] on icon at bounding box center [90, 216] width 18 height 20
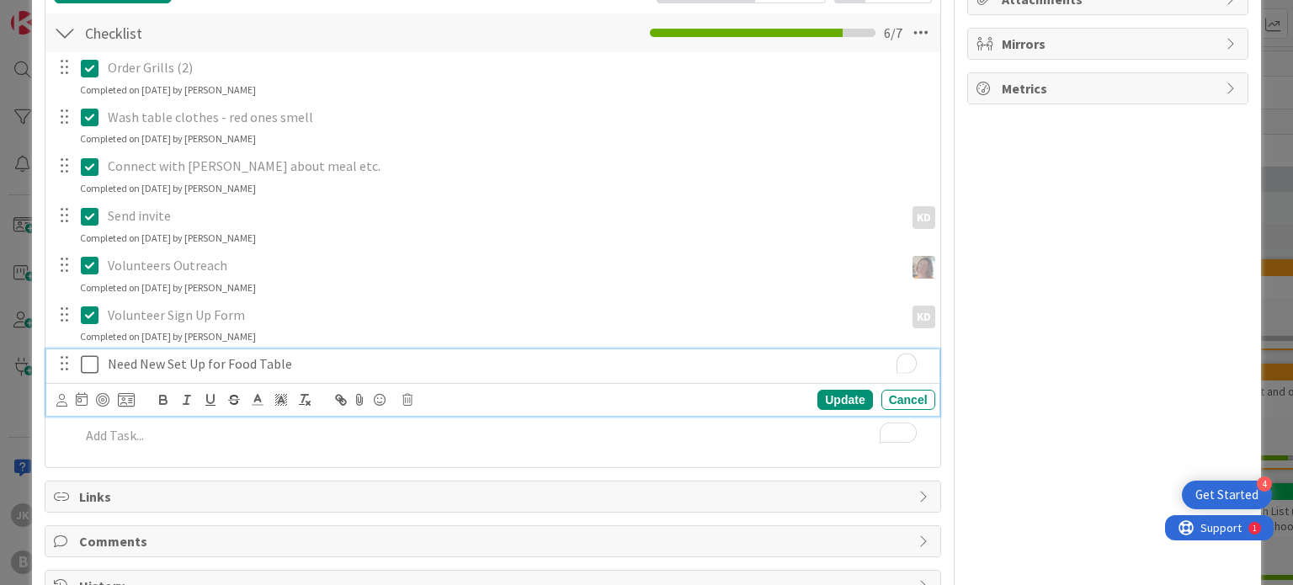
click at [530, 366] on p "Need New Set Up for Food Table" at bounding box center [518, 363] width 821 height 19
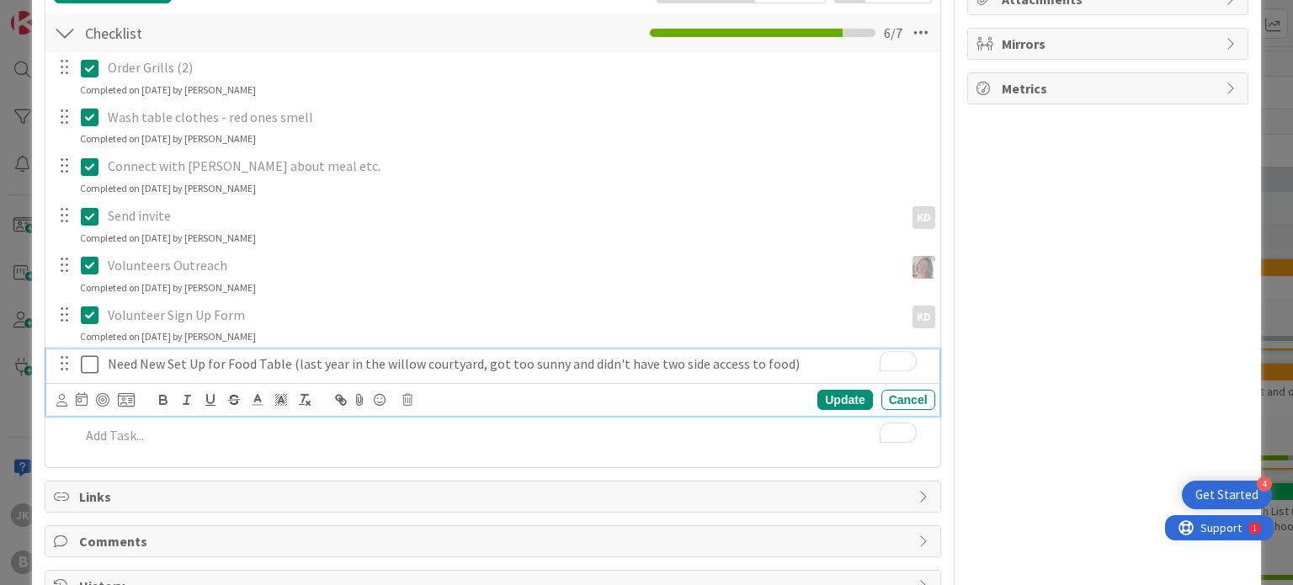
click at [822, 363] on p "Need New Set Up for Food Table (last year in the willow courtyard, got too sunn…" at bounding box center [518, 363] width 821 height 19
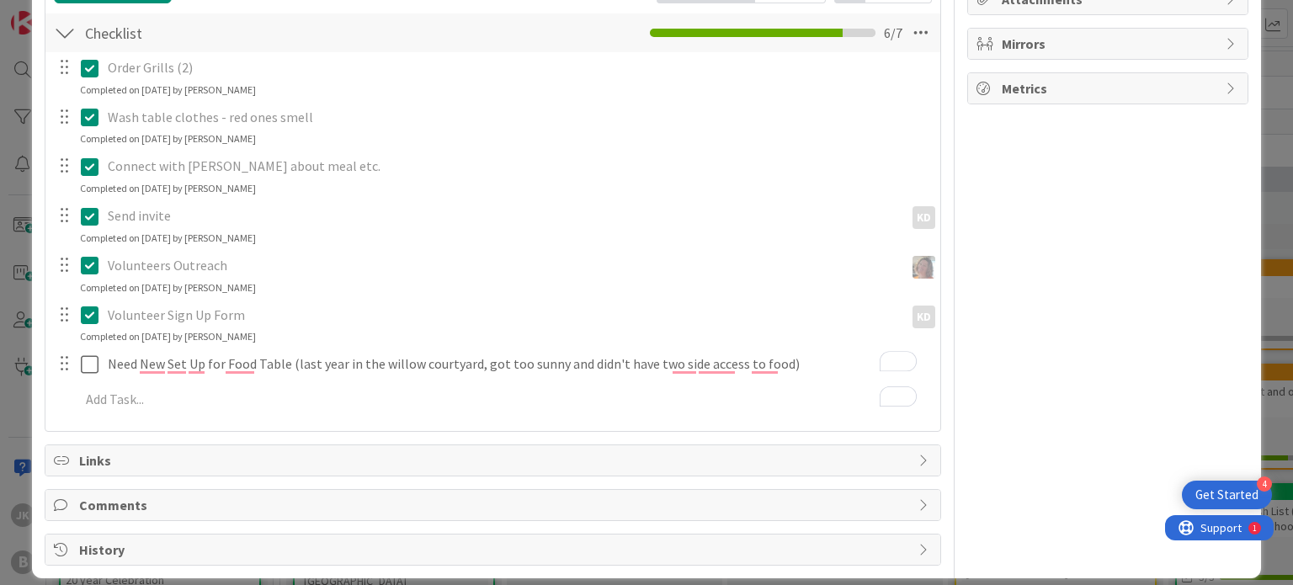
click at [1000, 312] on div "Owner KD Educational program Dates Block Custom Fields ( 0/2 ) Attachments Mirr…" at bounding box center [1107, 157] width 281 height 817
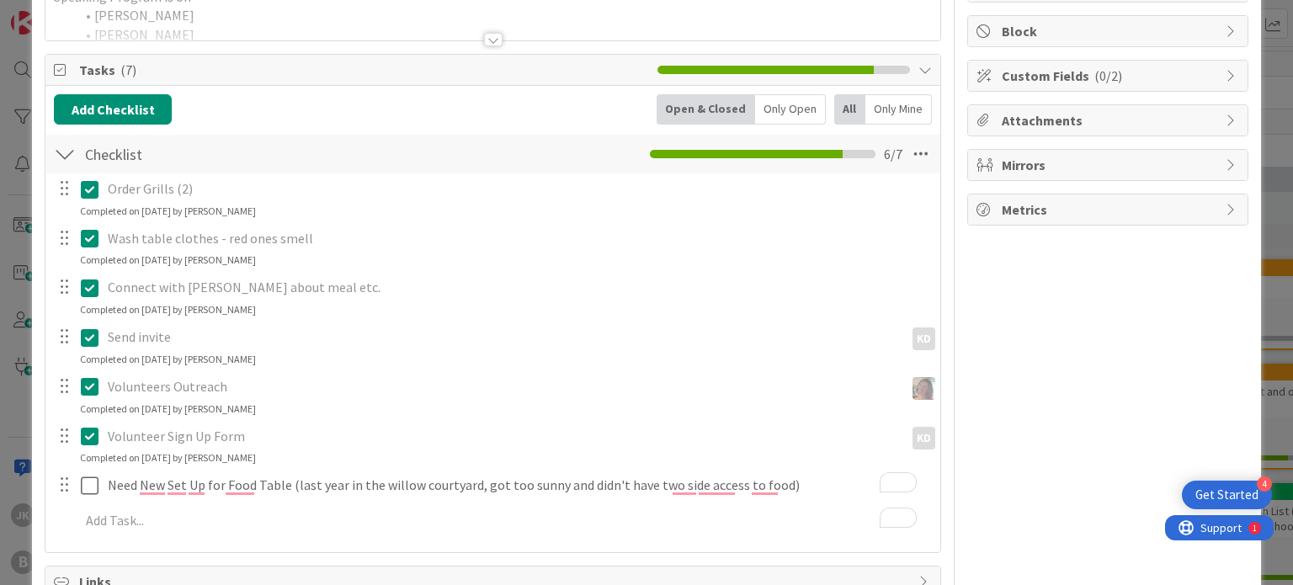
scroll to position [237, 0]
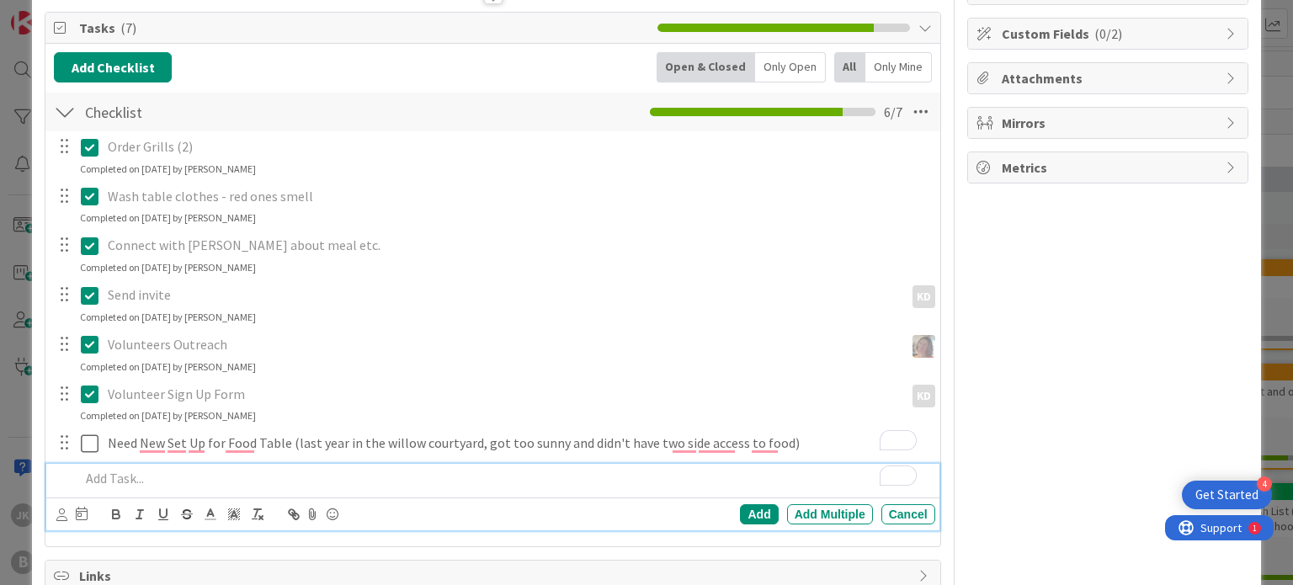
click at [580, 488] on div "To enrich screen reader interactions, please activate Accessibility in Grammarl…" at bounding box center [503, 478] width 861 height 29
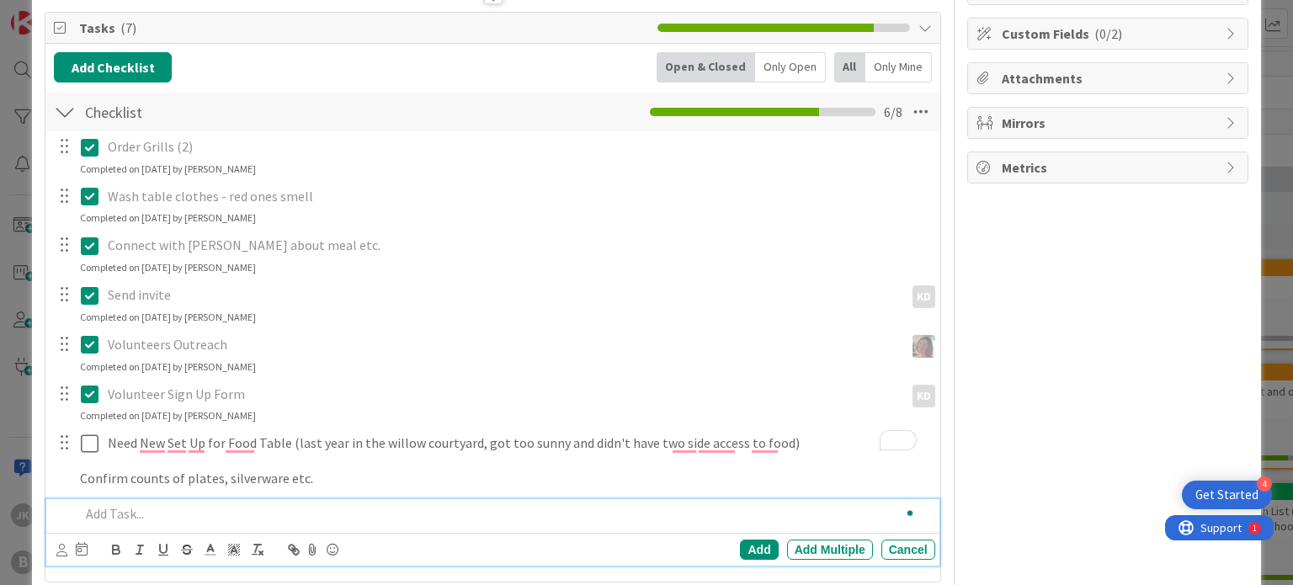
scroll to position [273, 0]
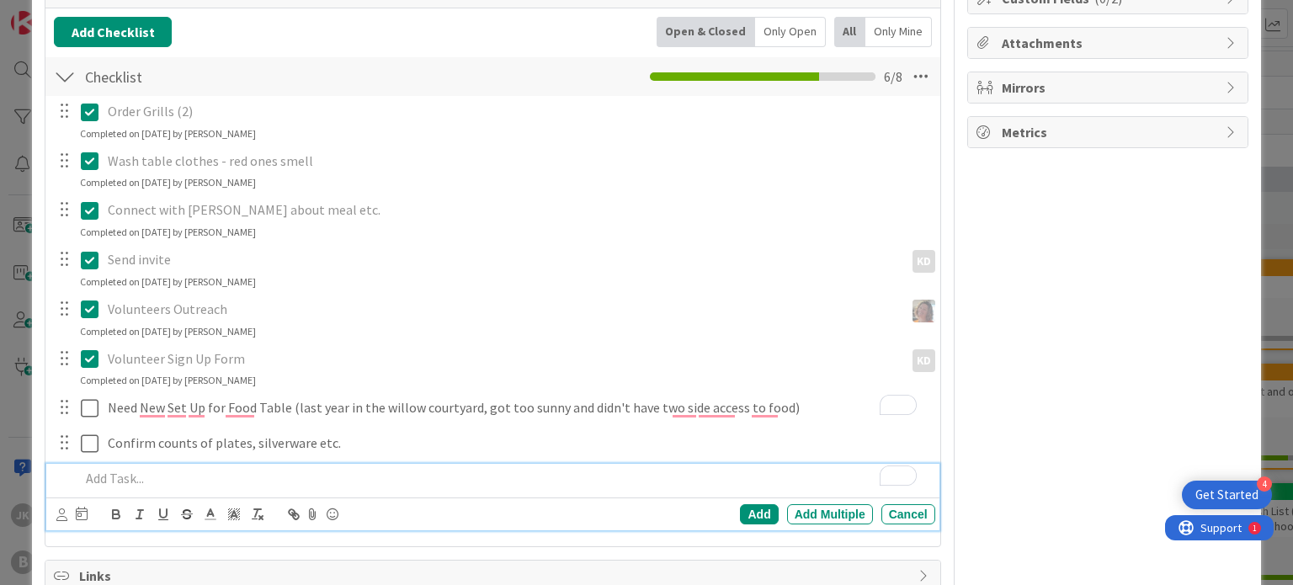
click at [1027, 275] on div "Owner KD Educational program Dates Block Custom Fields ( 0/2 ) Attachments Mirr…" at bounding box center [1107, 237] width 281 height 888
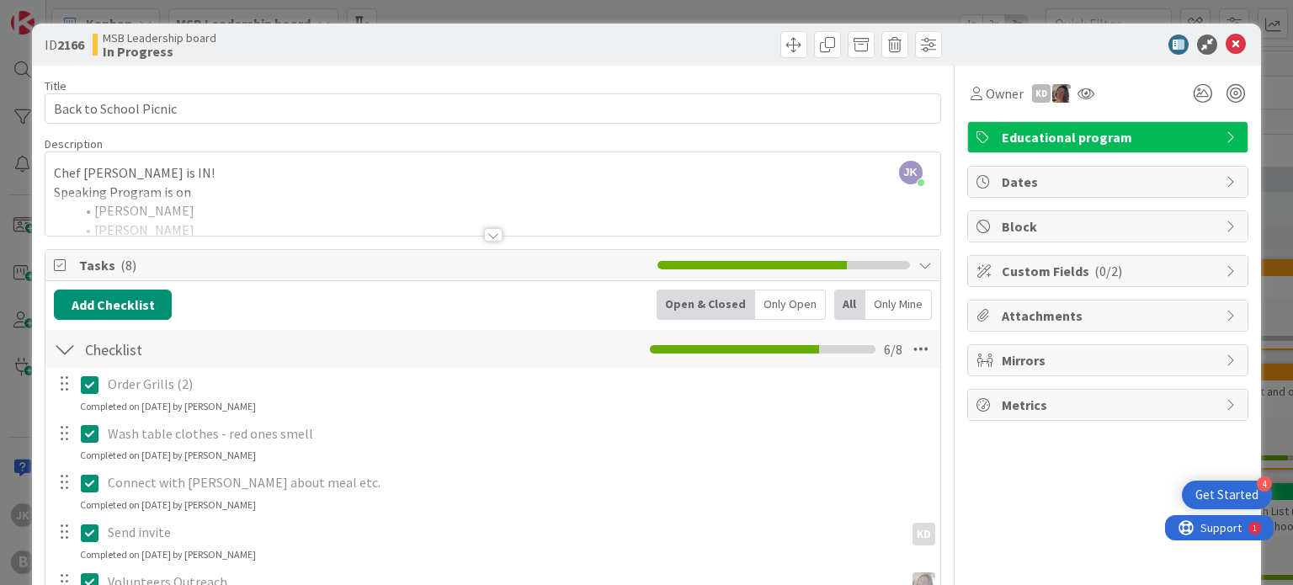
scroll to position [310, 0]
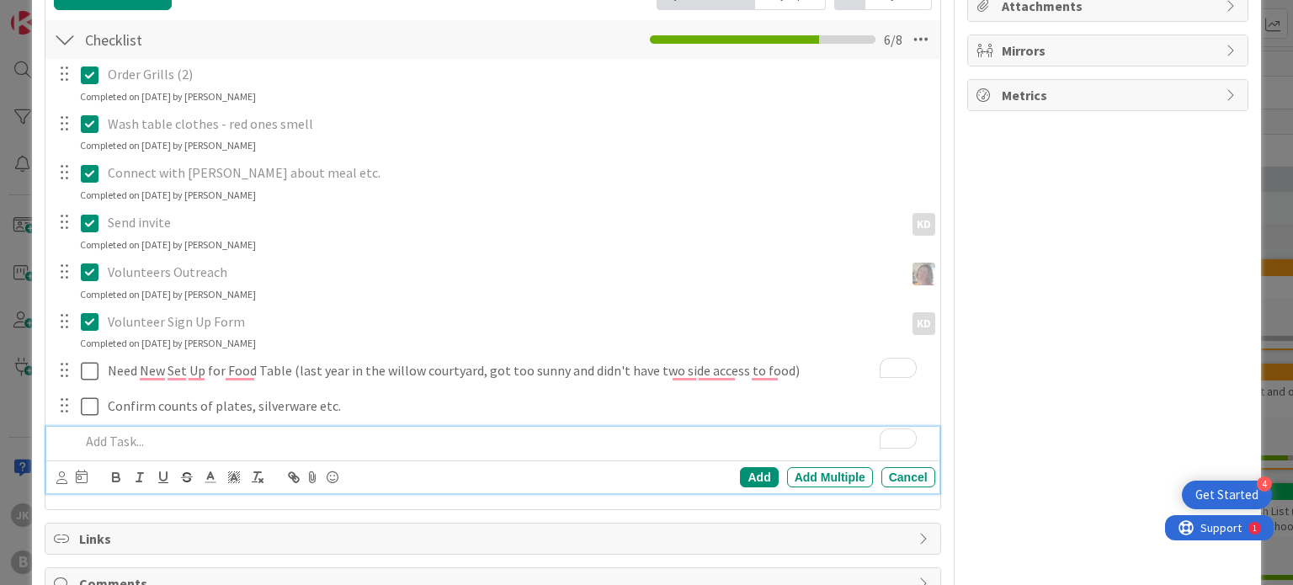
click at [351, 444] on p "To enrich screen reader interactions, please activate Accessibility in Grammarl…" at bounding box center [504, 441] width 848 height 19
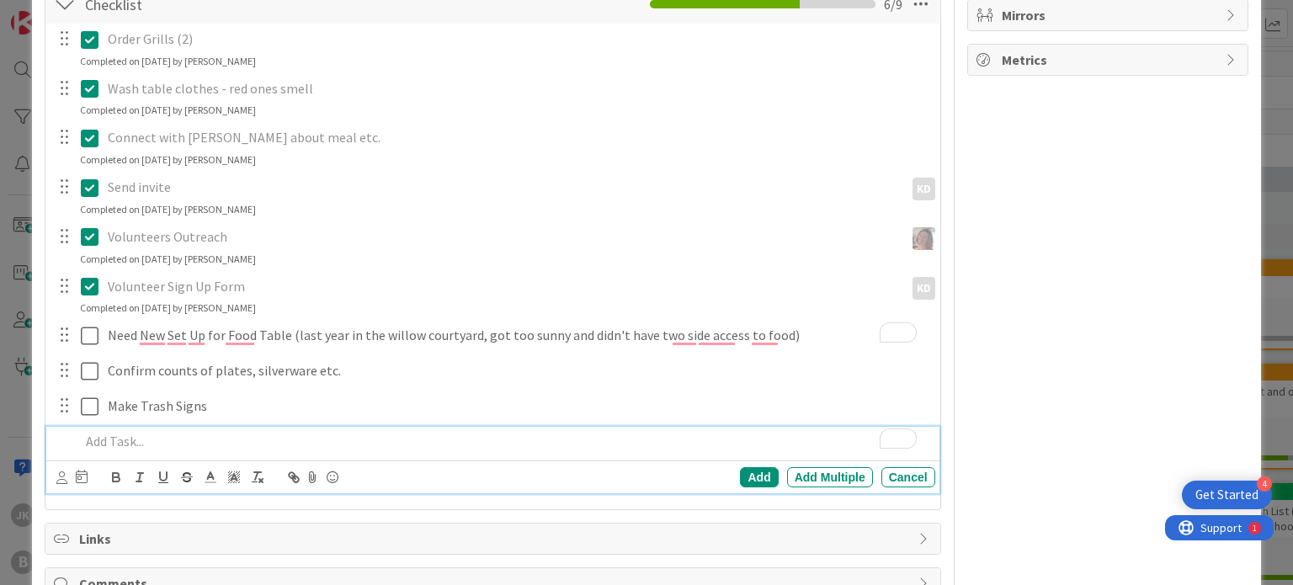
click at [967, 151] on div "Owner KD Educational program Dates Block Custom Fields ( 0/2 ) Attachments Mirr…" at bounding box center [1107, 182] width 281 height 924
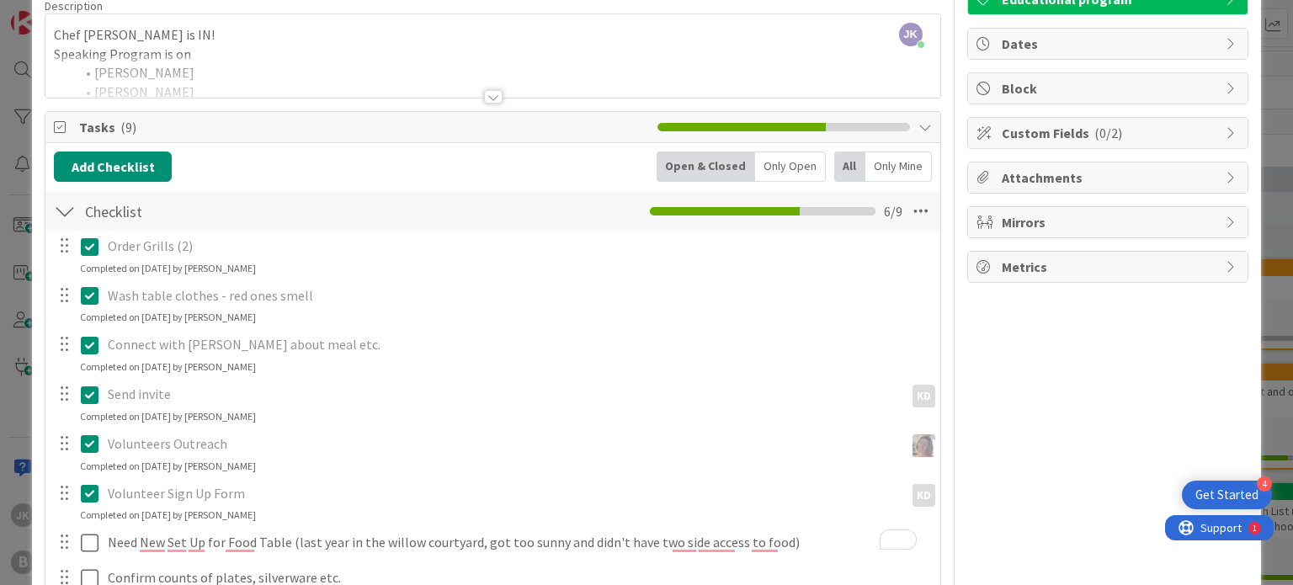
scroll to position [0, 0]
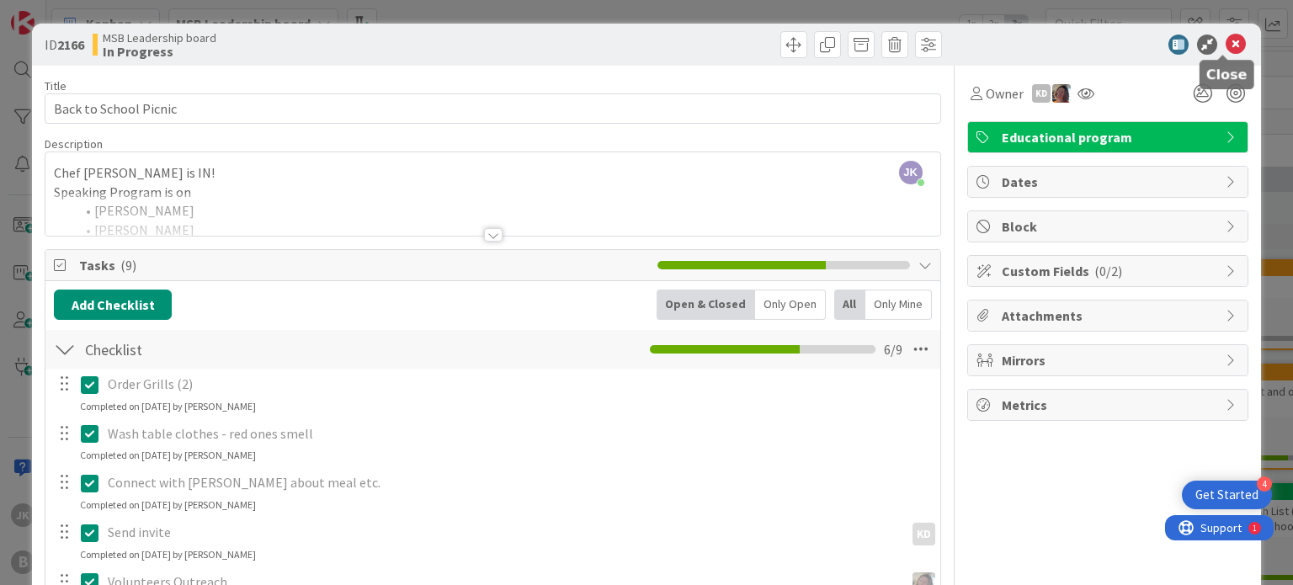
click at [1227, 36] on icon at bounding box center [1236, 45] width 20 height 20
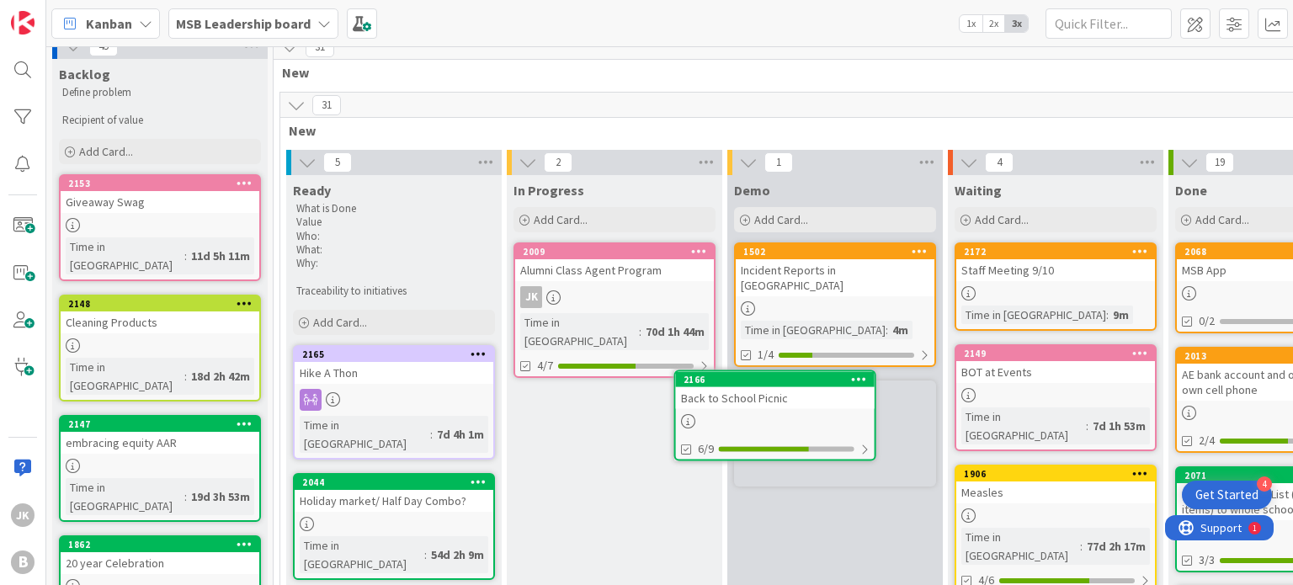
scroll to position [22, 0]
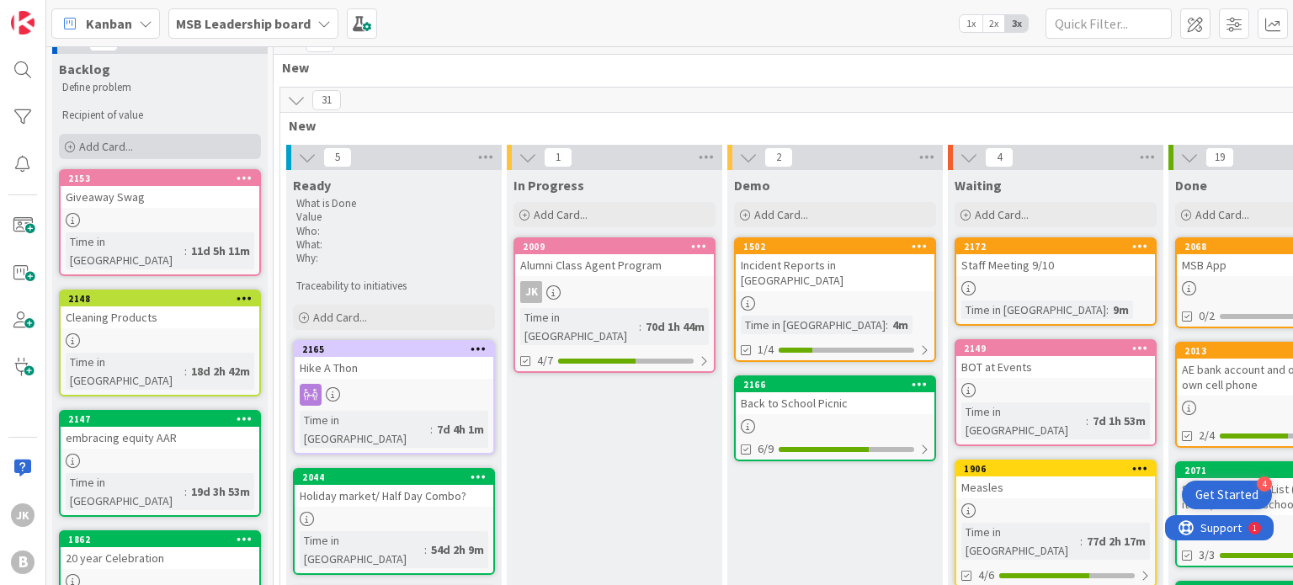
click at [151, 151] on div "Add Card..." at bounding box center [160, 146] width 202 height 25
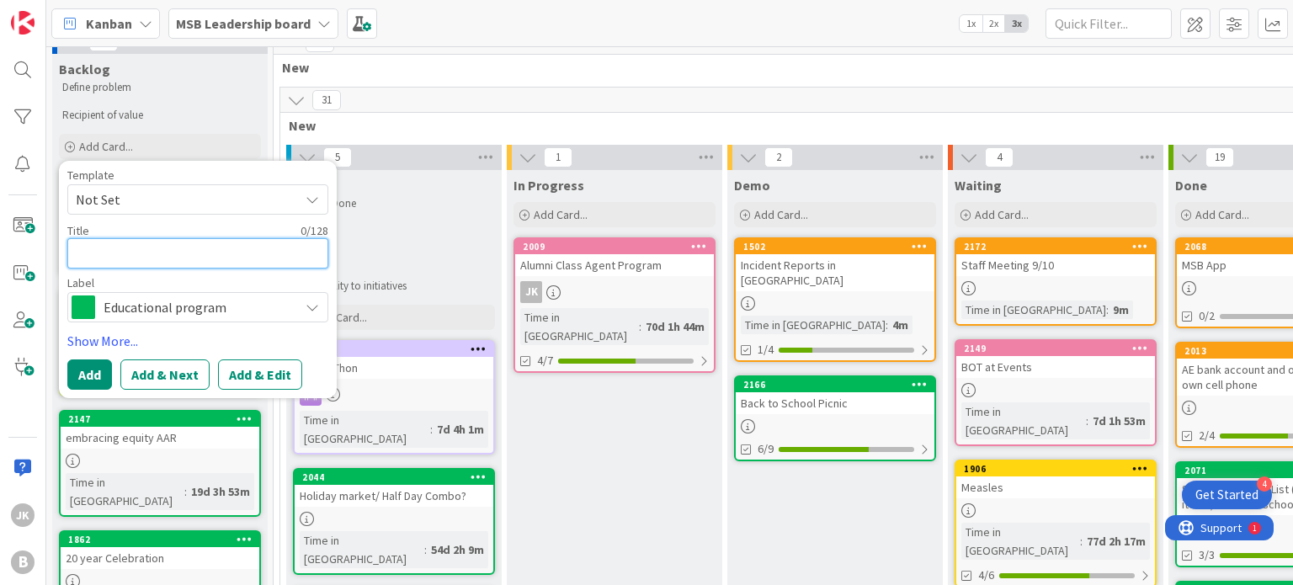
click at [283, 249] on textarea at bounding box center [197, 253] width 261 height 30
click at [495, 77] on div "31 New" at bounding box center [835, 53] width 1123 height 49
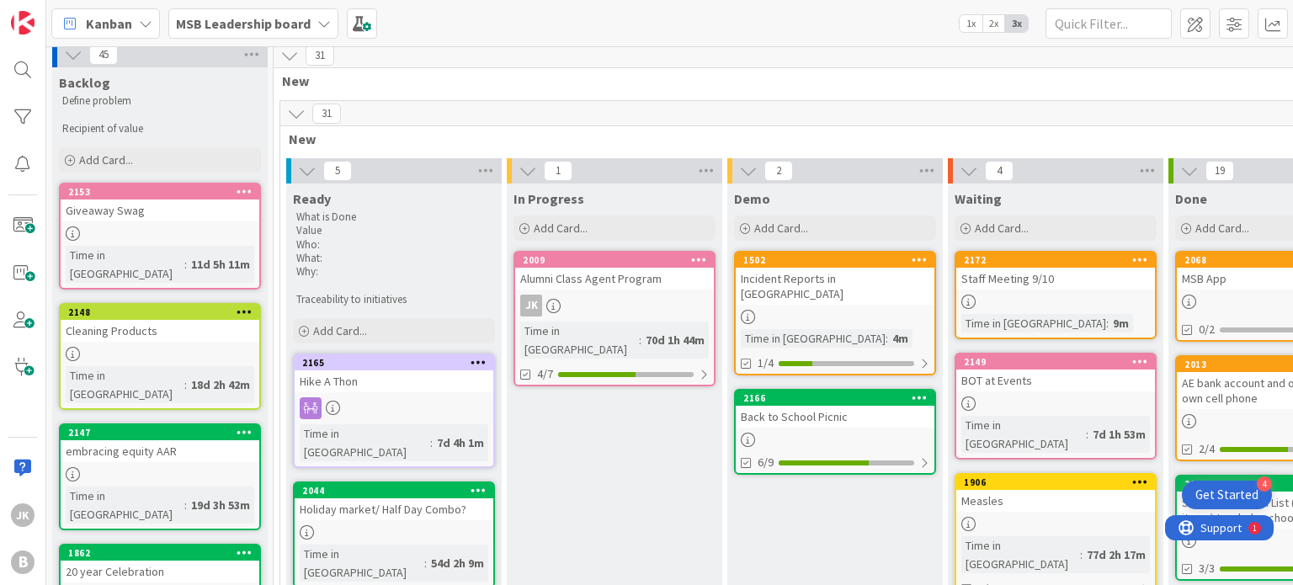
scroll to position [0, 0]
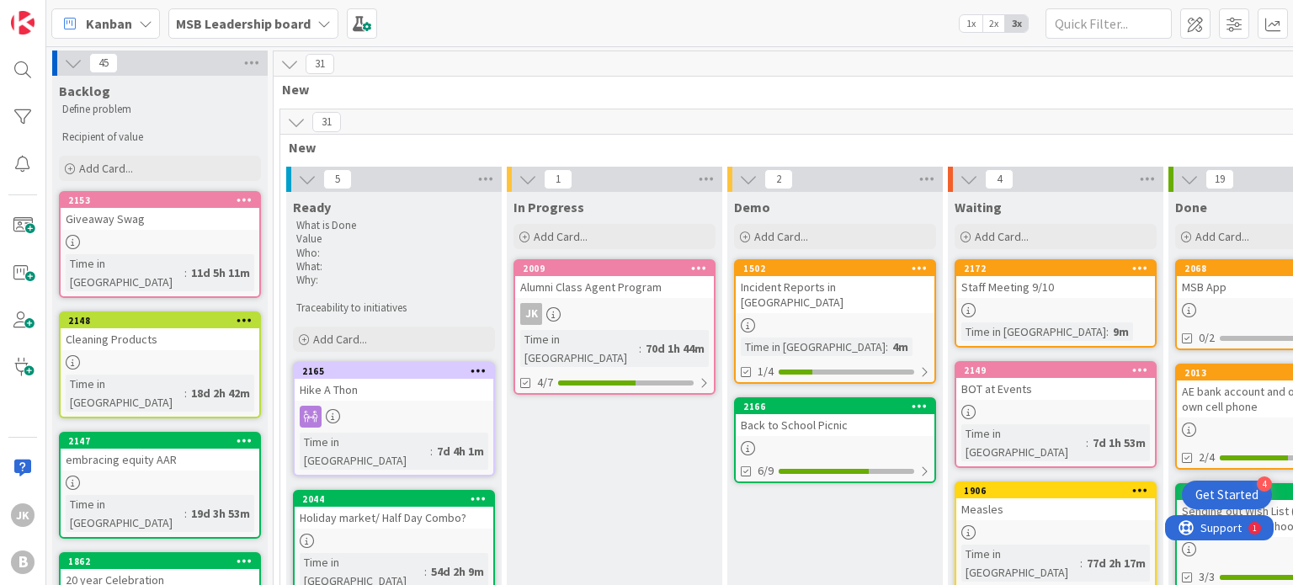
click at [182, 225] on div "Giveaway Swag" at bounding box center [160, 219] width 199 height 22
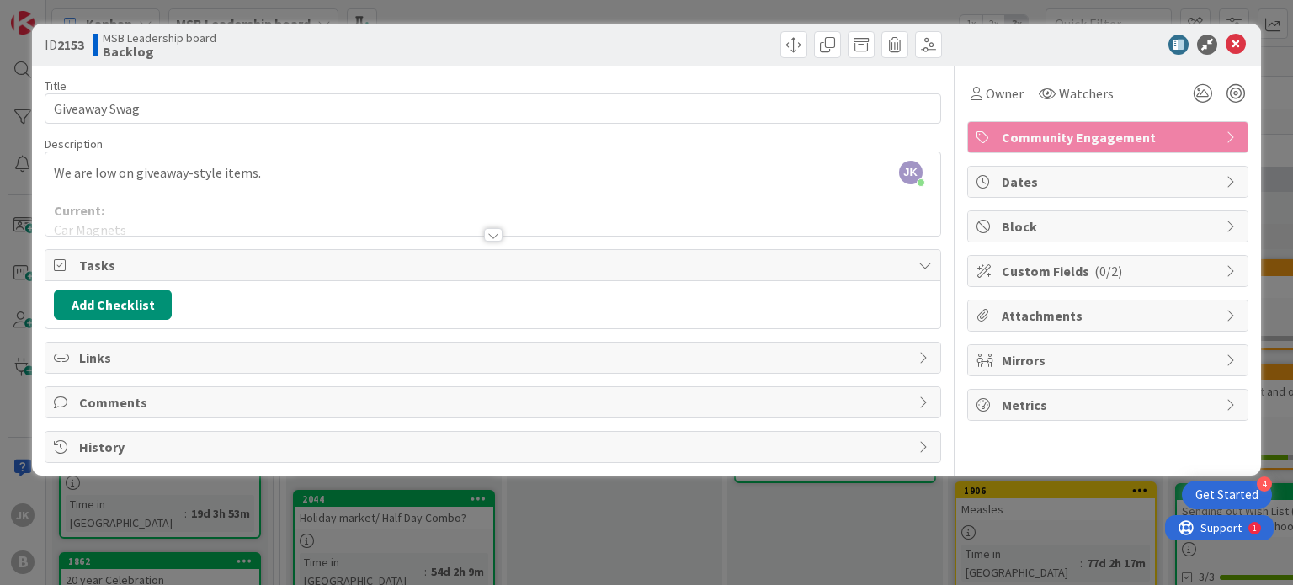
click at [488, 234] on div at bounding box center [493, 234] width 19 height 13
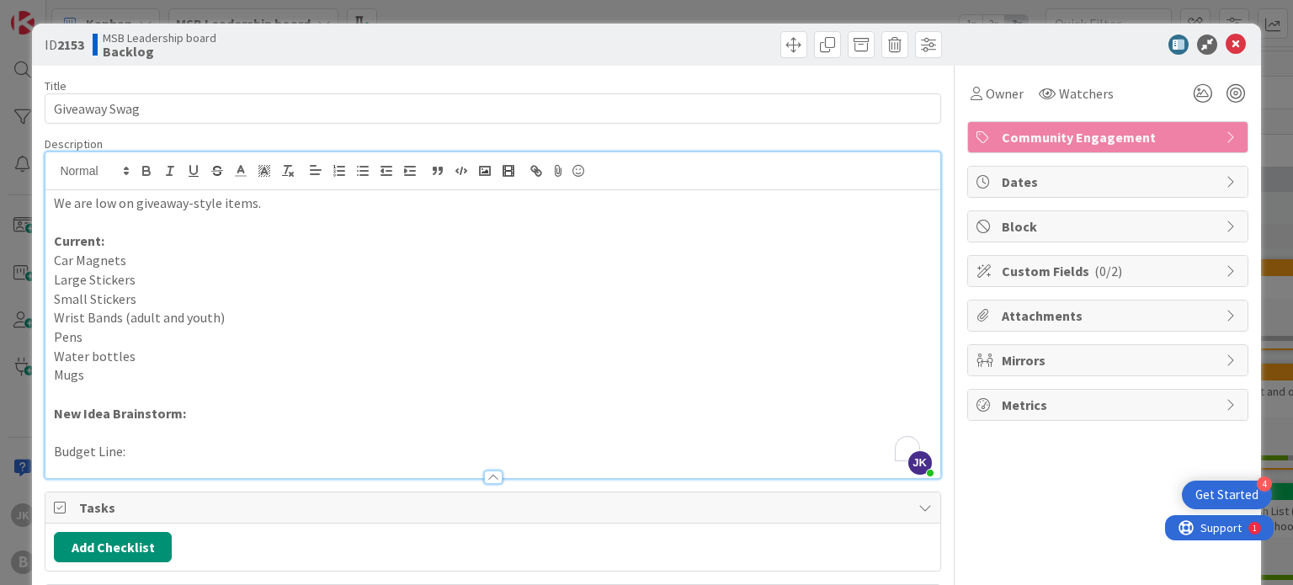
click at [232, 450] on p "Budget Line:" at bounding box center [492, 451] width 877 height 19
click at [290, 392] on p "To enrich screen reader interactions, please activate Accessibility in Grammarl…" at bounding box center [492, 394] width 877 height 19
click at [179, 293] on p "Small Stickers" at bounding box center [492, 299] width 877 height 19
click at [117, 330] on p "Pens" at bounding box center [492, 337] width 877 height 19
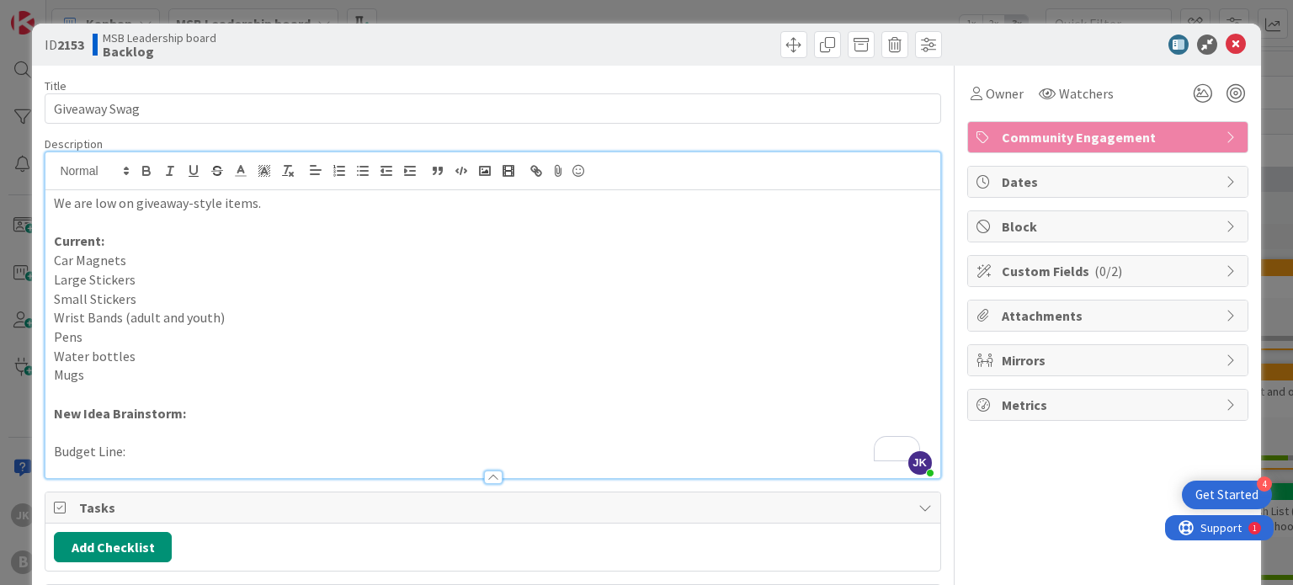
click at [94, 378] on p "Mugs" at bounding box center [492, 374] width 877 height 19
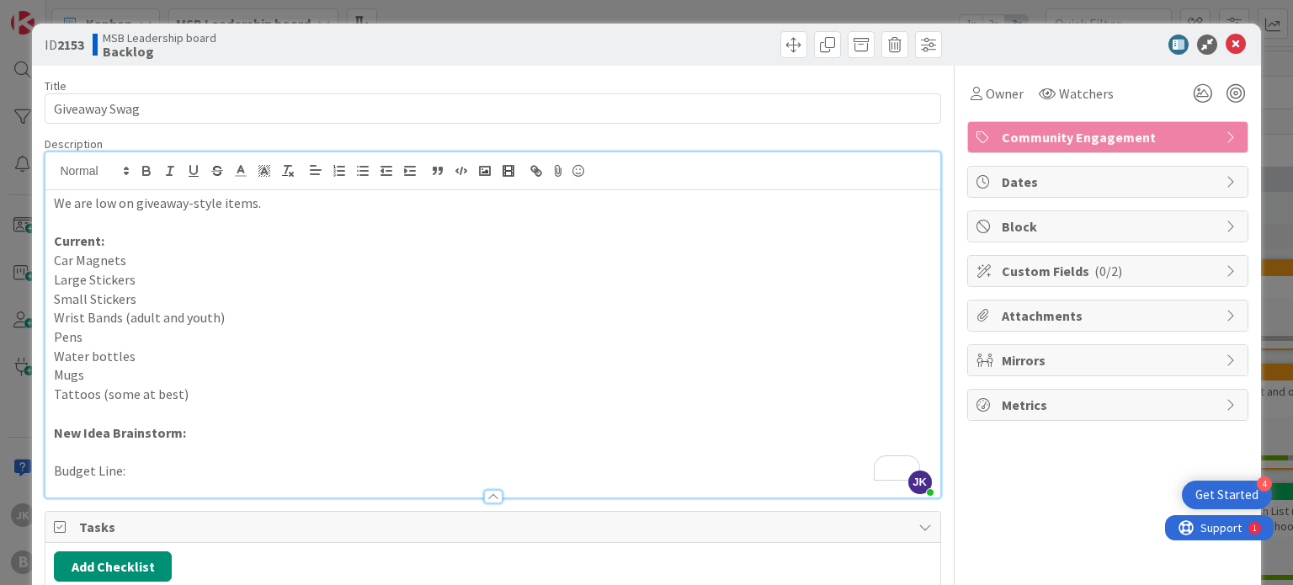
click at [200, 437] on p "New Idea Brainstorm:" at bounding box center [492, 433] width 877 height 19
click at [1226, 40] on icon at bounding box center [1236, 45] width 20 height 20
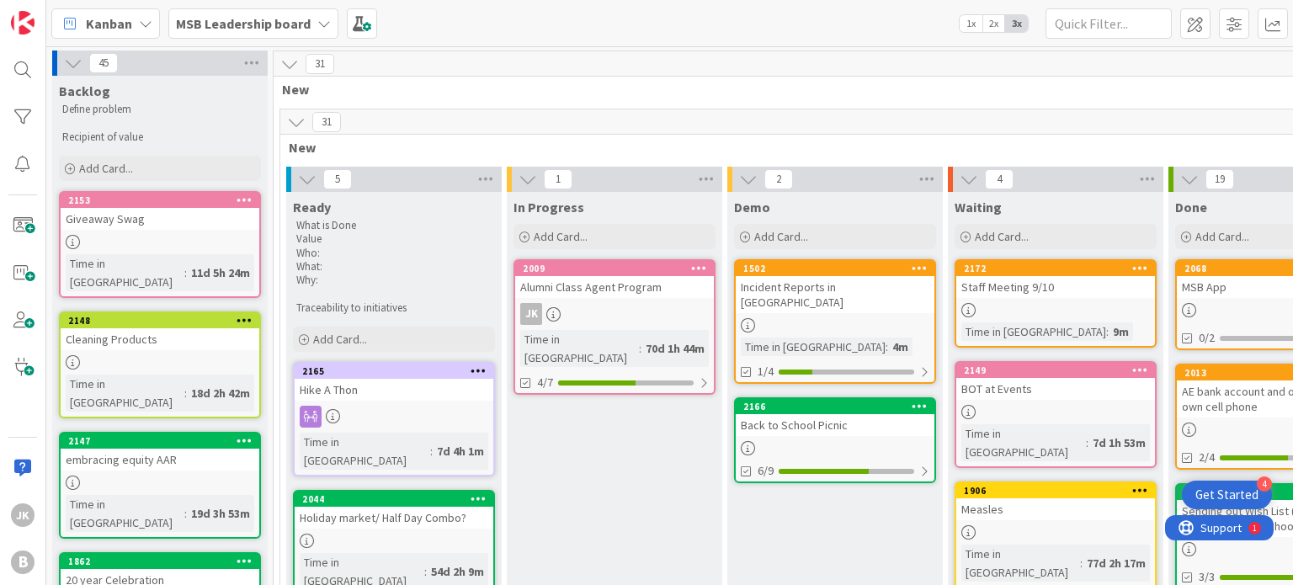
click at [179, 243] on div at bounding box center [160, 242] width 199 height 14
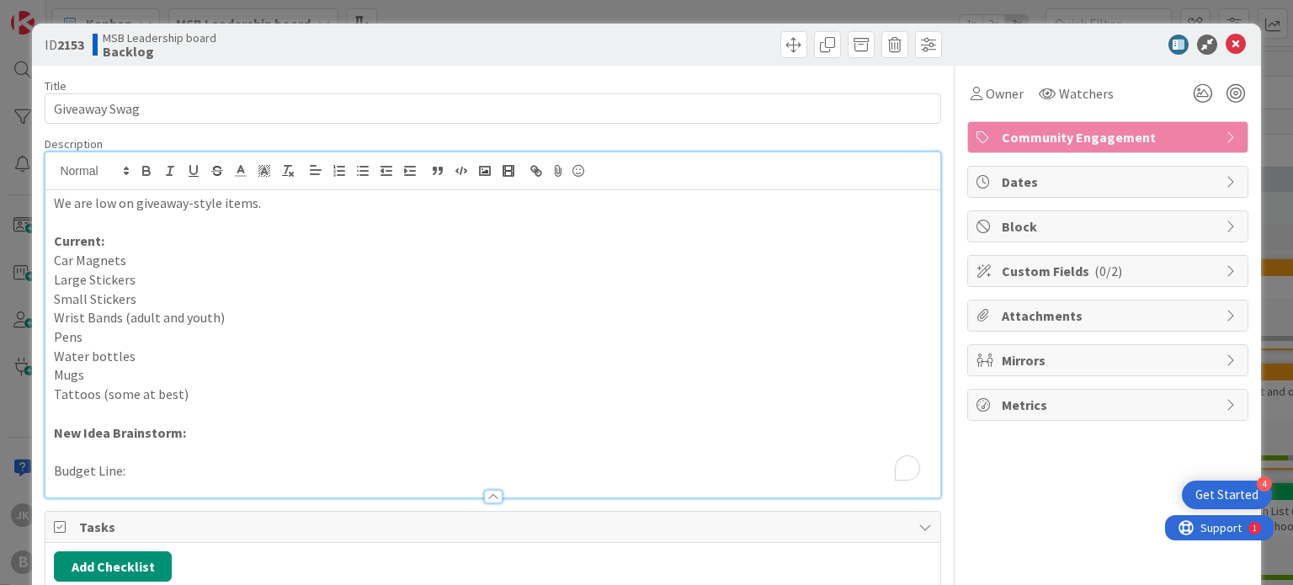
click at [354, 165] on div "We are low on giveaway-style items. Current: Car Magnets Large Stickers Small S…" at bounding box center [492, 324] width 894 height 345
click at [223, 424] on p "New Idea Brainstorm:" at bounding box center [492, 433] width 877 height 19
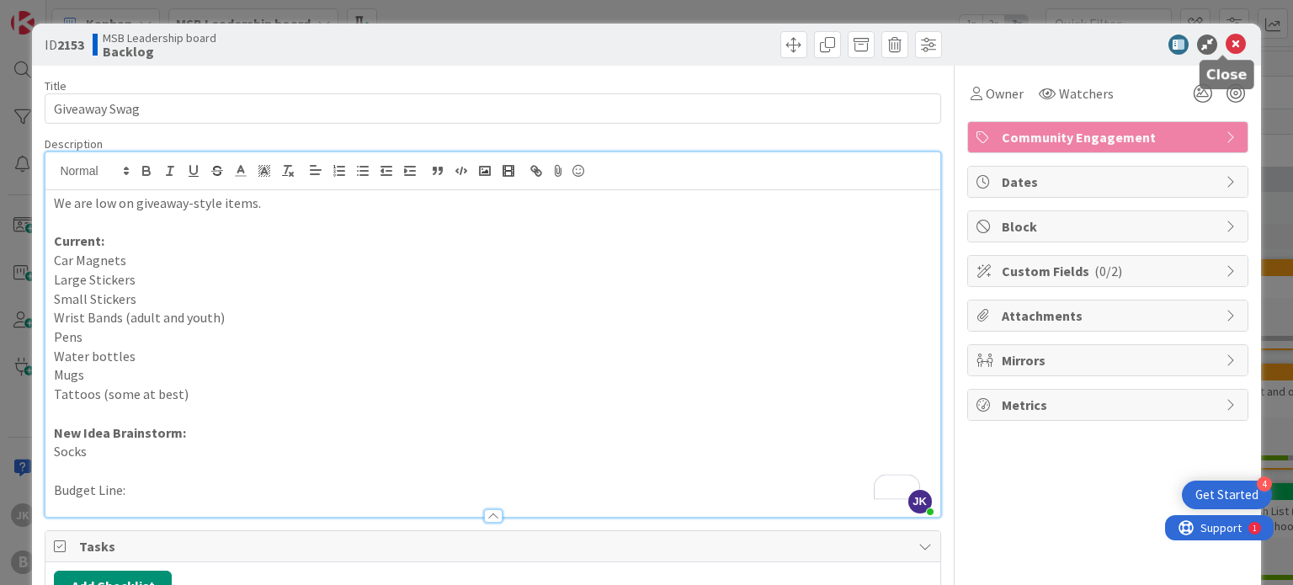
click at [1226, 35] on icon at bounding box center [1236, 45] width 20 height 20
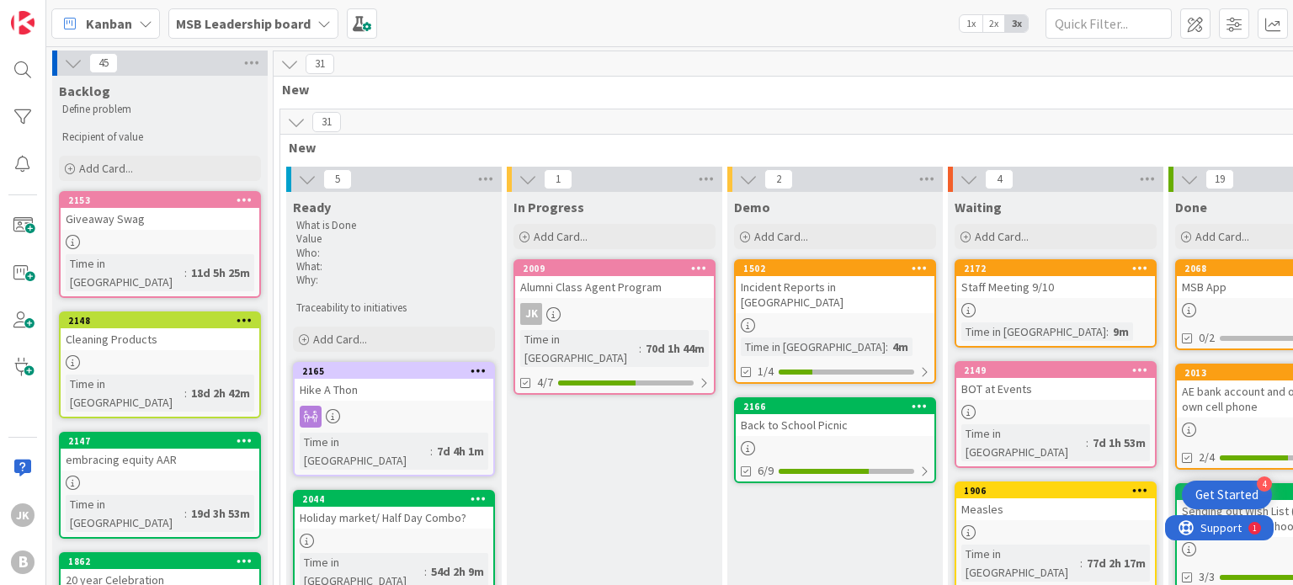
click at [643, 22] on div "Kanban MSB Leadership board 1x 2x 3x" at bounding box center [669, 23] width 1247 height 46
click at [616, 282] on div "Alumni Class Agent Program" at bounding box center [614, 287] width 199 height 22
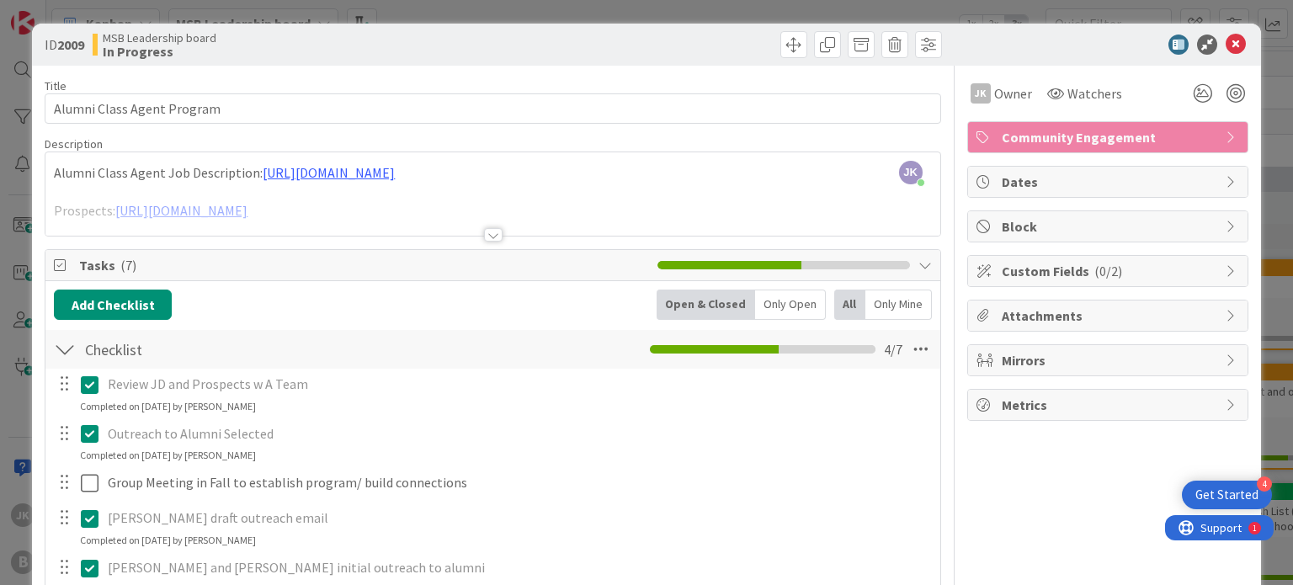
click at [493, 232] on div at bounding box center [493, 234] width 19 height 13
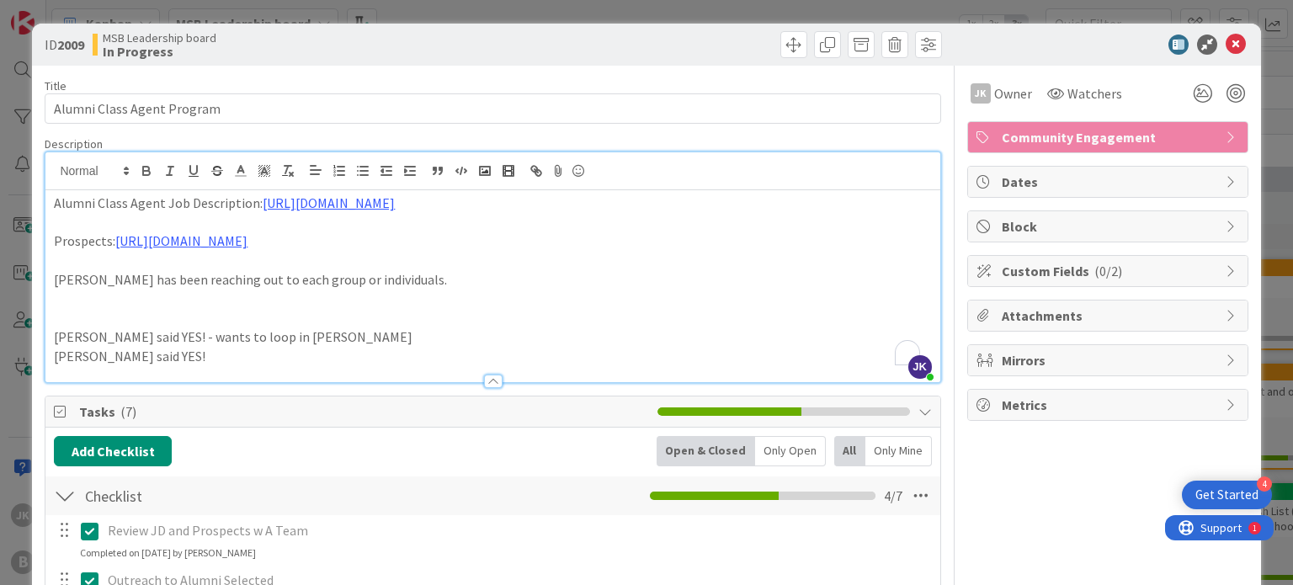
click at [264, 353] on p "Theo said YES!" at bounding box center [492, 356] width 877 height 19
click at [1226, 43] on icon at bounding box center [1236, 45] width 20 height 20
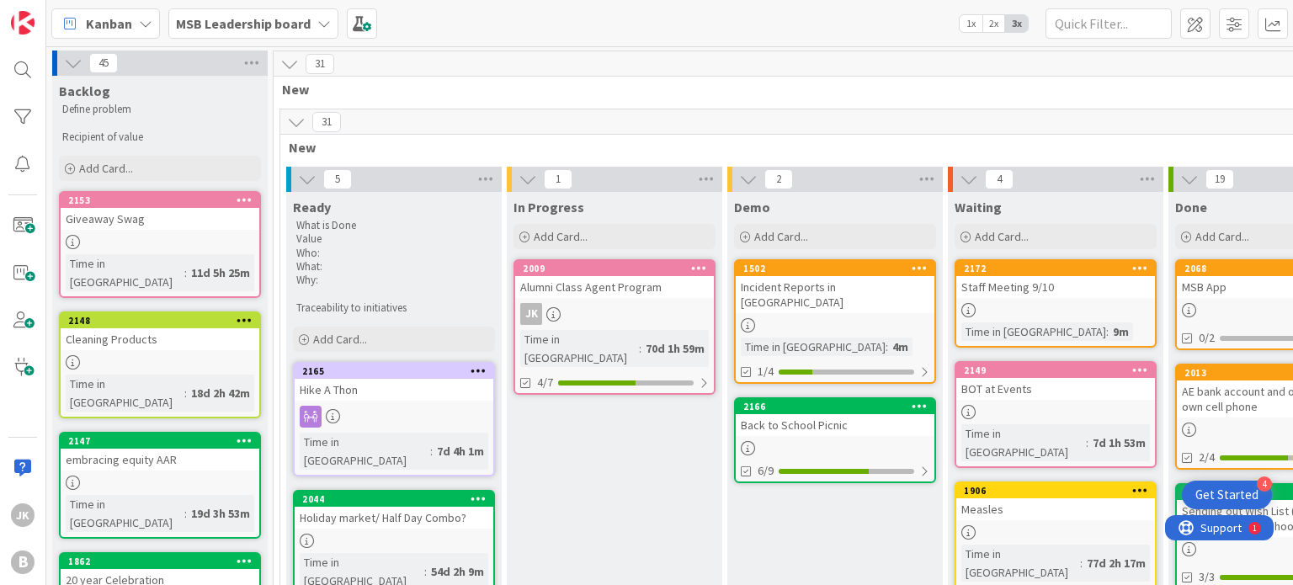
click at [713, 33] on div "Kanban MSB Leadership board 1x 2x 3x" at bounding box center [669, 23] width 1247 height 46
click at [170, 241] on div at bounding box center [160, 242] width 199 height 14
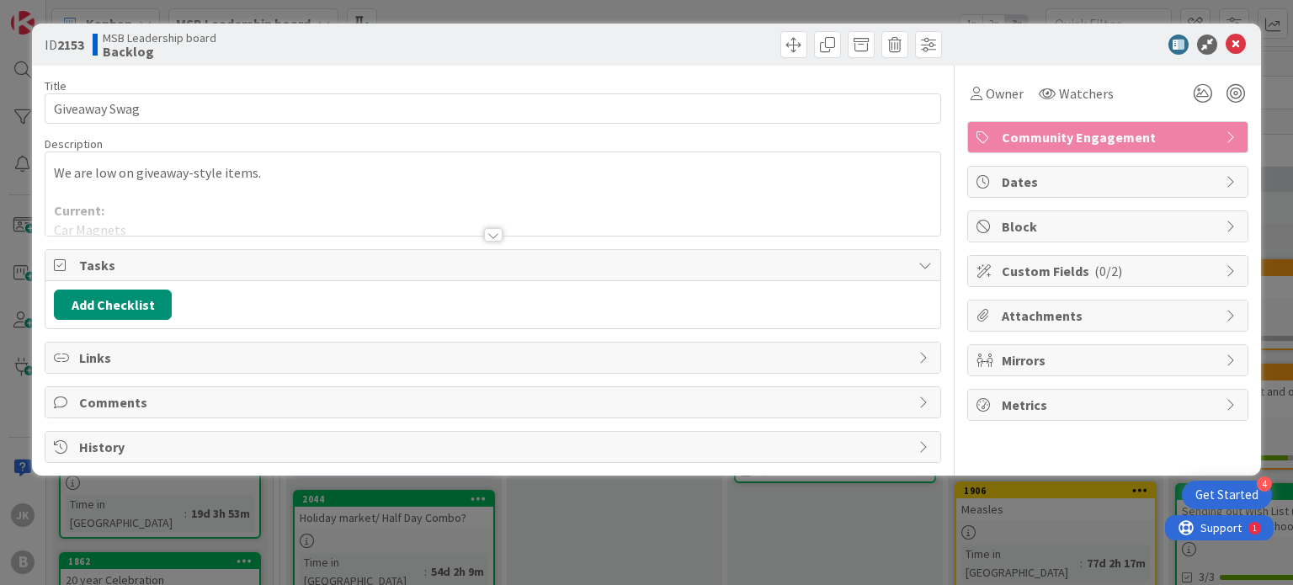
click at [504, 237] on div "Title 14 / 128 Giveaway Swag Description We are low on giveaway-style items. Cu…" at bounding box center [493, 264] width 896 height 397
click at [488, 231] on div at bounding box center [493, 234] width 19 height 13
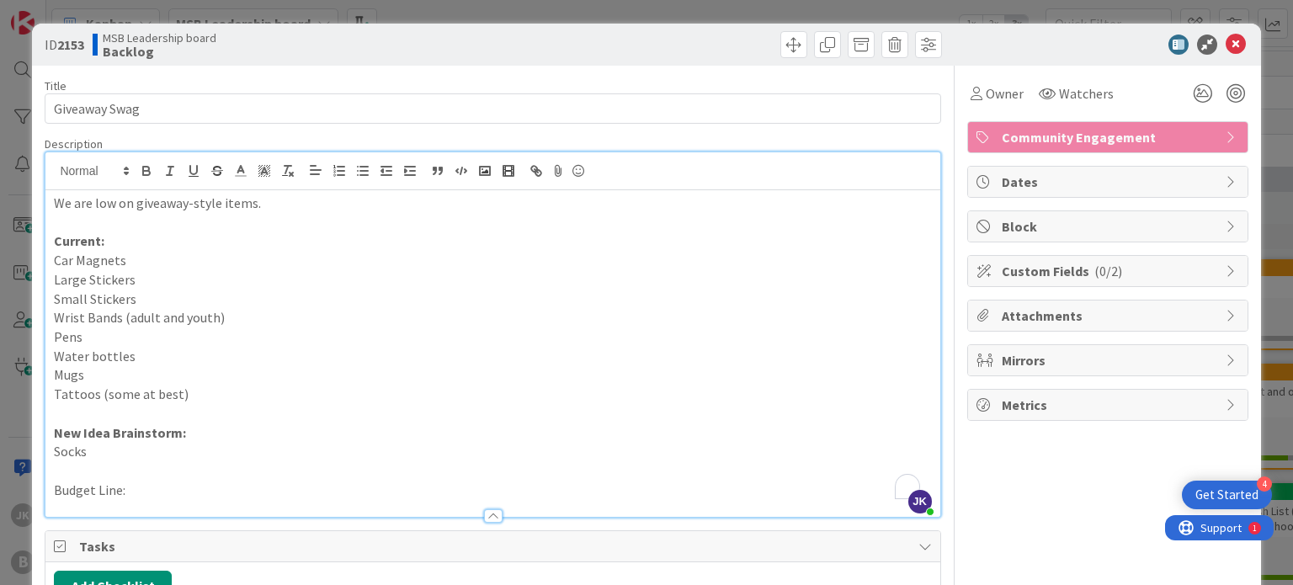
click at [129, 450] on p "Socks" at bounding box center [492, 451] width 877 height 19
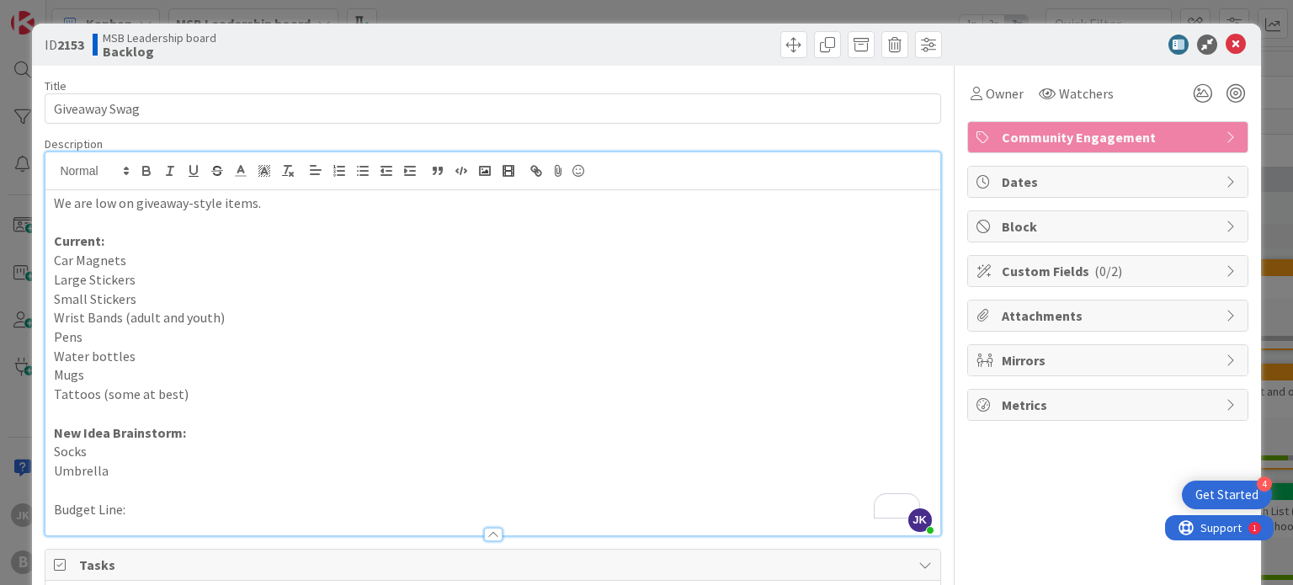
click at [1016, 478] on div "Owner Watchers Community Engagement Dates Block Custom Fields ( 0/2 ) Attachmen…" at bounding box center [1107, 414] width 281 height 697
click at [133, 471] on p "Umbrella" at bounding box center [492, 470] width 877 height 19
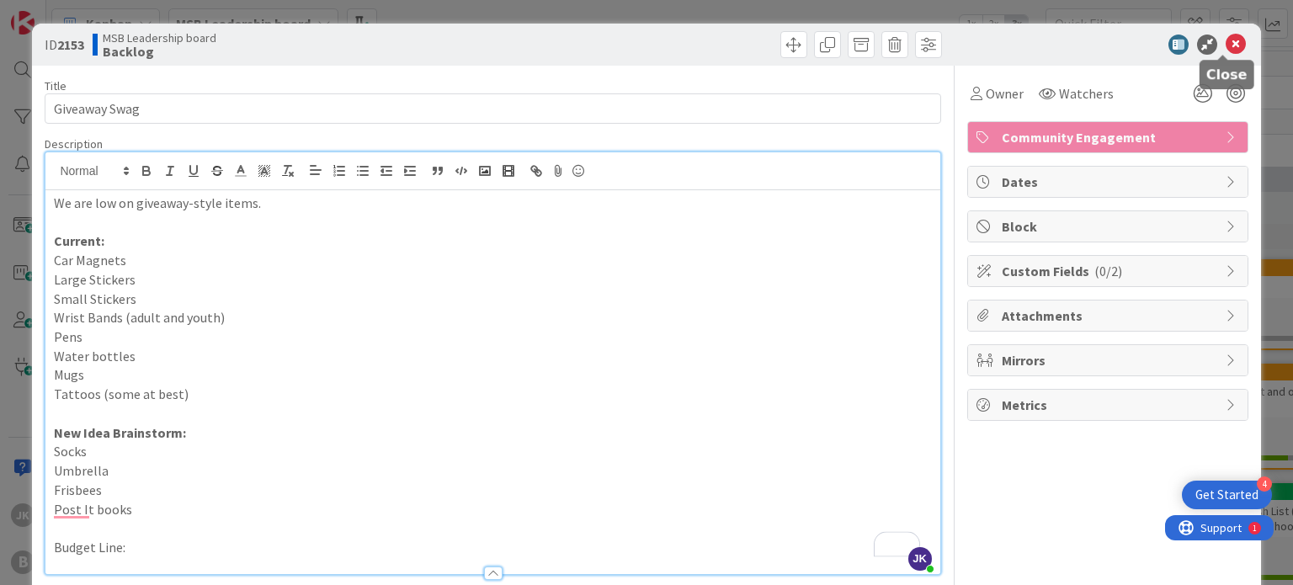
click at [1226, 45] on icon at bounding box center [1236, 45] width 20 height 20
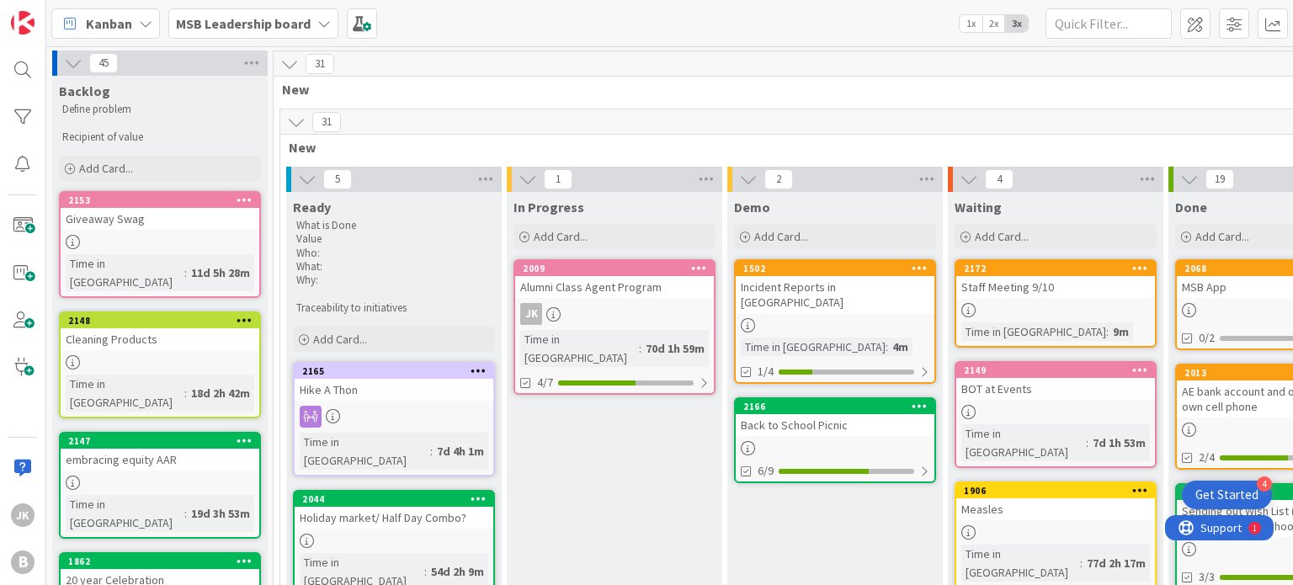
click at [910, 21] on div "Kanban MSB Leadership board 1x 2x 3x" at bounding box center [669, 23] width 1247 height 46
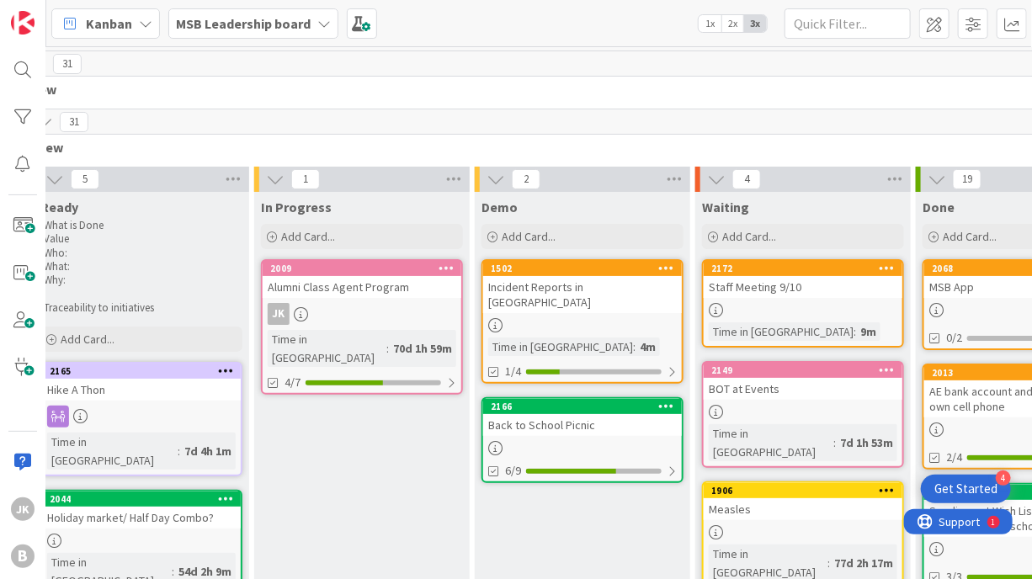
scroll to position [0, 264]
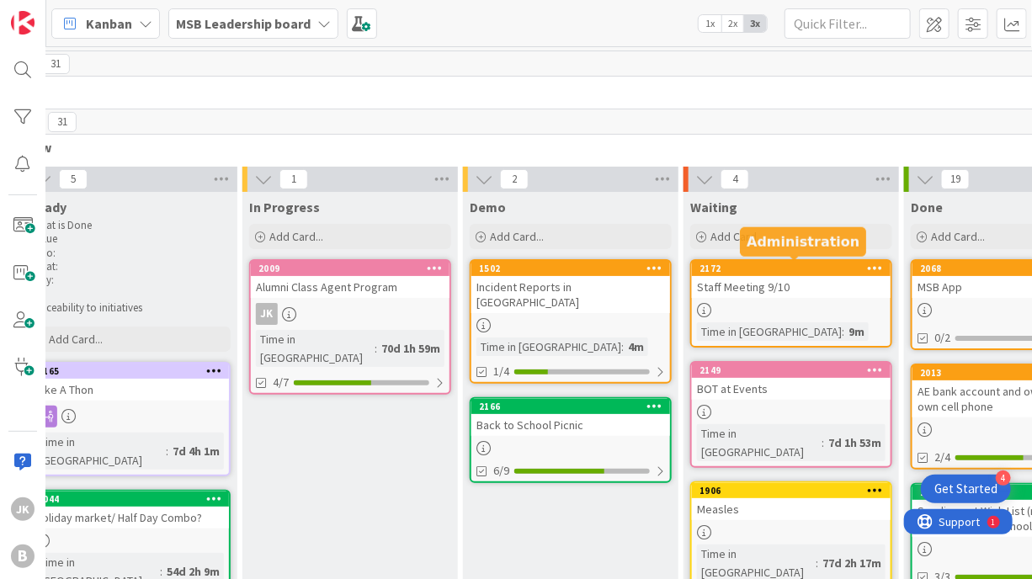
click at [804, 272] on div "2172" at bounding box center [795, 269] width 191 height 12
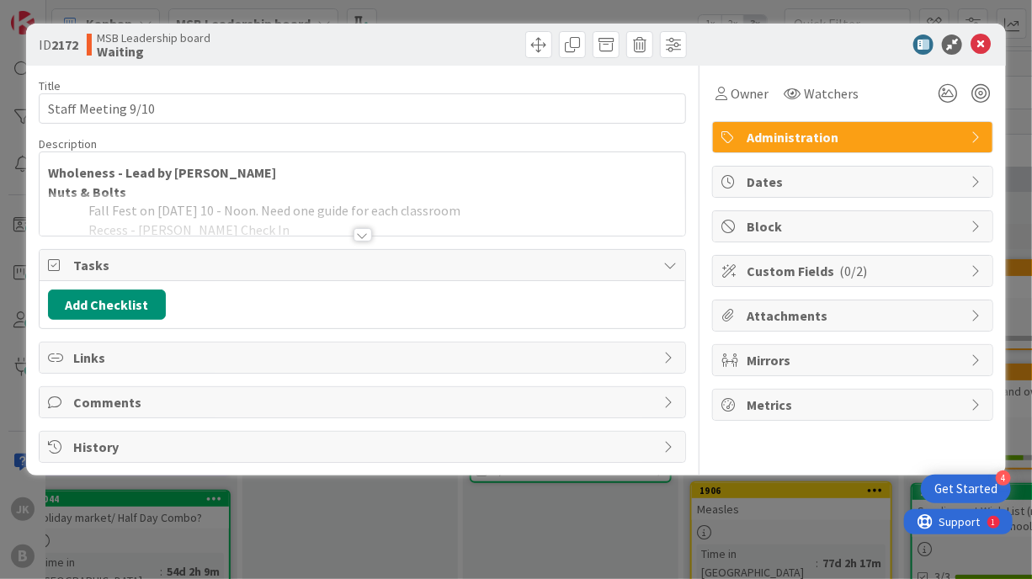
click at [325, 201] on div at bounding box center [363, 214] width 647 height 43
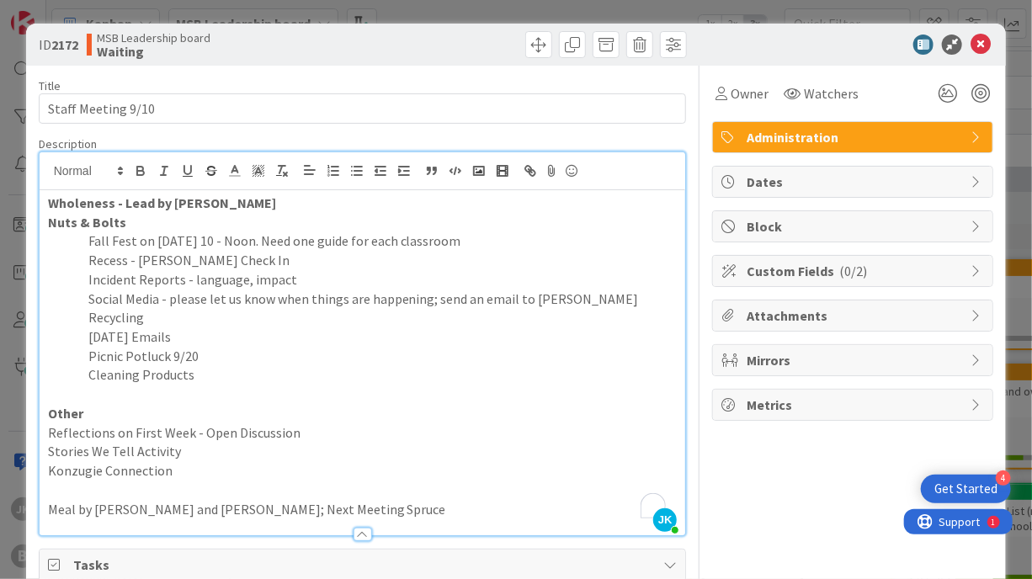
click at [197, 385] on p "To enrich screen reader interactions, please activate Accessibility in Grammarl…" at bounding box center [363, 394] width 630 height 19
click at [215, 375] on p "Cleaning Products" at bounding box center [363, 374] width 630 height 19
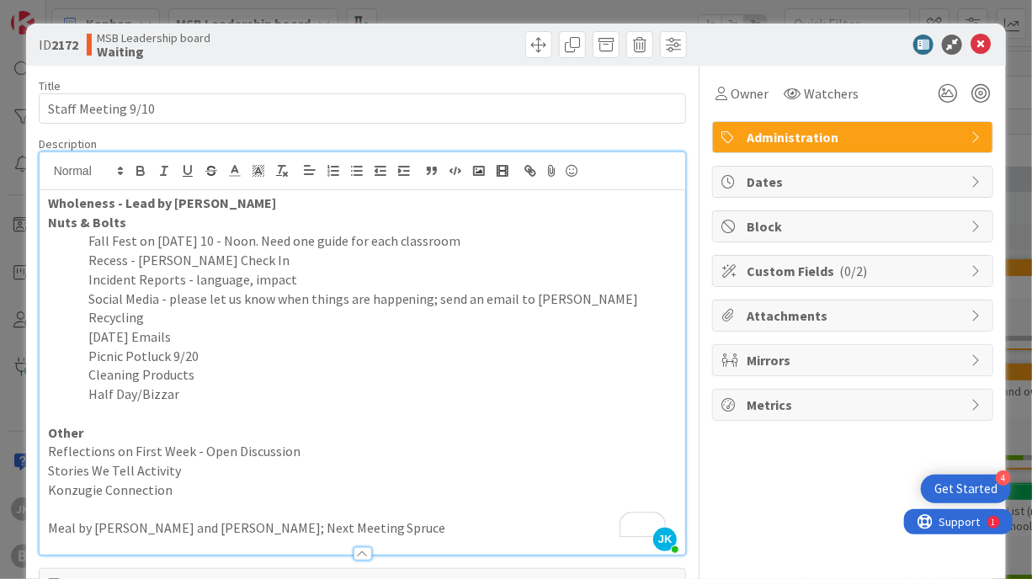
click at [828, 42] on div at bounding box center [845, 45] width 298 height 20
click at [971, 43] on icon at bounding box center [981, 45] width 20 height 20
